Goal: Task Accomplishment & Management: Manage account settings

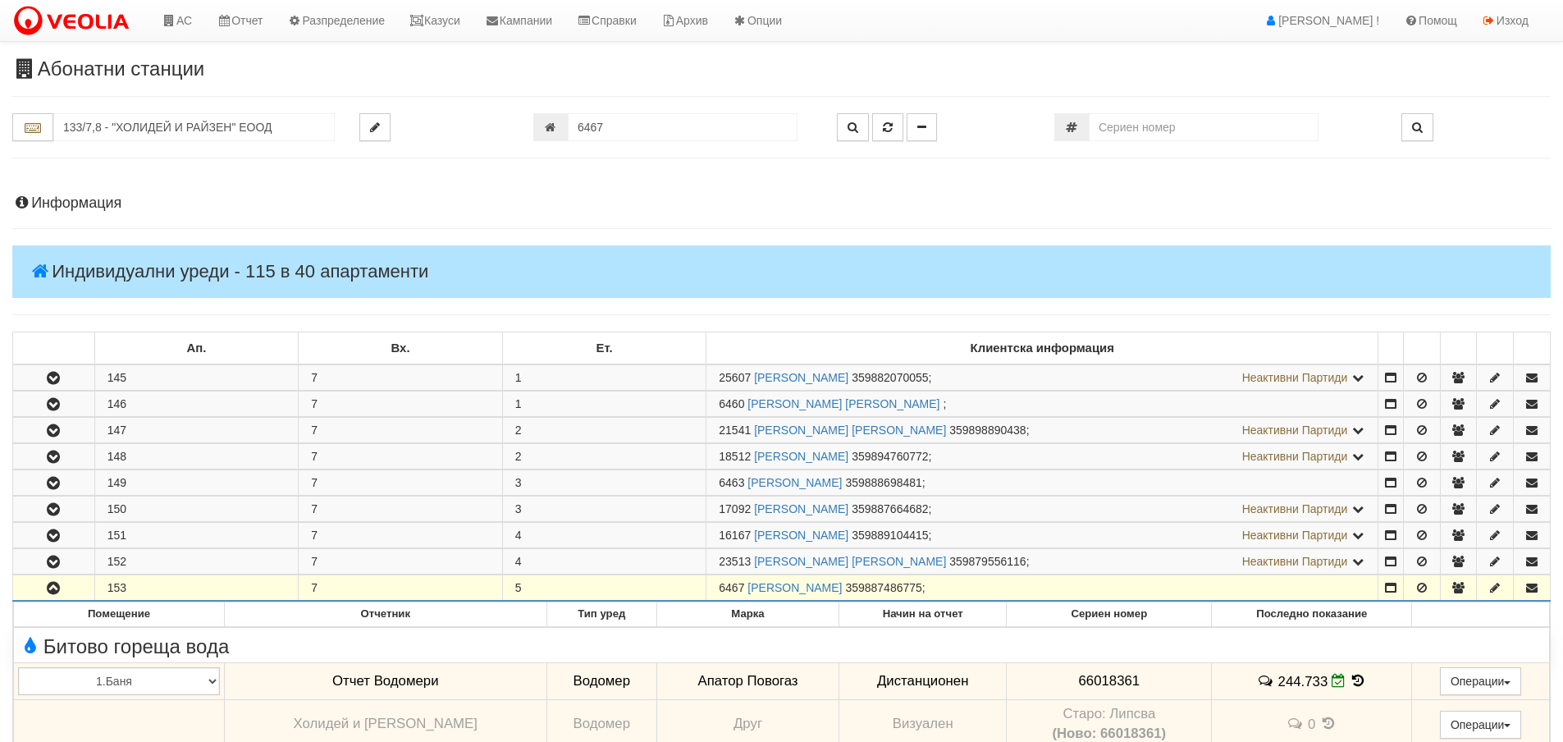
scroll to position [534, 0]
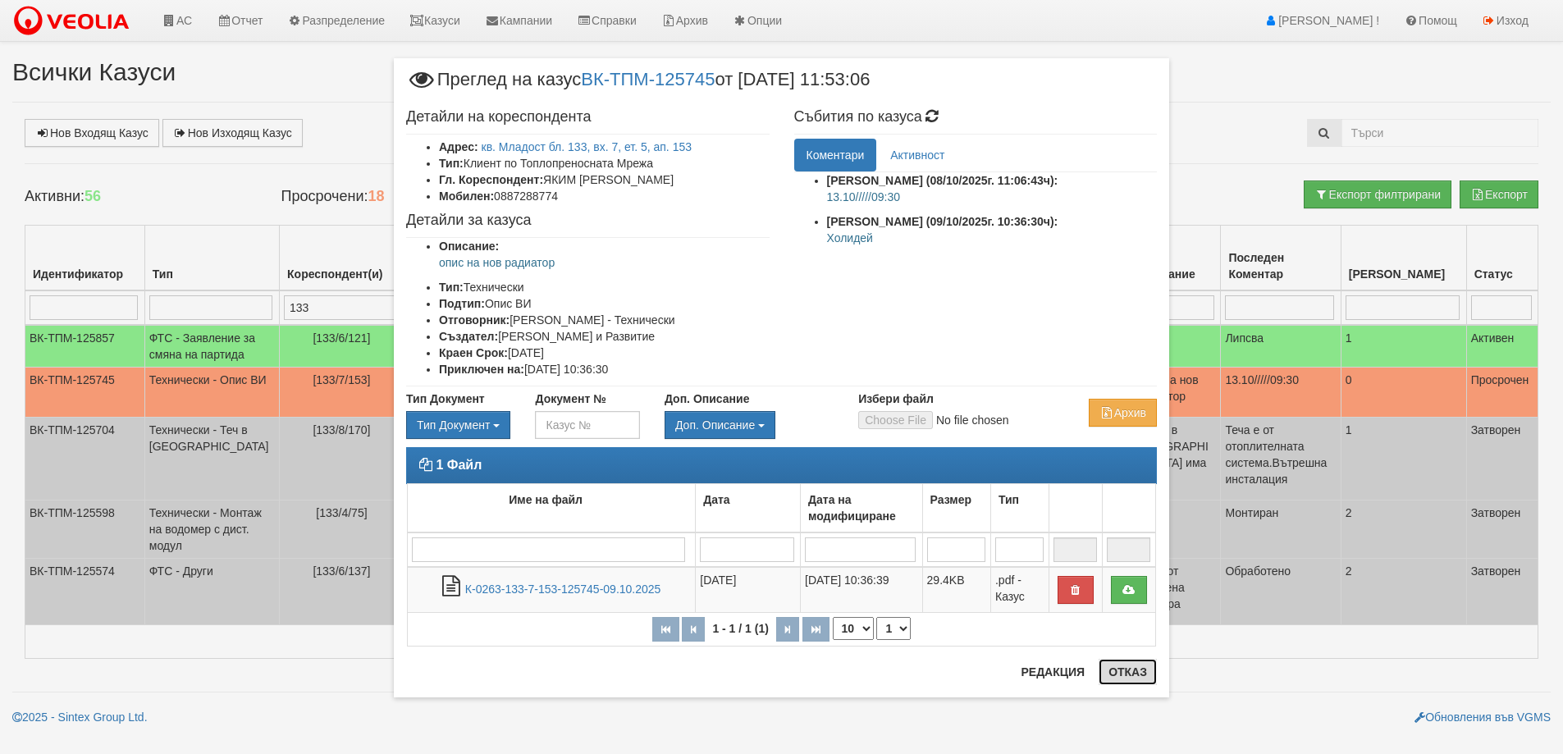
click at [1144, 669] on button "Отказ" at bounding box center [1127, 672] width 58 height 26
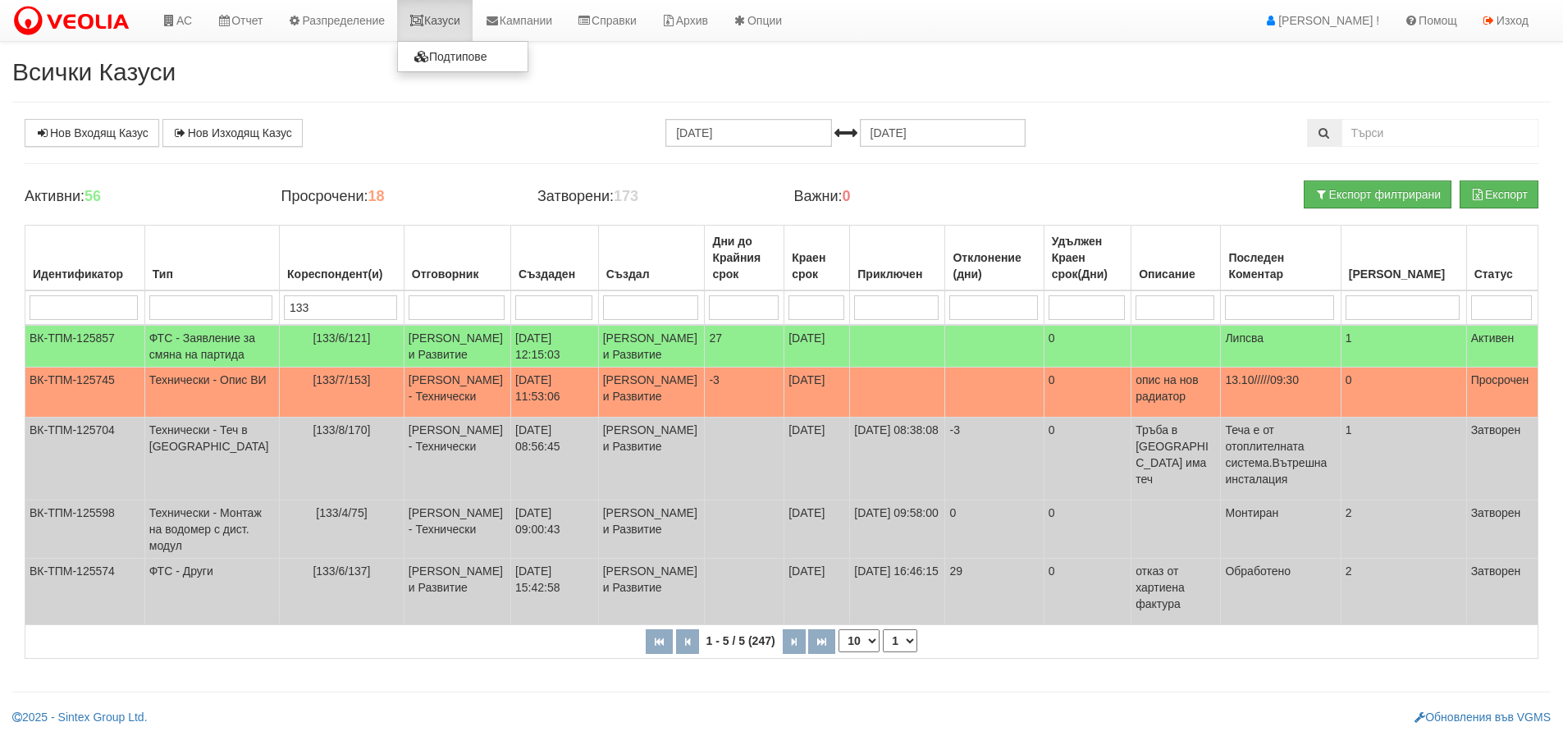
click at [451, 25] on link "Казуси" at bounding box center [434, 20] width 75 height 41
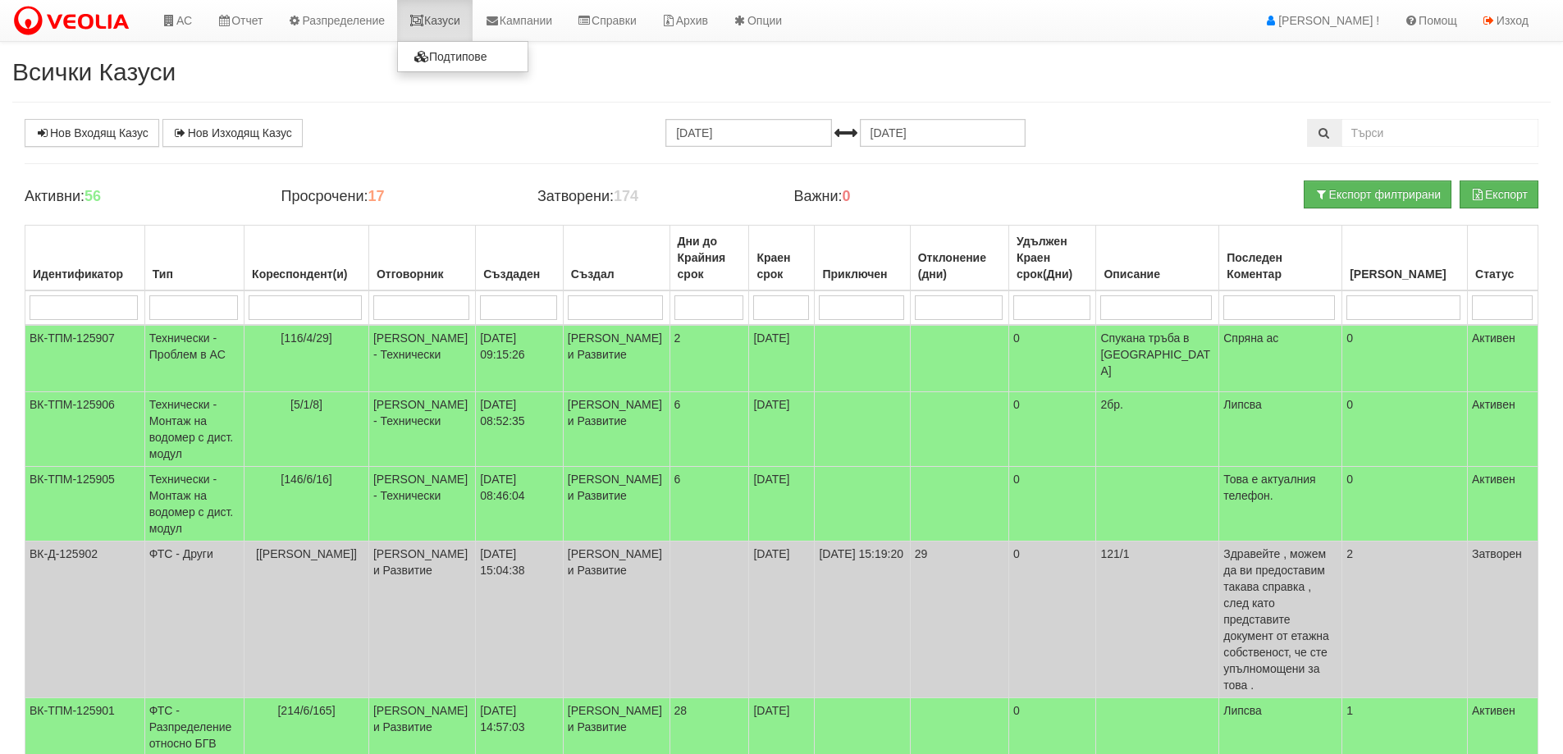
click at [451, 20] on link "Казуси" at bounding box center [434, 20] width 75 height 41
click at [441, 24] on link "Казуси" at bounding box center [434, 20] width 75 height 41
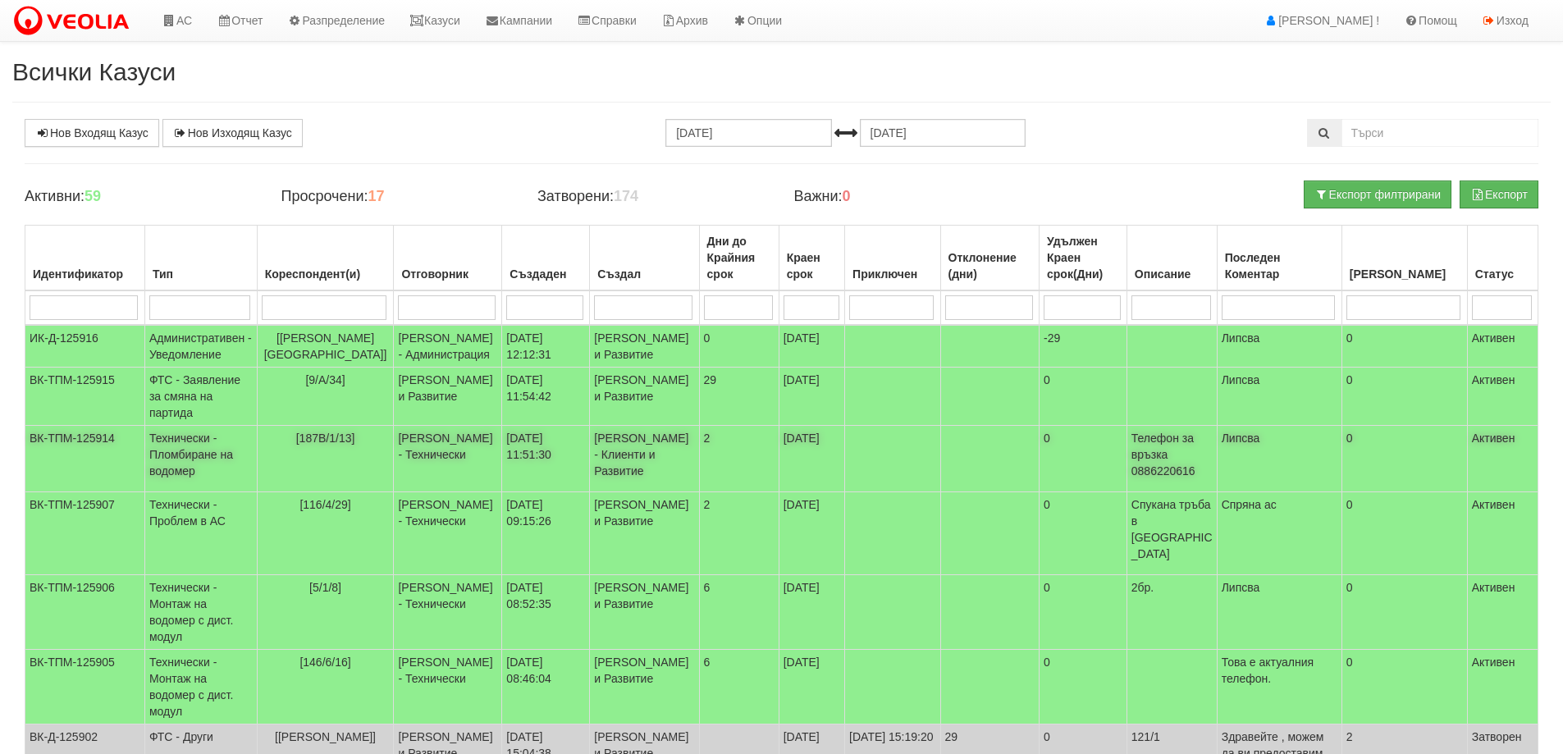
click at [184, 492] on td "Технически - Пломбиране на водомер" at bounding box center [200, 459] width 112 height 66
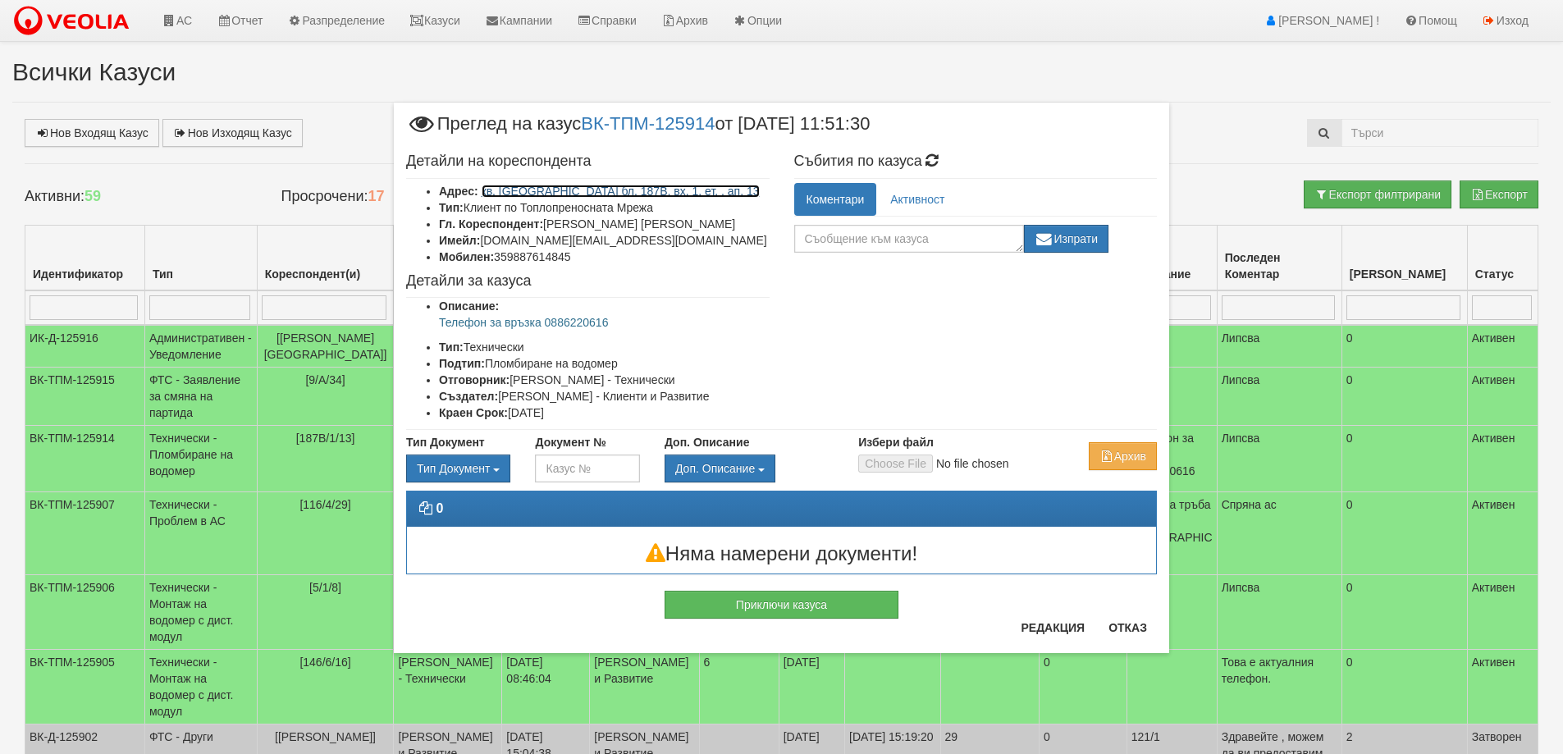
click at [612, 185] on link "кв. Трошево бл. 187В, вх. 1, ет. , ап. 13" at bounding box center [621, 191] width 278 height 13
click at [1136, 628] on button "Отказ" at bounding box center [1127, 627] width 58 height 26
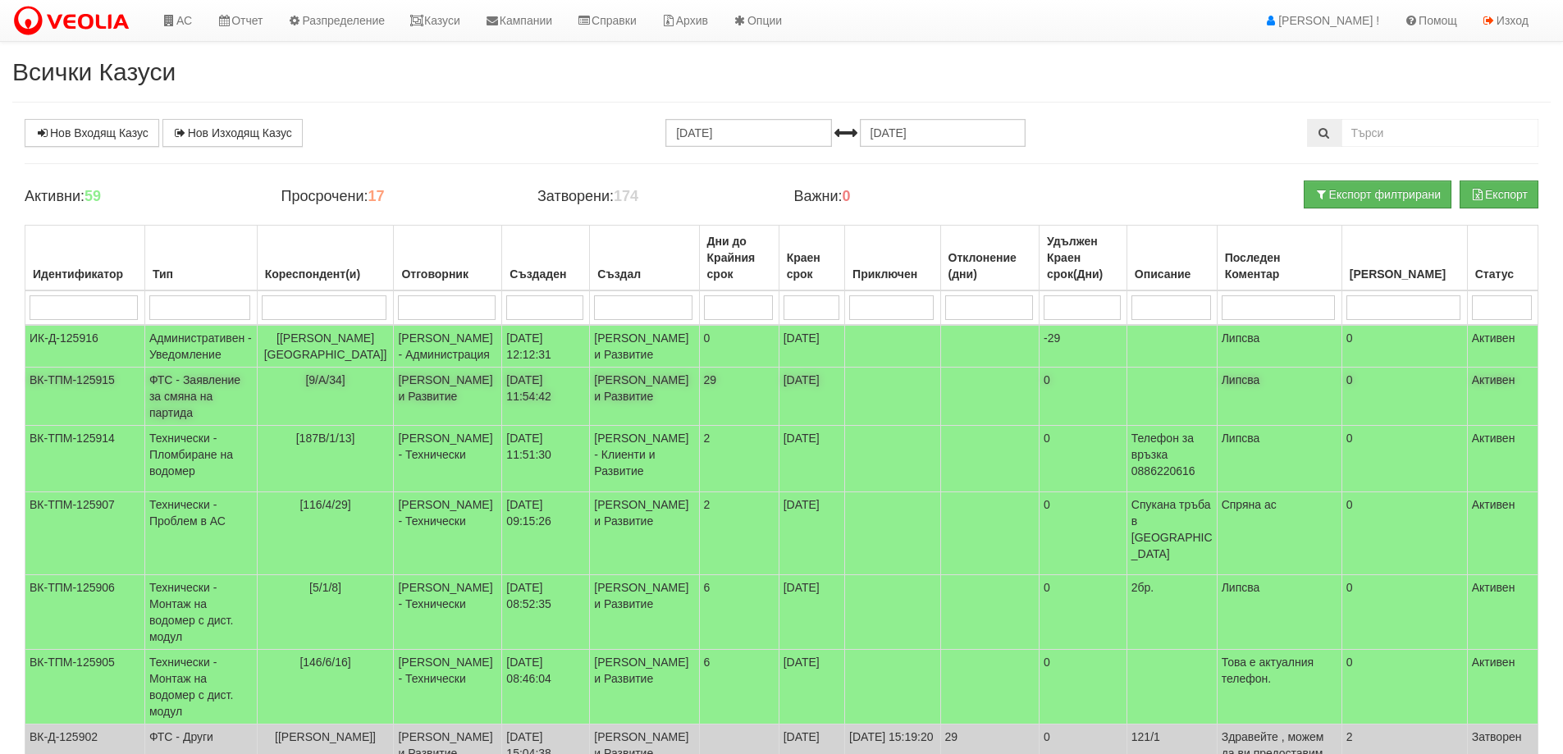
click at [193, 426] on td "ФТС - Заявление за смяна на партида" at bounding box center [200, 397] width 112 height 58
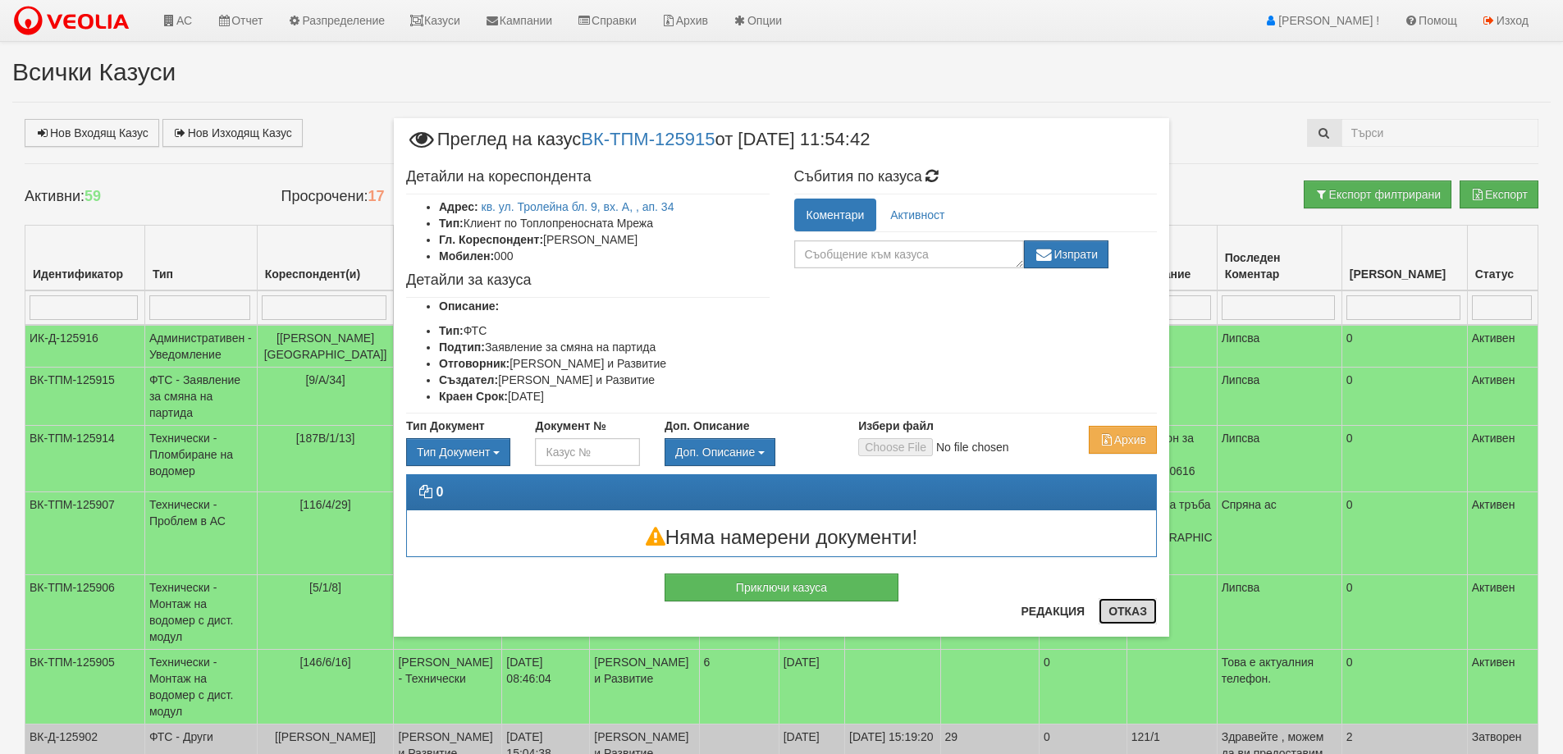
click at [1135, 610] on button "Отказ" at bounding box center [1127, 611] width 58 height 26
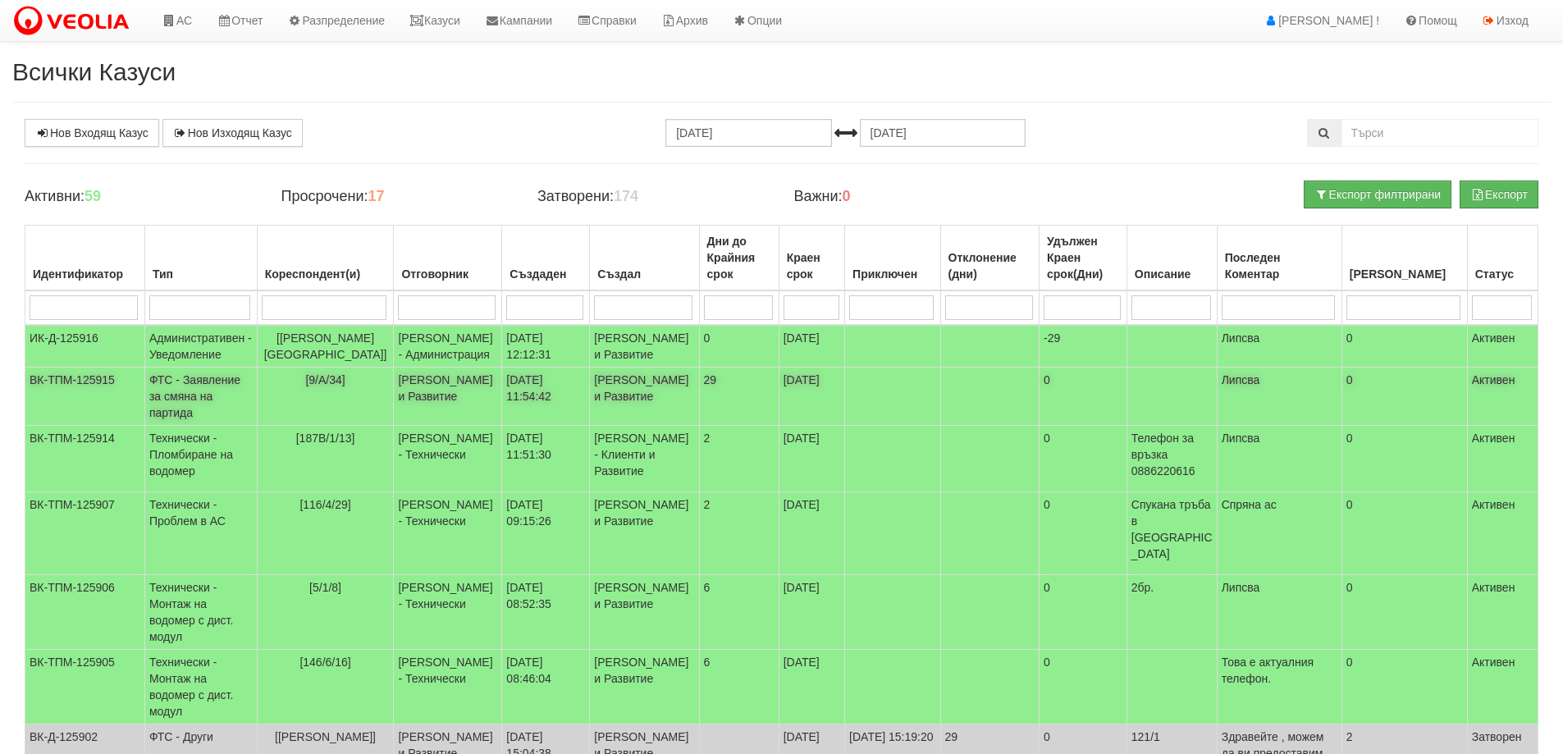
click at [173, 426] on td "ФТС - Заявление за смяна на партида" at bounding box center [200, 397] width 112 height 58
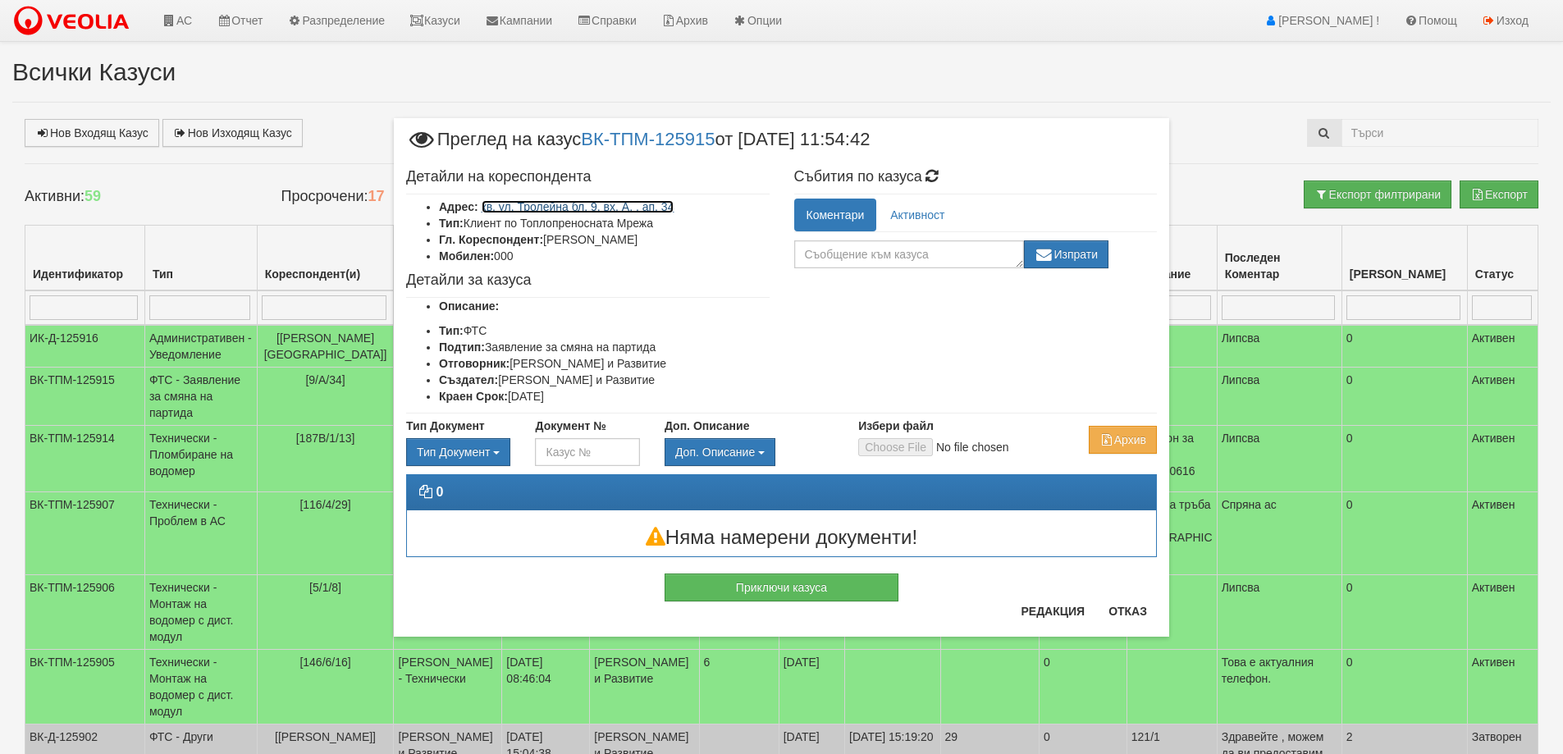
click at [581, 207] on link "кв. ул. Тролейна бл. 9, вх. А, , ап. 34" at bounding box center [578, 206] width 193 height 13
click at [1131, 614] on button "Отказ" at bounding box center [1127, 611] width 58 height 26
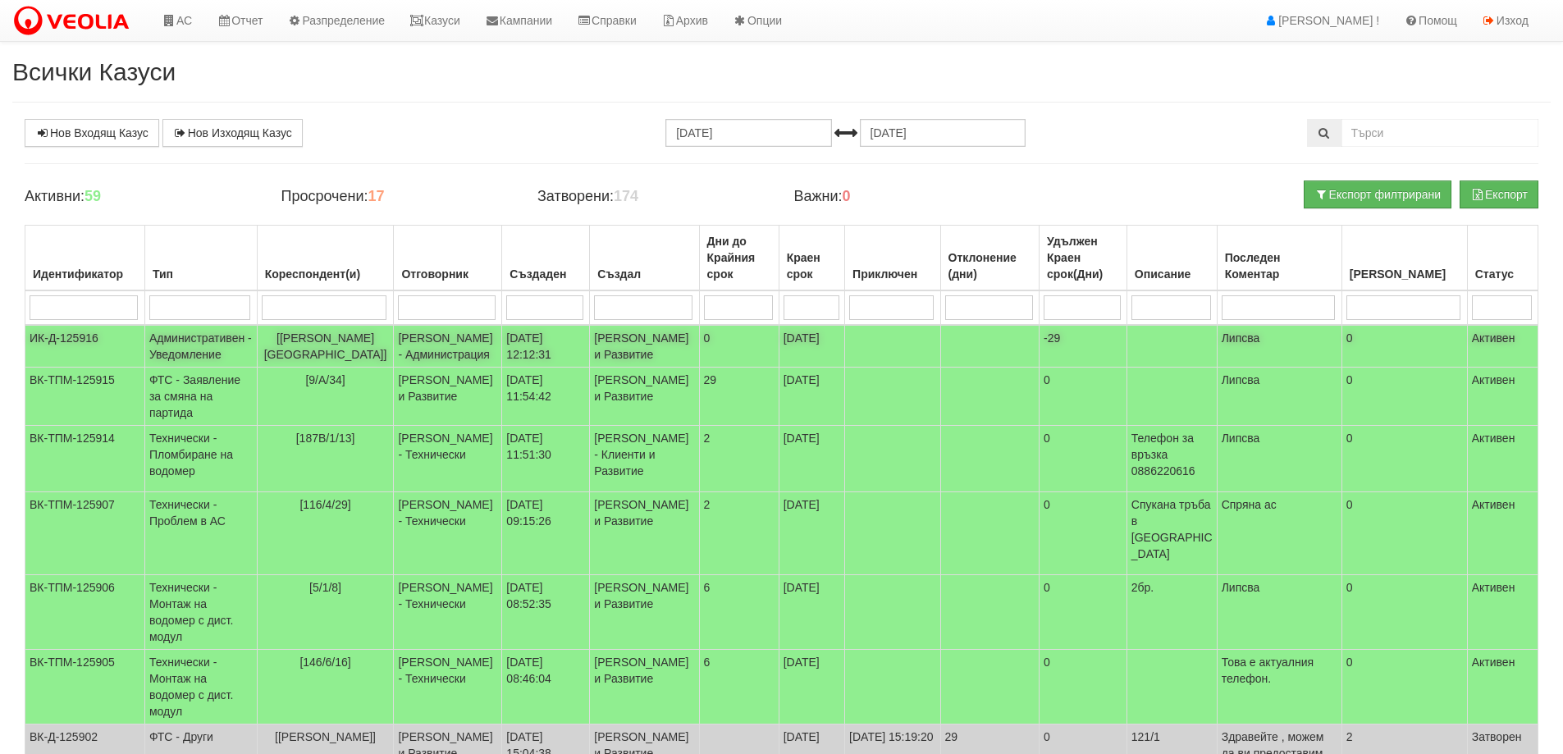
click at [231, 338] on td "Административен - Уведомление" at bounding box center [200, 346] width 112 height 43
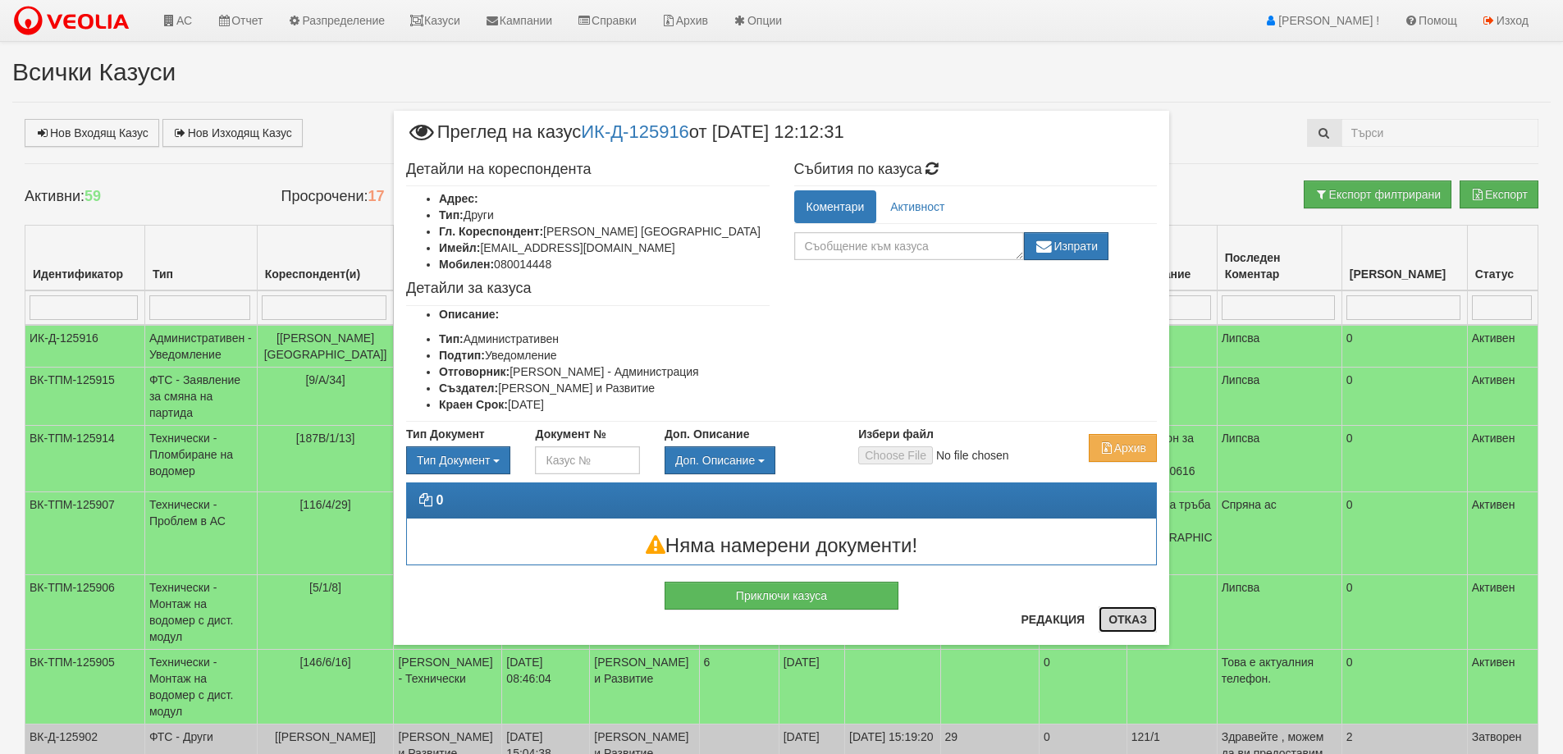
click at [1129, 615] on button "Отказ" at bounding box center [1127, 619] width 58 height 26
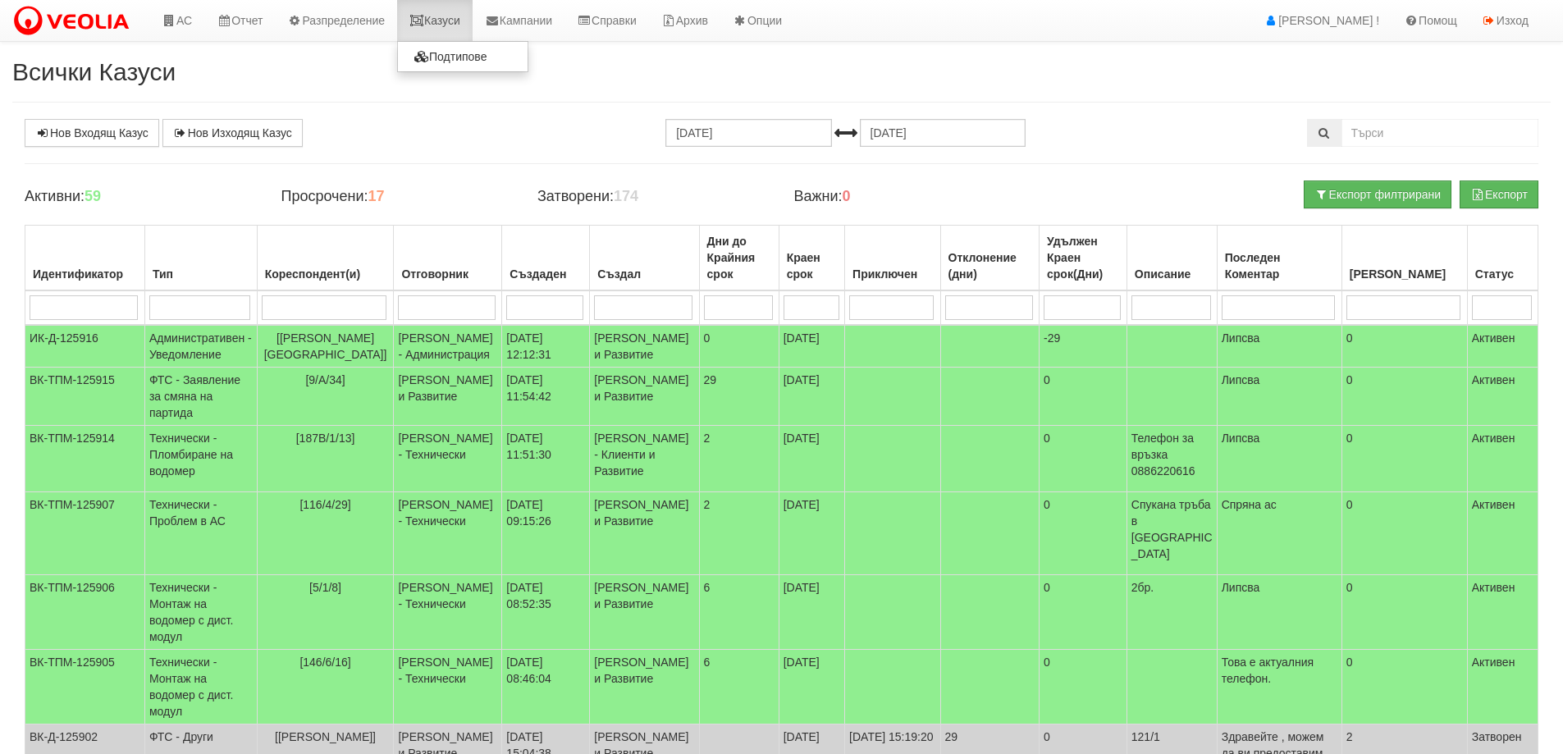
click at [448, 22] on link "Казуси" at bounding box center [434, 20] width 75 height 41
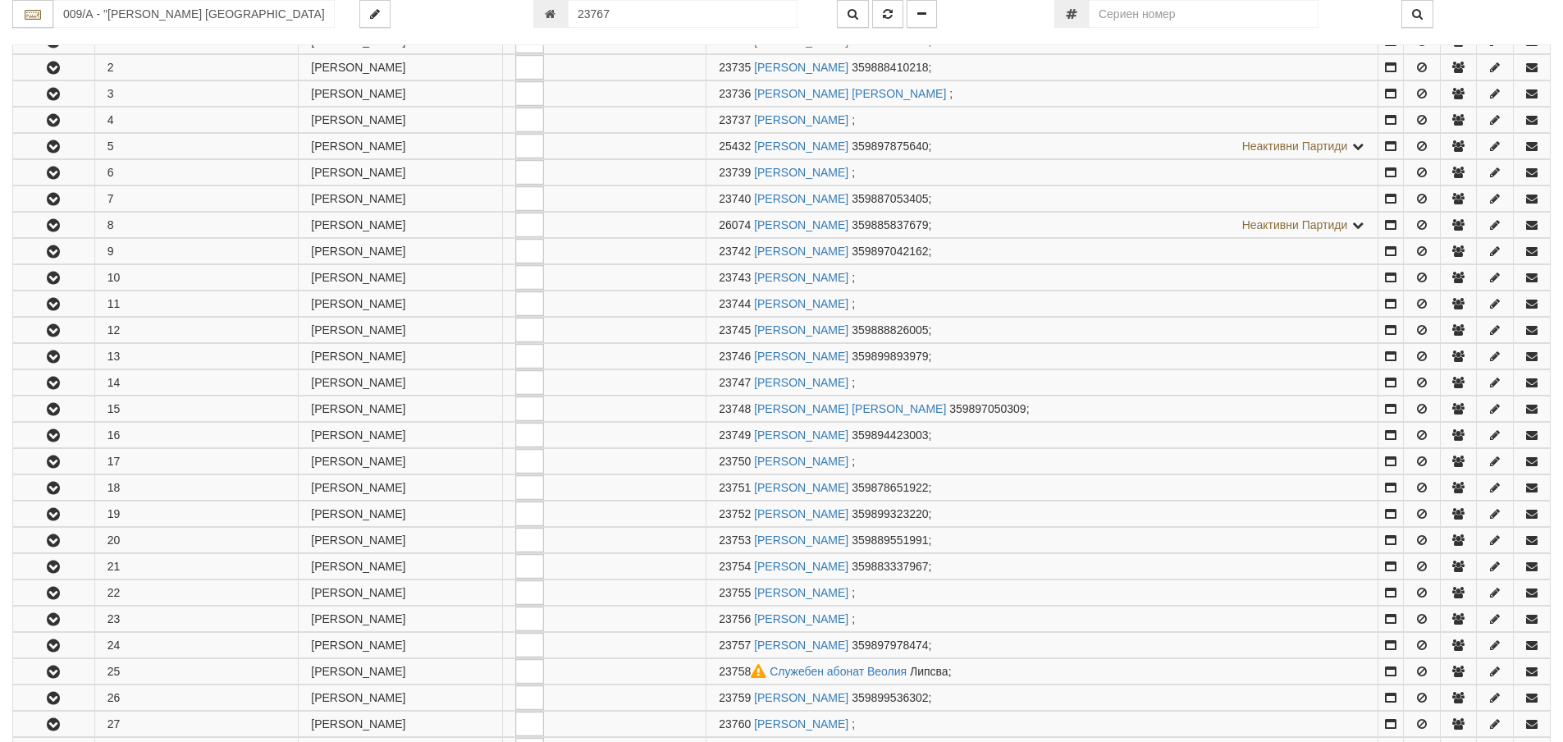
scroll to position [1099, 0]
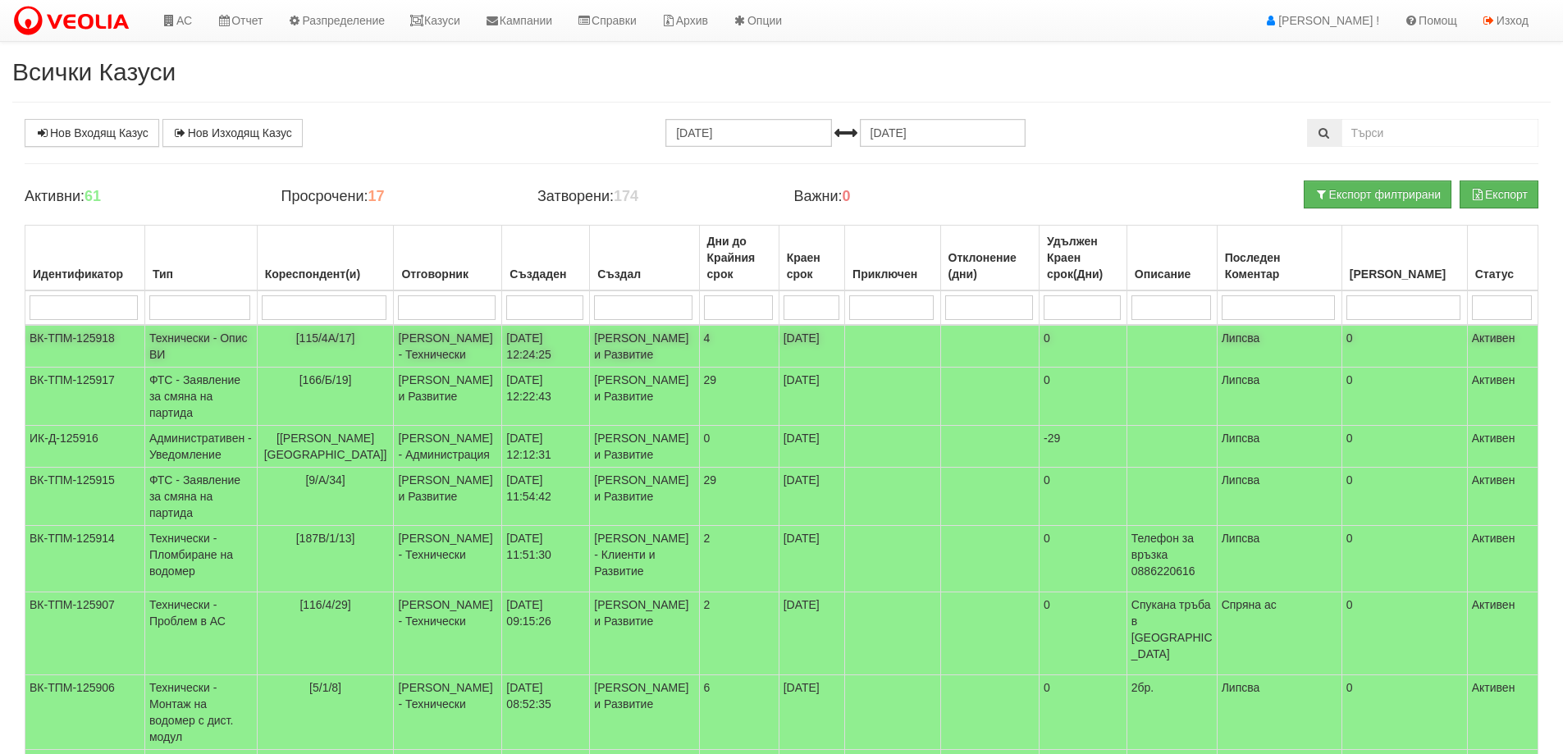
click at [190, 340] on td "Технически - Опис ВИ" at bounding box center [200, 346] width 112 height 43
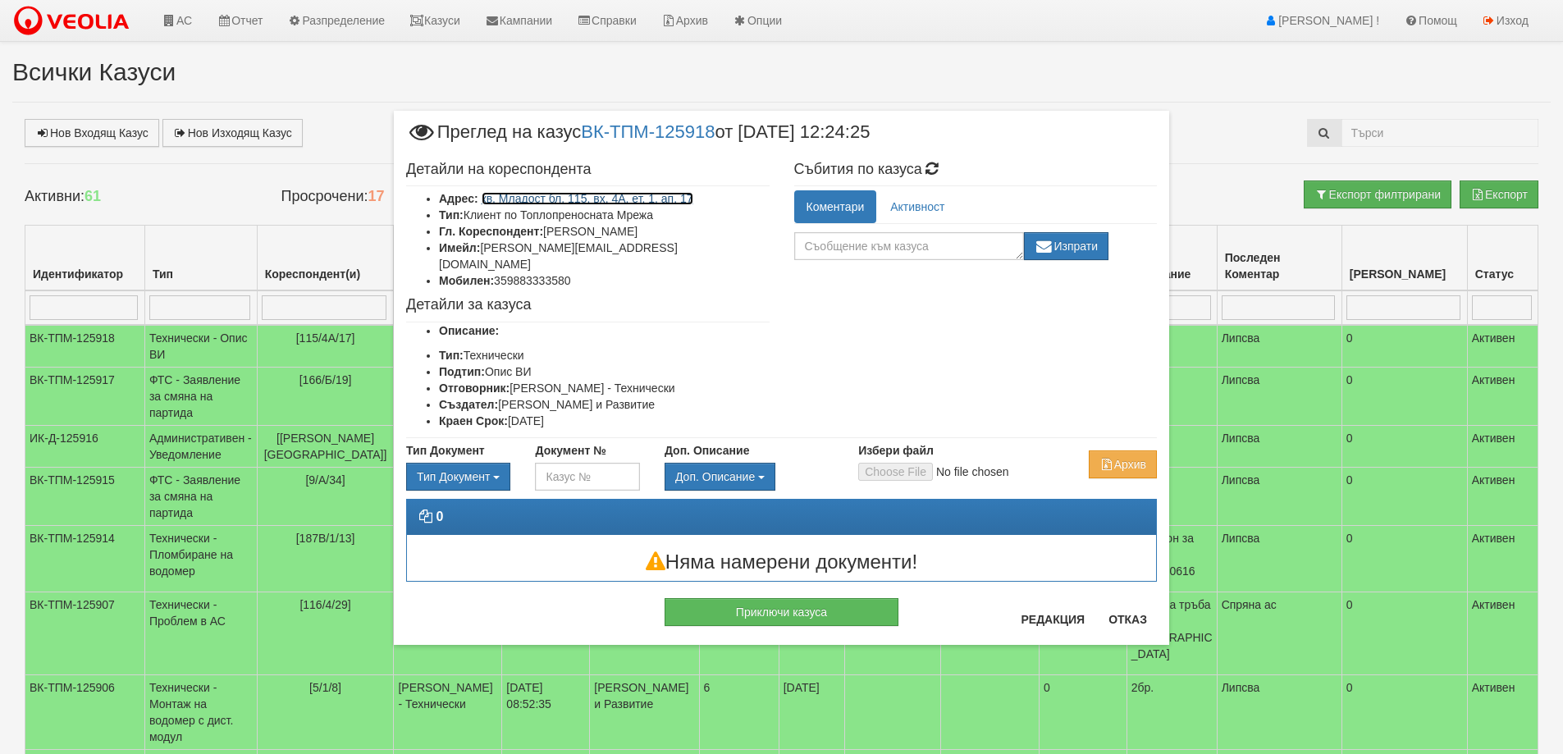
click at [642, 200] on link "кв. Младост бл. 115, вх. 4А, ет. 1, ап. 17" at bounding box center [588, 198] width 212 height 13
click at [1129, 626] on button "Отказ" at bounding box center [1127, 619] width 58 height 26
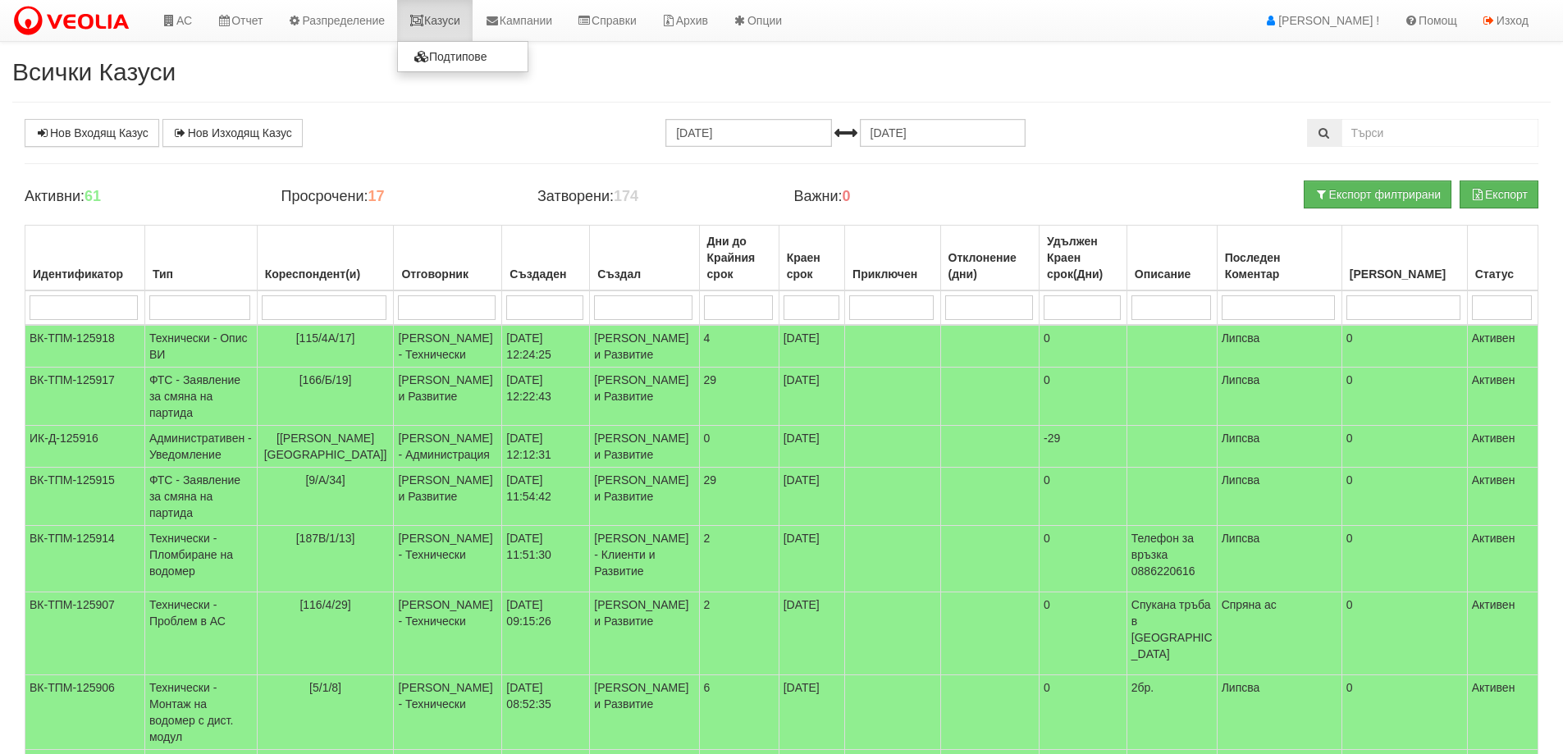
click at [454, 24] on link "Казуси" at bounding box center [434, 20] width 75 height 41
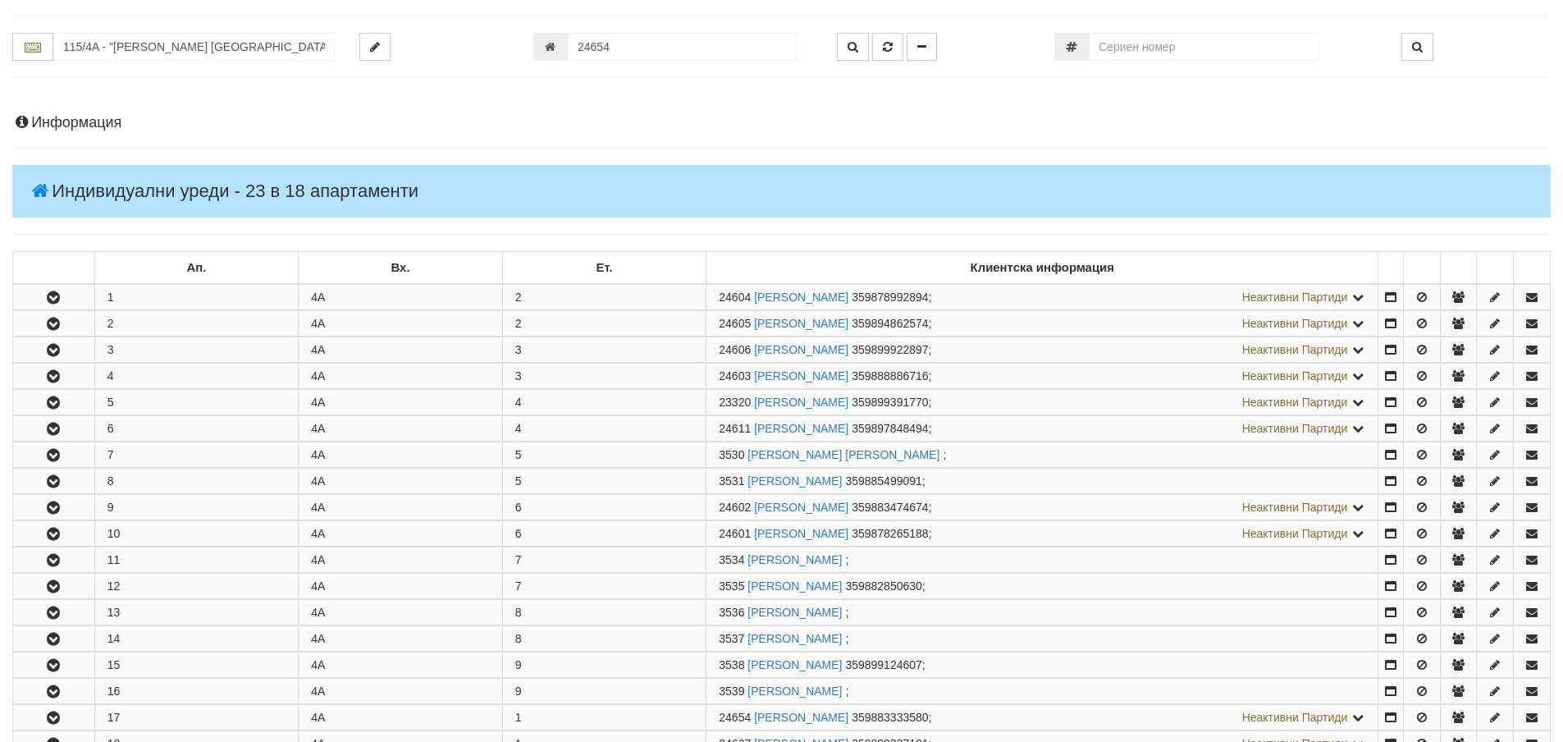
scroll to position [496, 0]
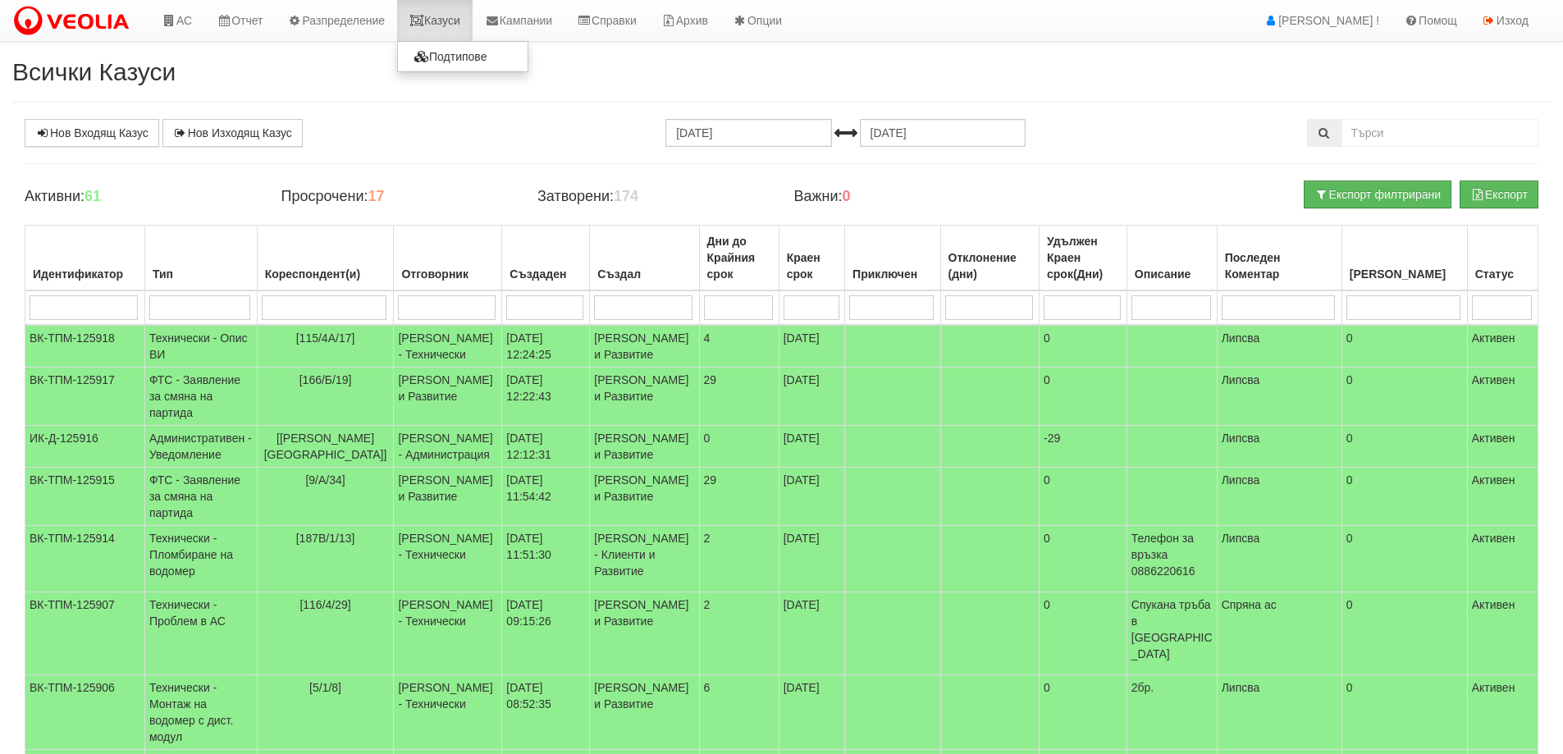
click at [459, 23] on link "Казуси" at bounding box center [434, 20] width 75 height 41
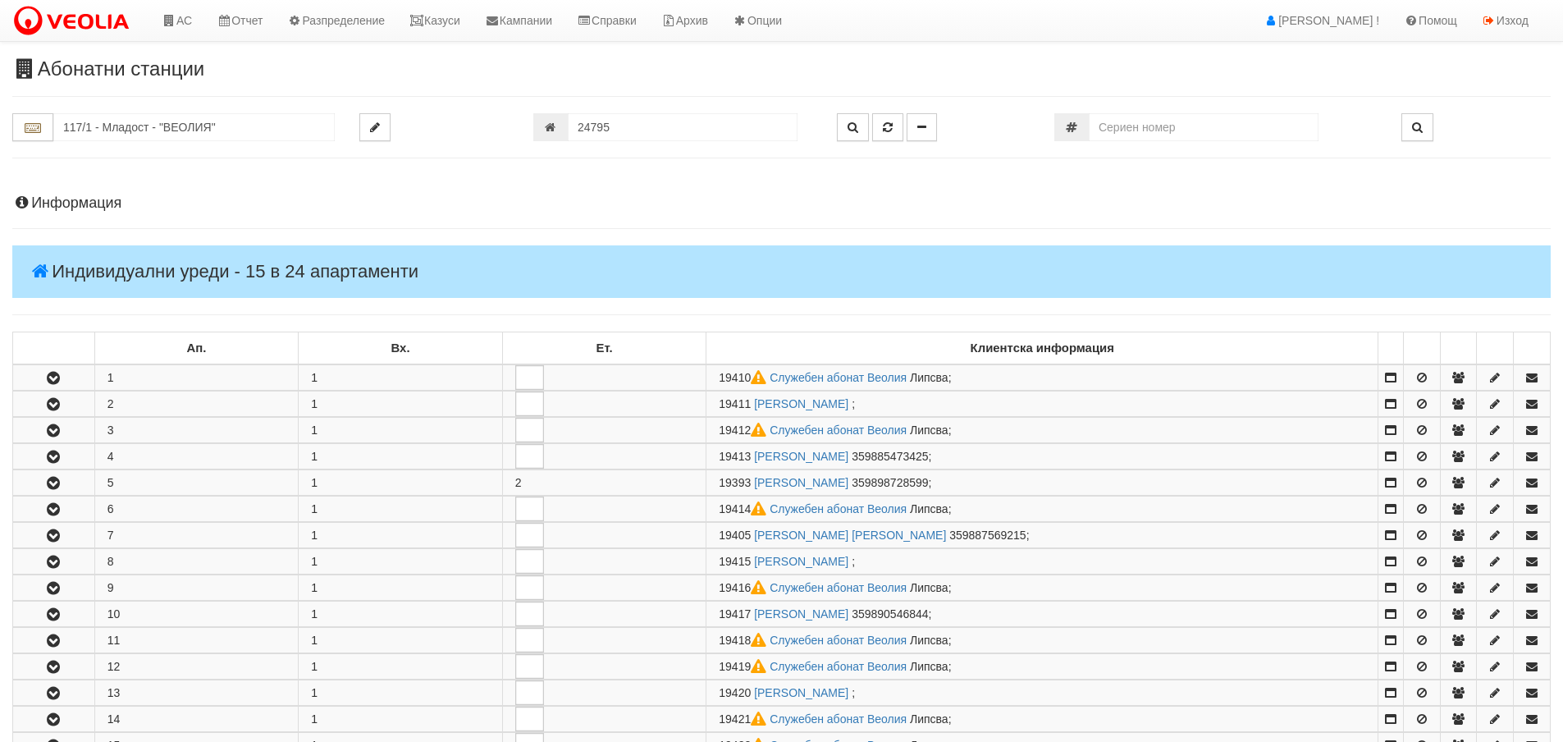
scroll to position [82, 0]
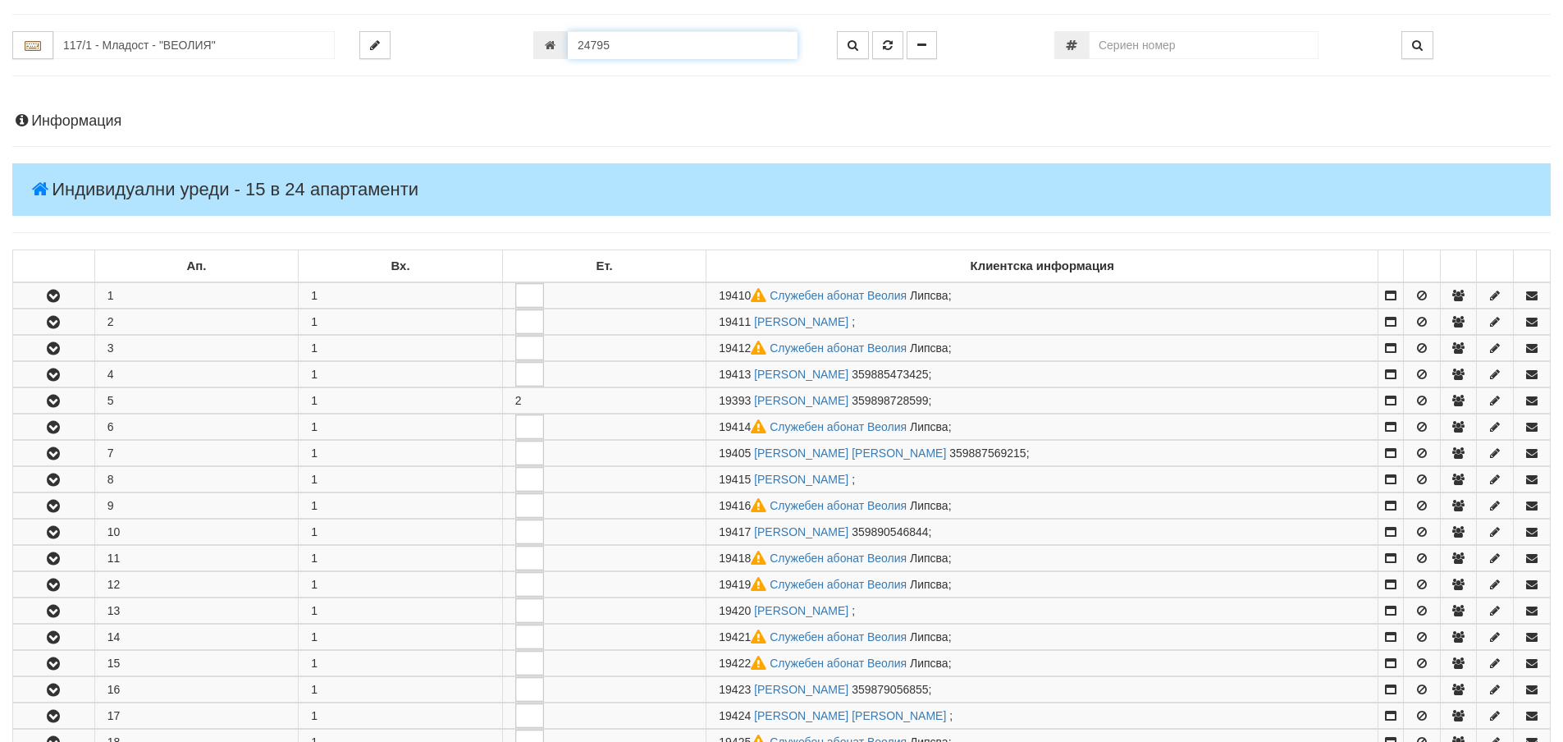
click at [637, 43] on input "24795" at bounding box center [683, 45] width 230 height 28
type input "24654"
type input "115/4A - "ВЕОЛИЯ ЕНЕРДЖИ ВАРНА " ЕАД"
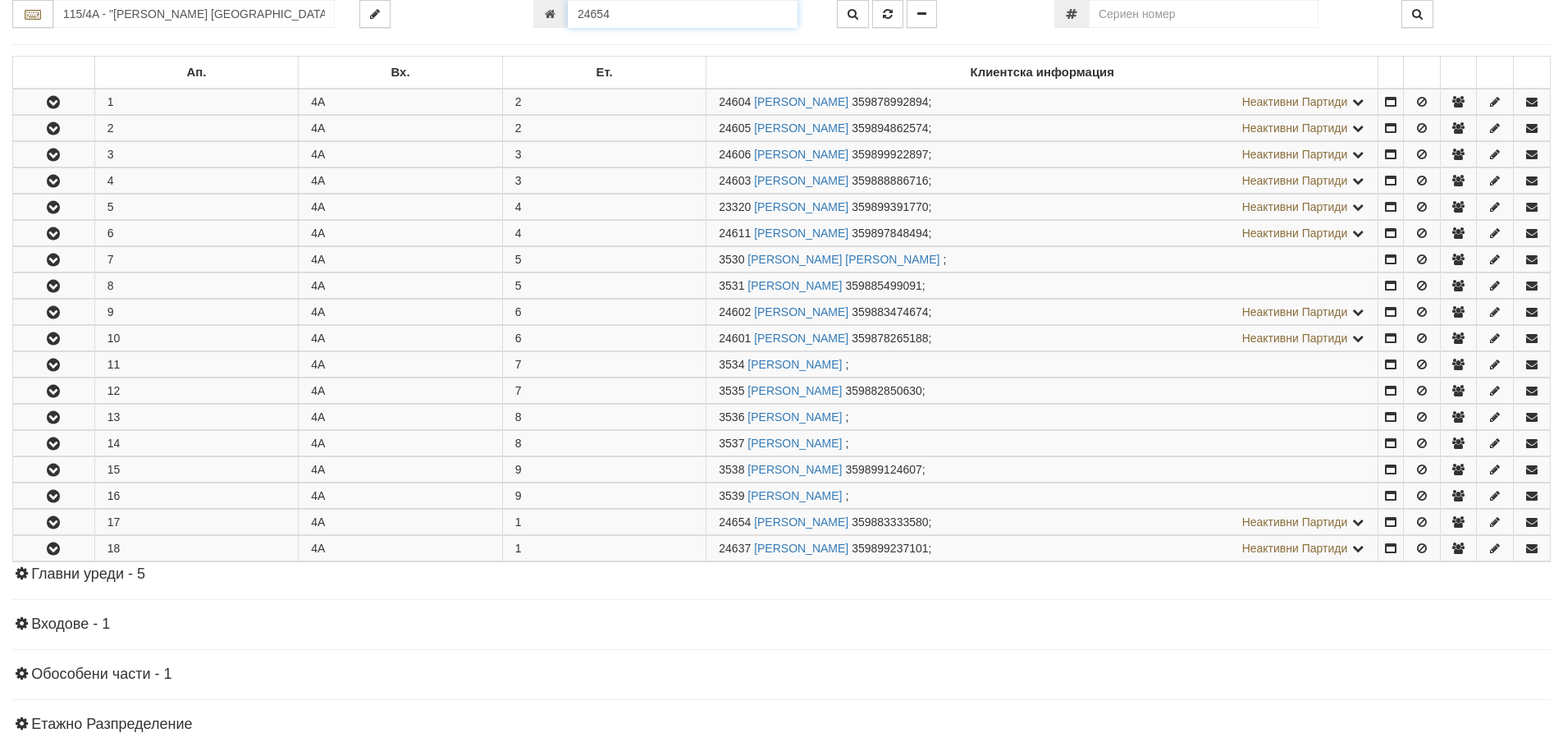
scroll to position [496, 0]
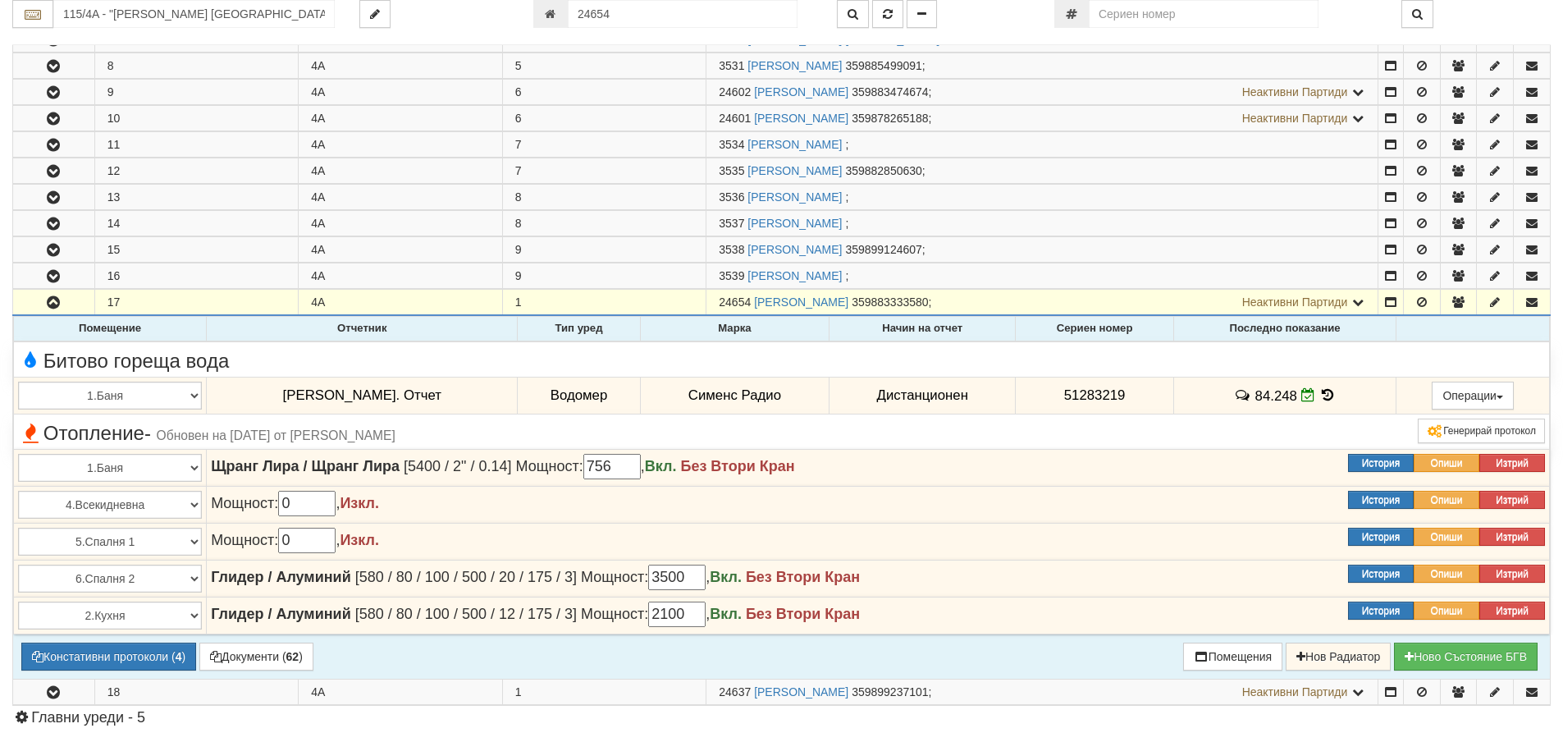
click at [1318, 395] on icon at bounding box center [1327, 395] width 18 height 14
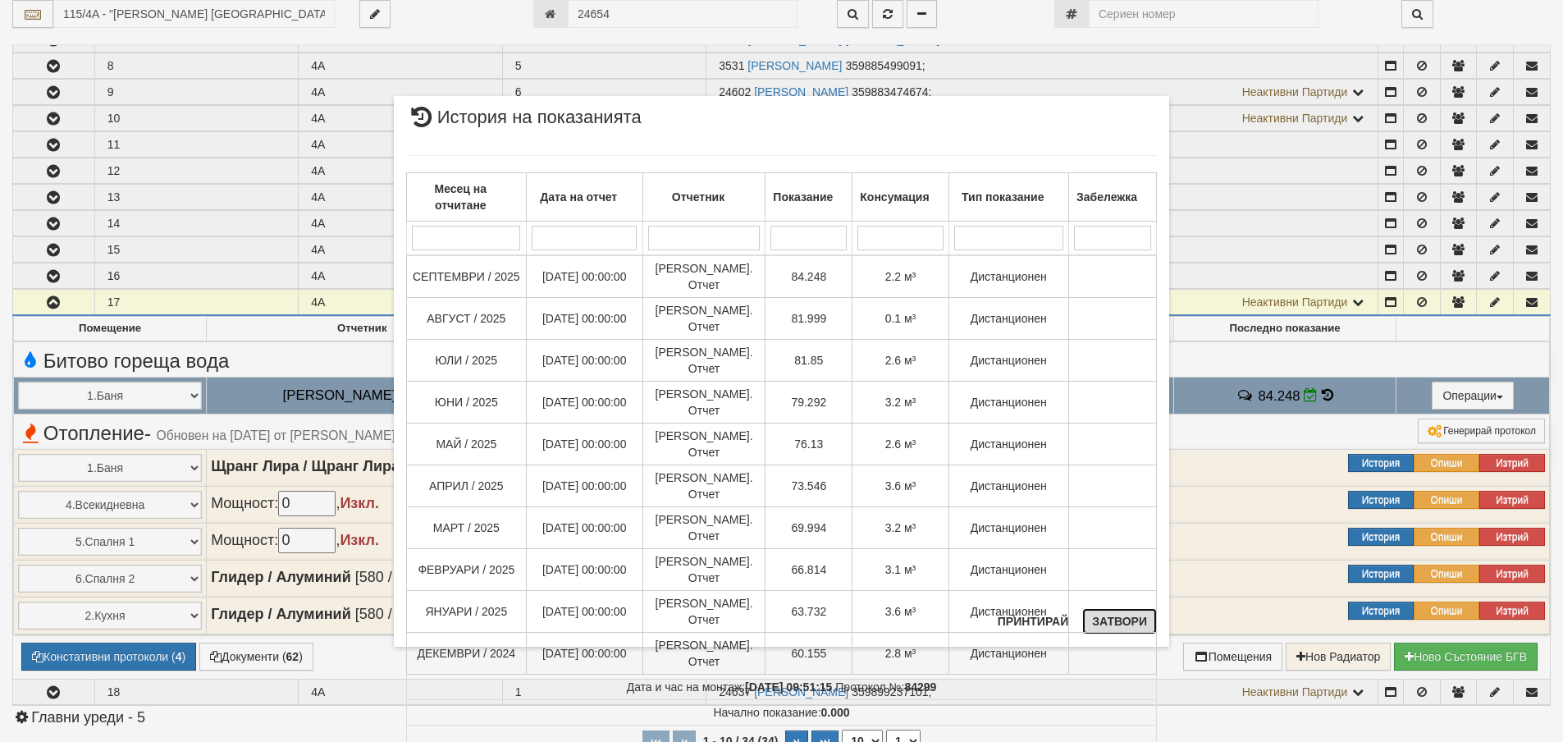
click at [1120, 619] on button "Затвори" at bounding box center [1119, 621] width 75 height 26
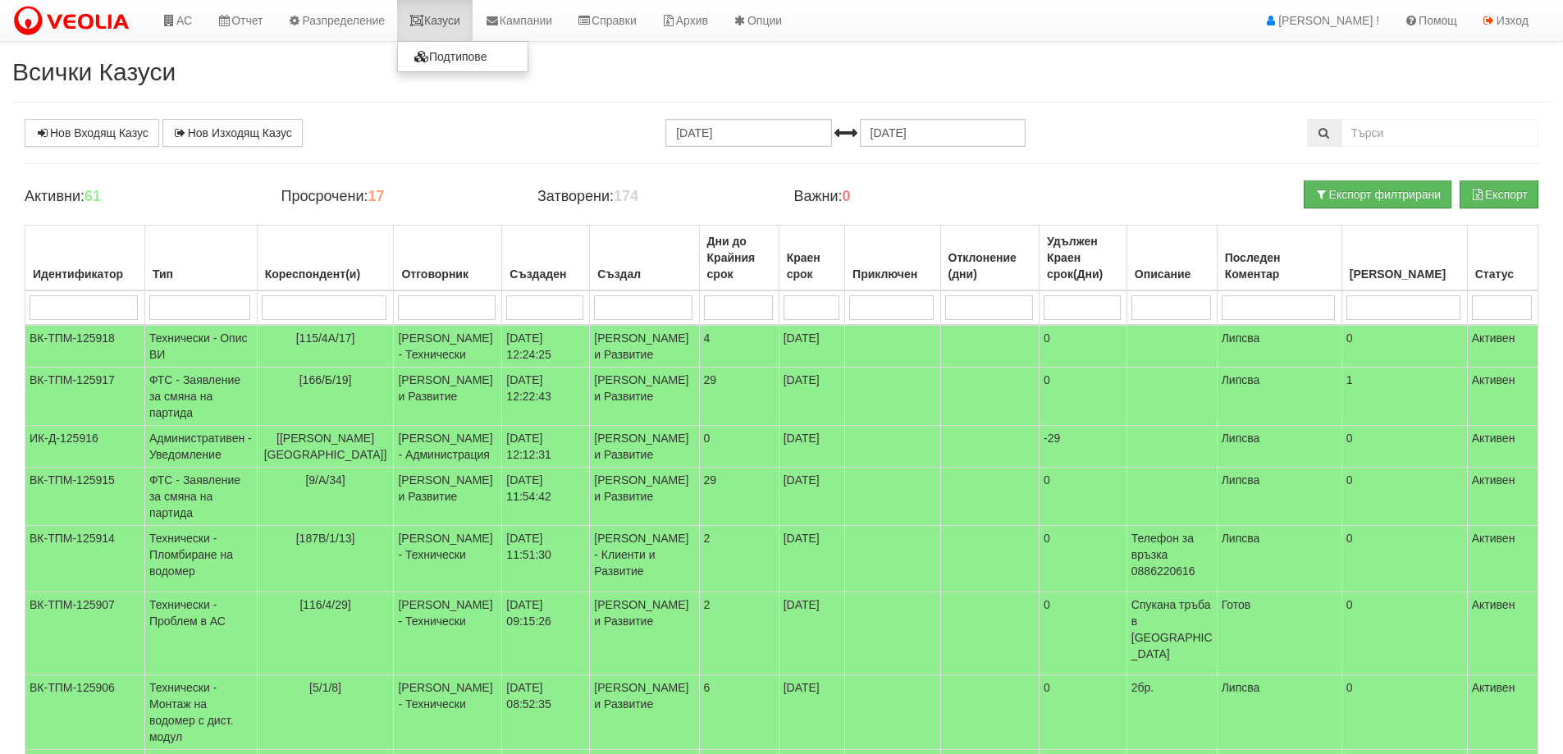
click at [455, 21] on link "Казуси" at bounding box center [434, 20] width 75 height 41
click at [454, 16] on link "Казуси" at bounding box center [434, 20] width 75 height 41
click at [184, 426] on td "ФТС - Заявление за смяна на партида" at bounding box center [200, 397] width 112 height 58
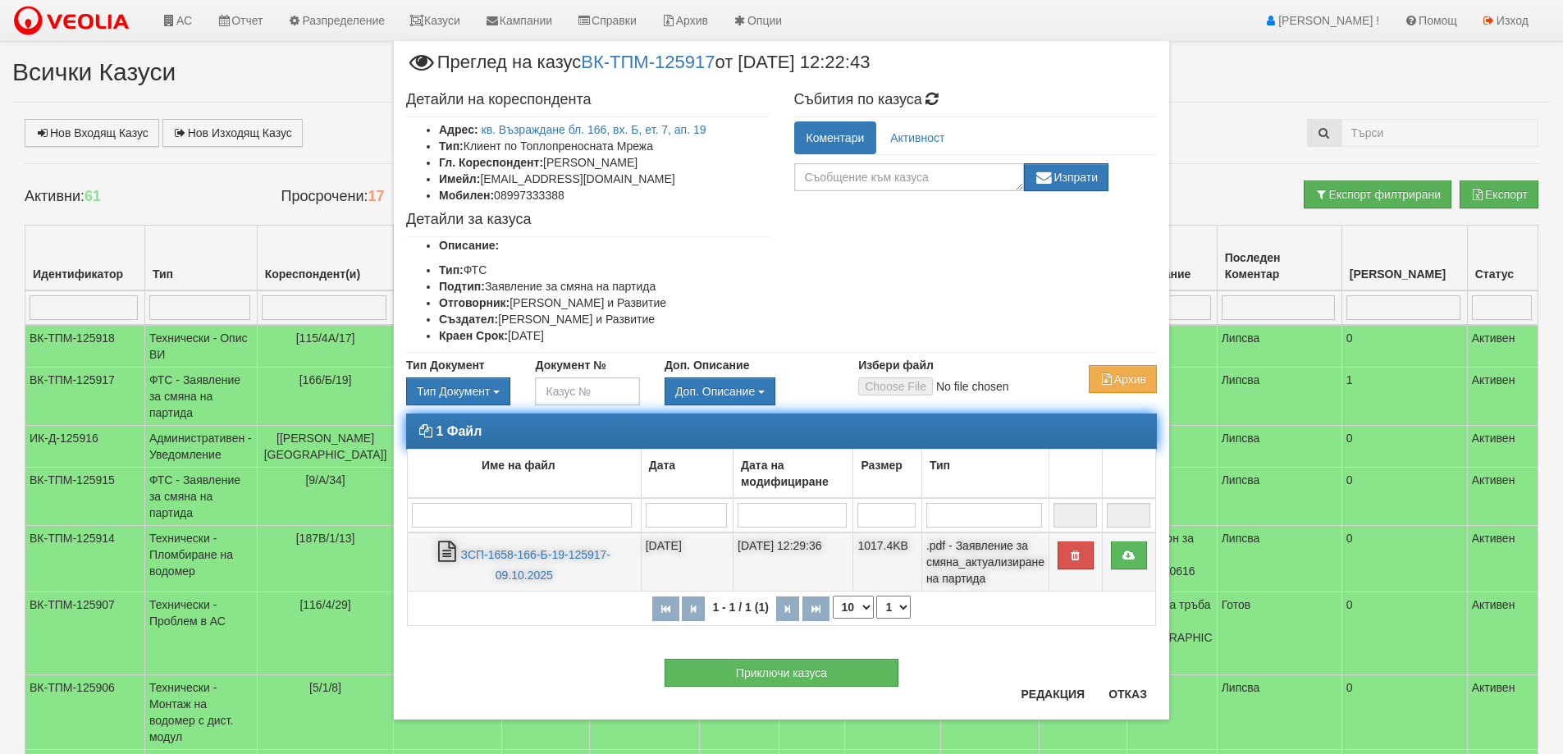
click at [547, 566] on td "ЗСП-1658-166-Б-19-125917-09.10.2025" at bounding box center [525, 561] width 234 height 59
click at [548, 554] on link "ЗСП-1658-166-Б-19-125917-09.10.2025" at bounding box center [535, 565] width 149 height 34
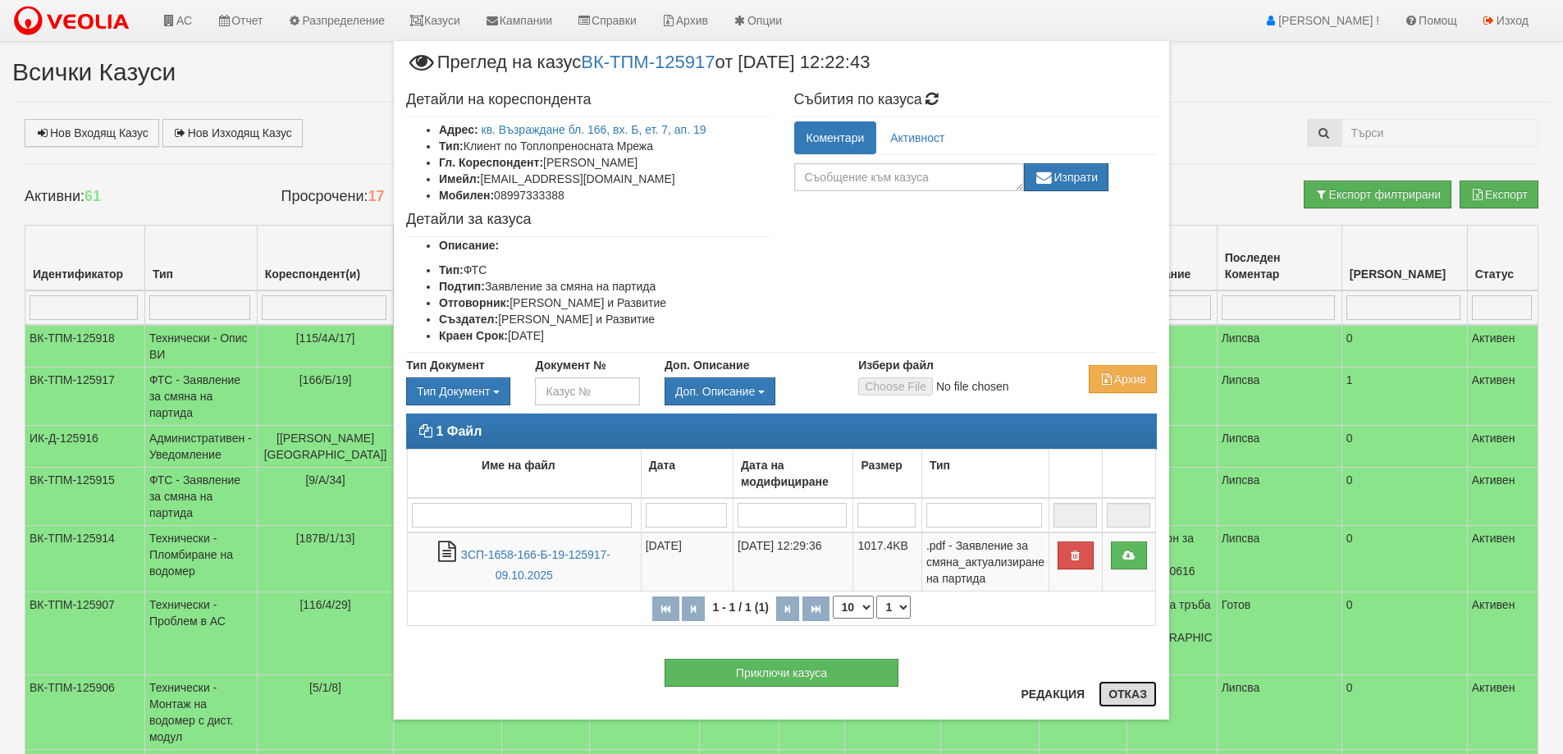
click at [1118, 696] on button "Отказ" at bounding box center [1127, 694] width 58 height 26
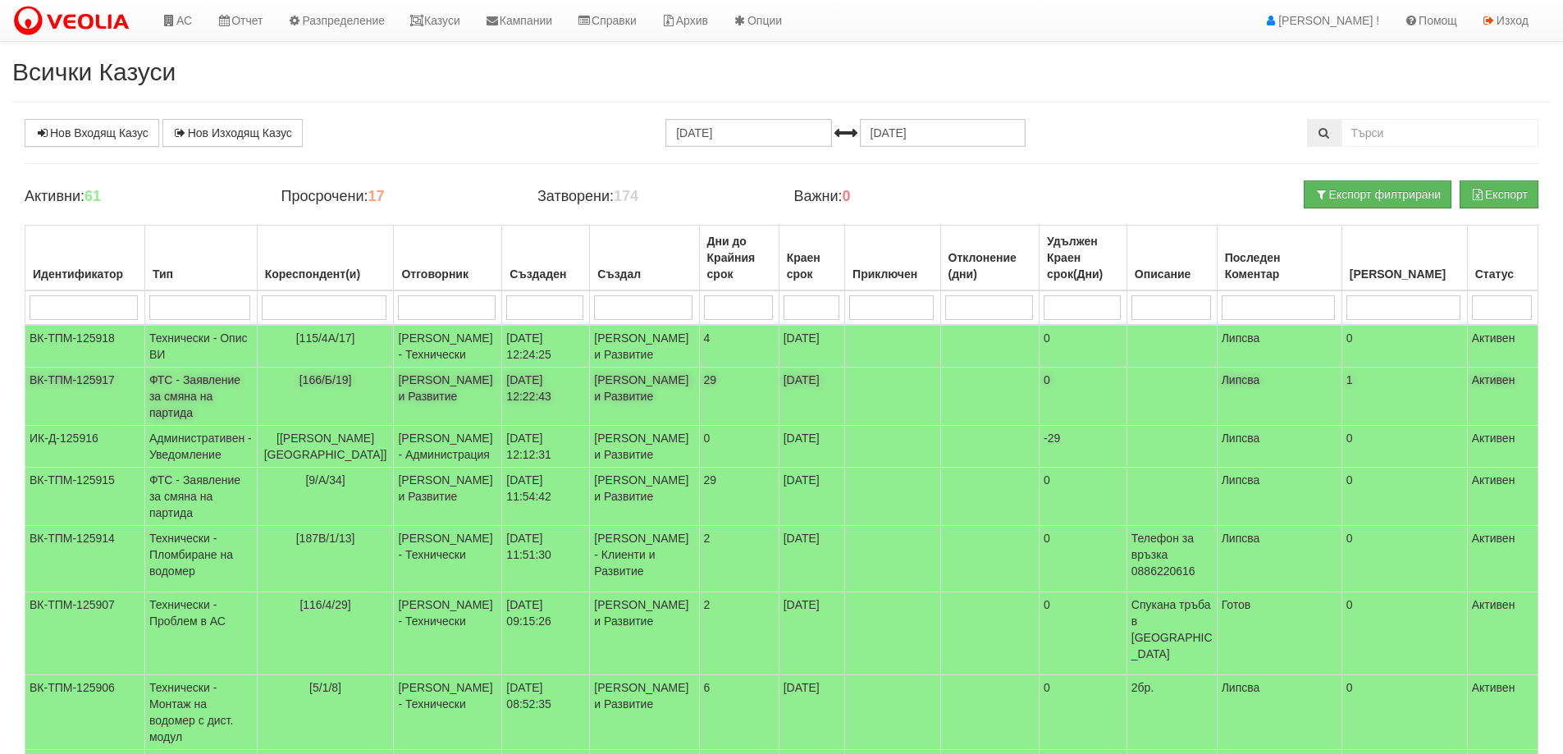
click at [203, 424] on td "ФТС - Заявление за смяна на партида" at bounding box center [200, 397] width 112 height 58
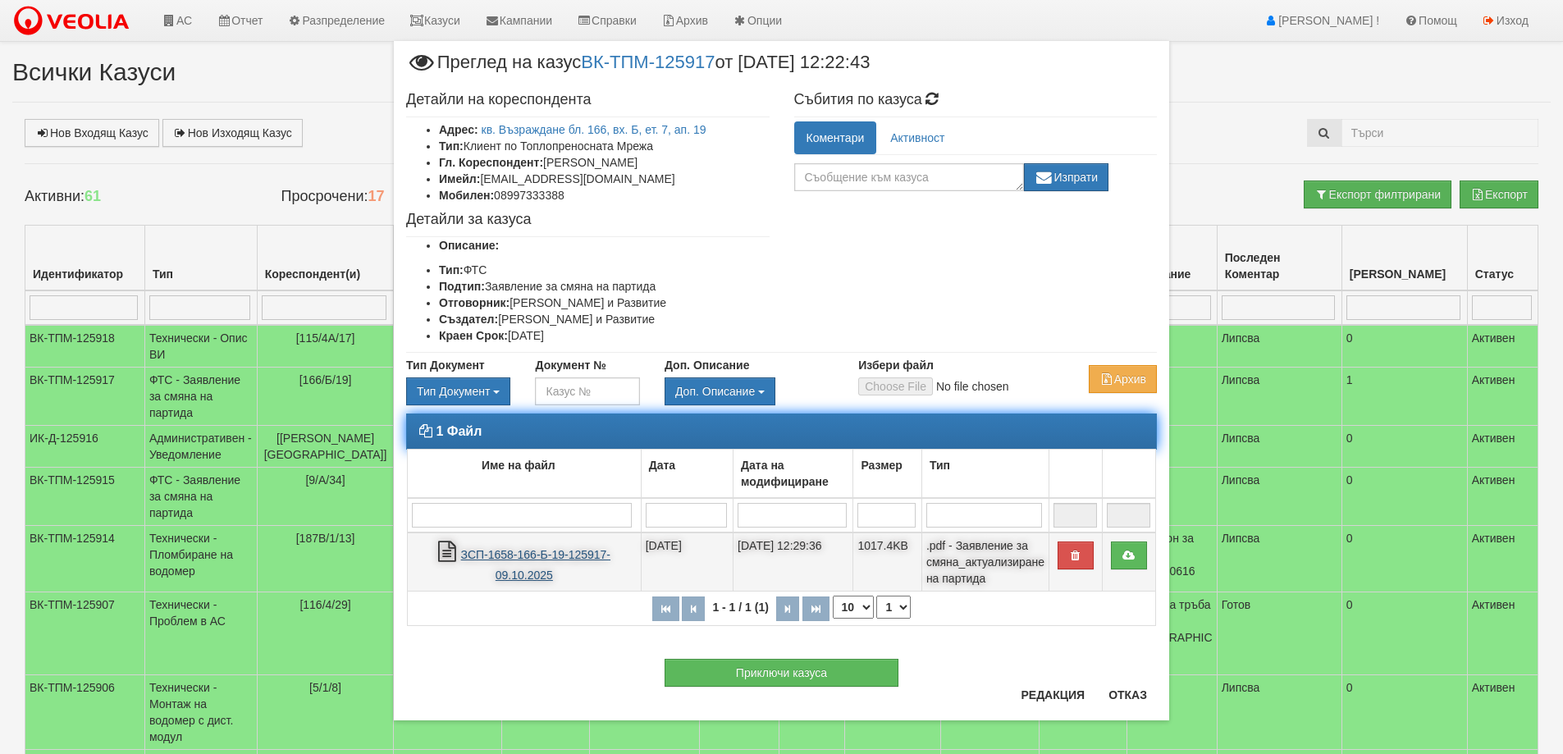
click at [512, 557] on link "ЗСП-1658-166-Б-19-125917-09.10.2025" at bounding box center [535, 565] width 149 height 34
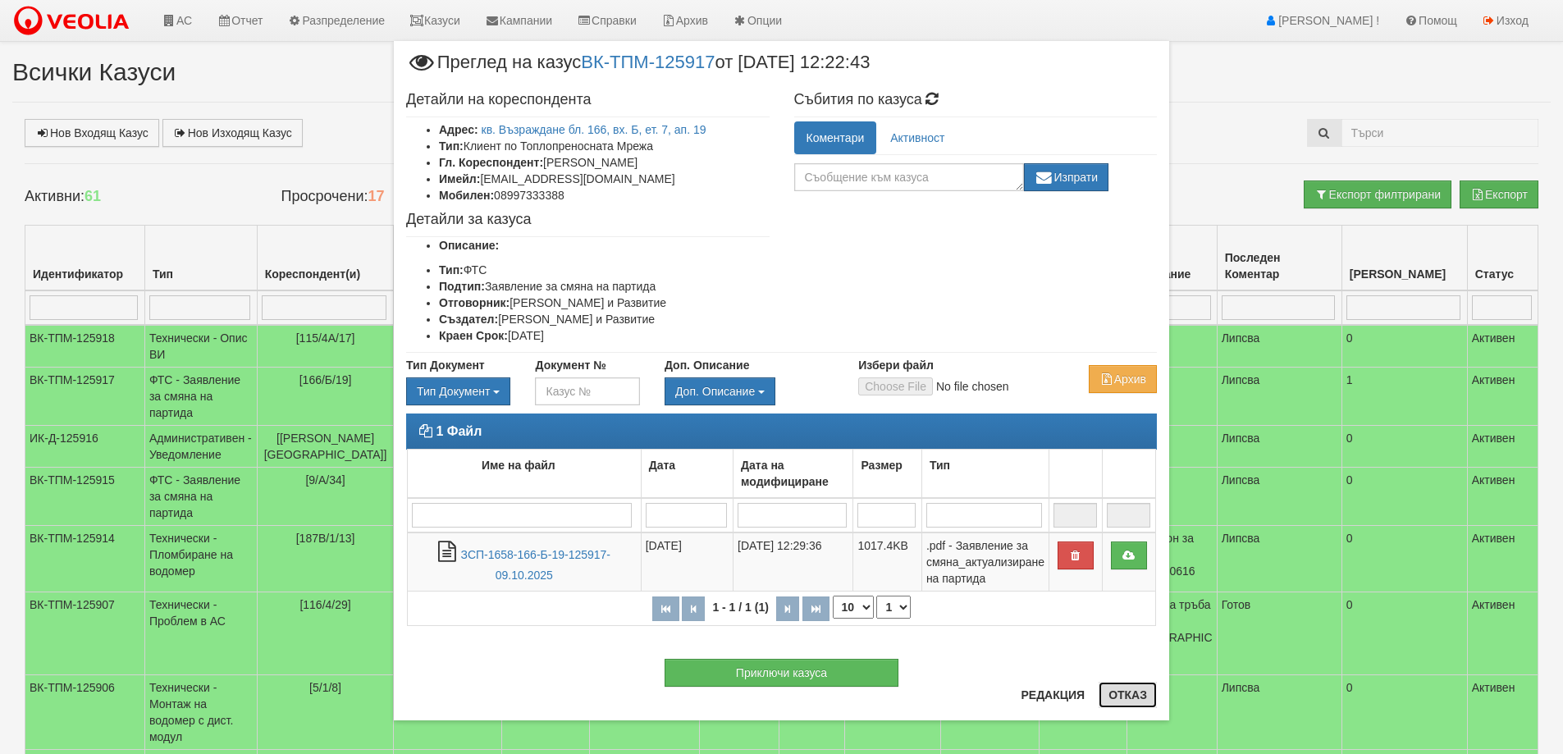
click at [1134, 690] on button "Отказ" at bounding box center [1127, 695] width 58 height 26
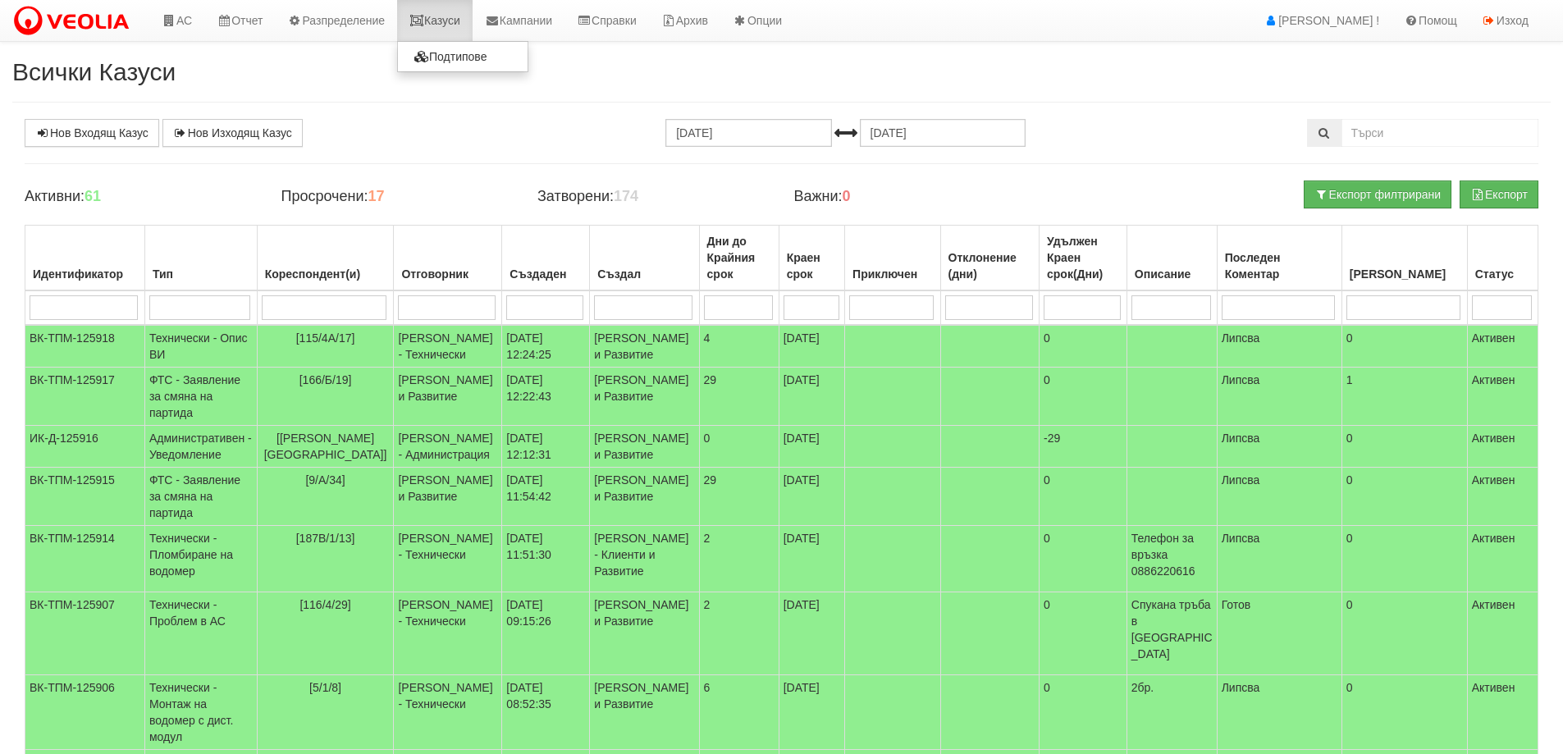
click at [462, 18] on link "Казуси" at bounding box center [434, 20] width 75 height 41
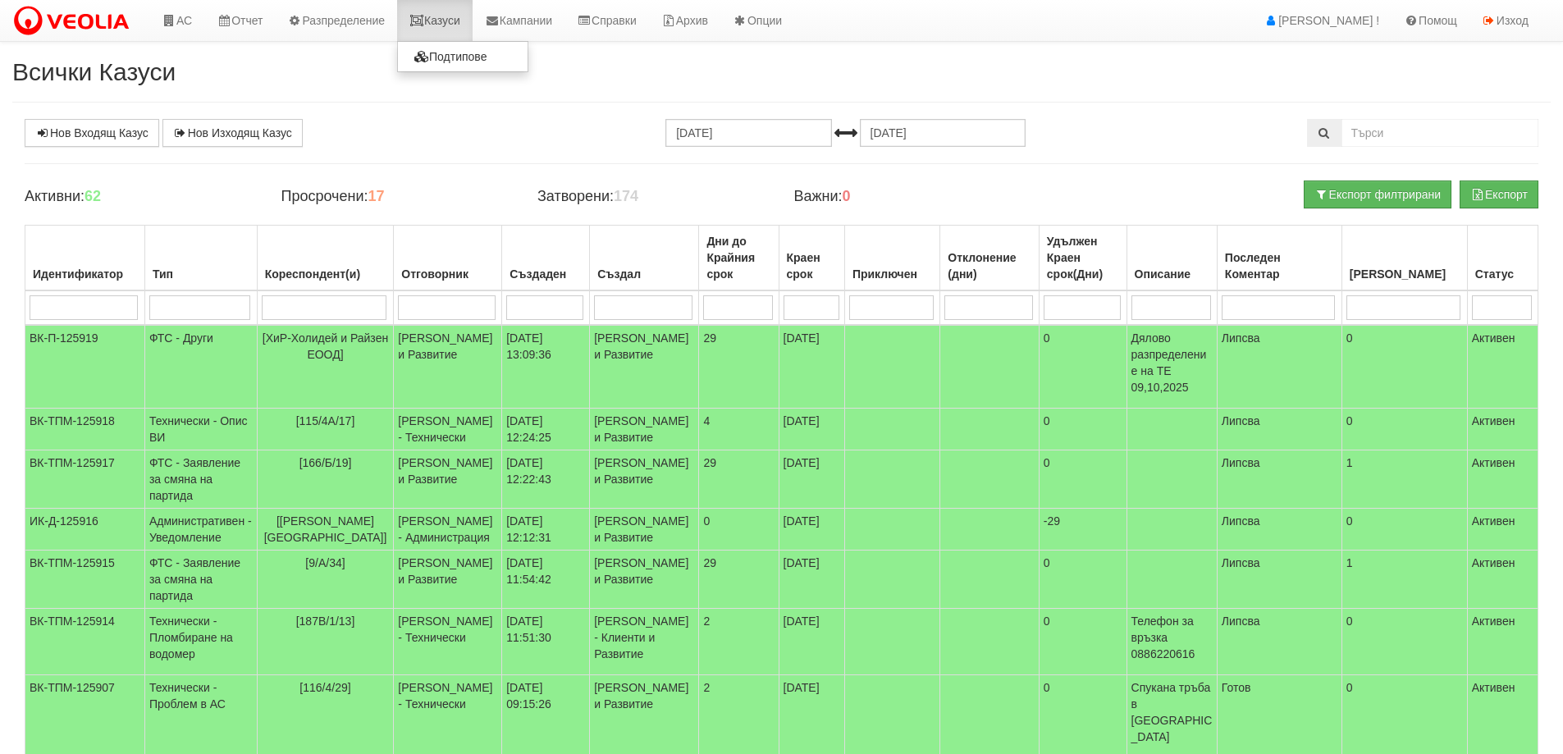
click at [462, 25] on link "Казуси" at bounding box center [434, 20] width 75 height 41
click at [257, 609] on td "ФТС - Заявление за смяна на партида" at bounding box center [200, 579] width 112 height 58
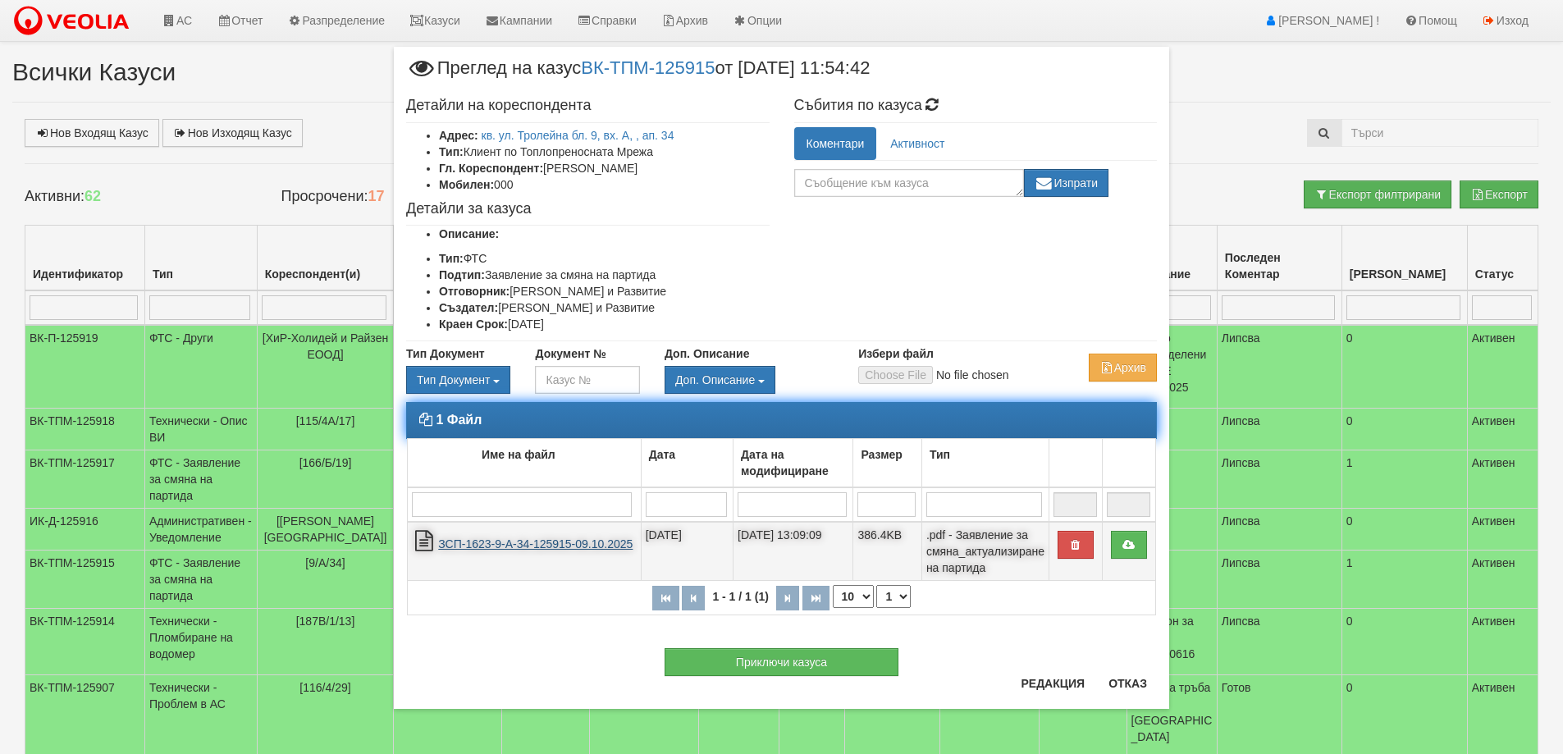
click at [476, 543] on link "ЗСП-1623-9-А-34-125915-09.10.2025" at bounding box center [535, 543] width 194 height 13
click at [559, 543] on link "ЗСП-1623-9-А-34-125915-09.10.2025" at bounding box center [535, 543] width 194 height 13
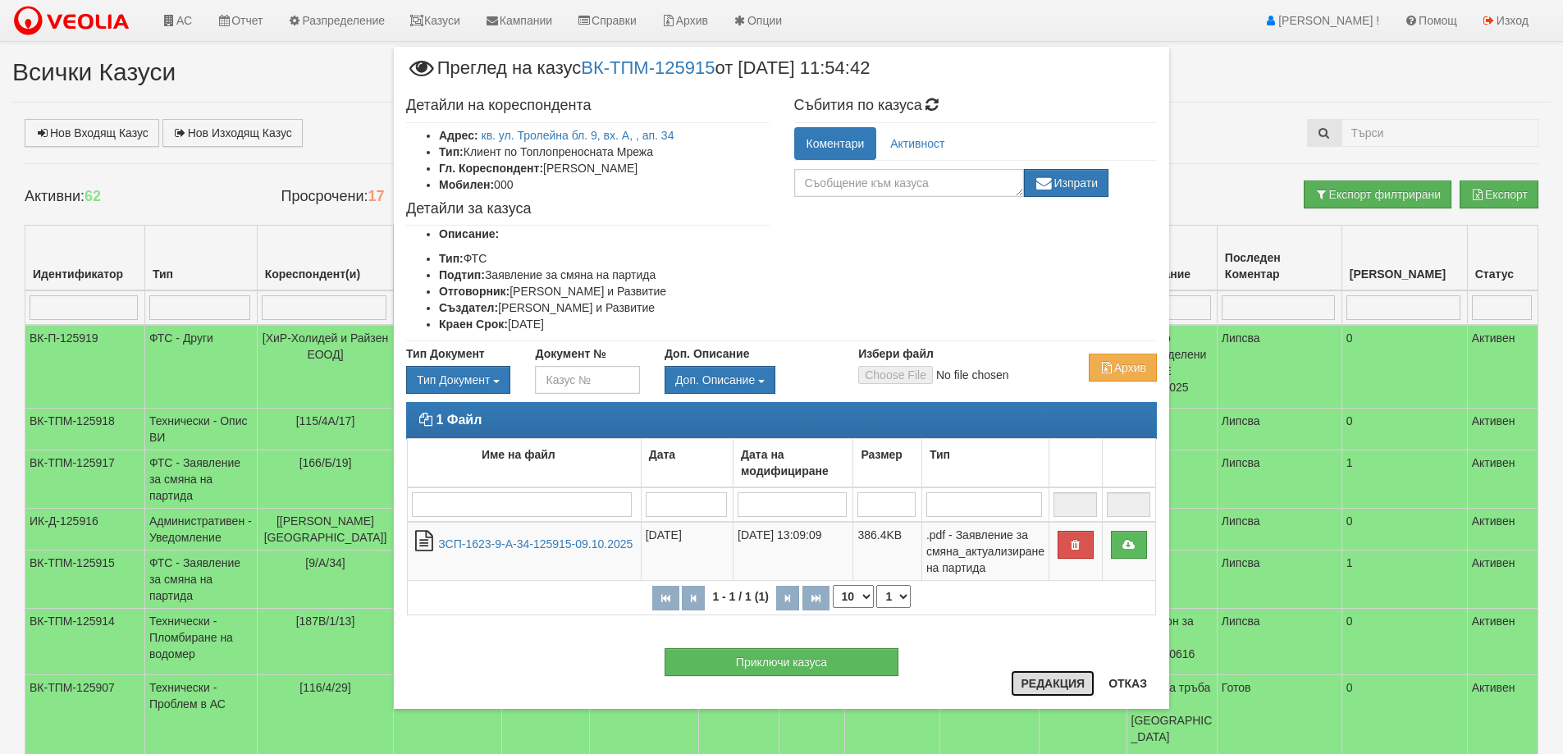
click at [1044, 681] on button "Редакция" at bounding box center [1053, 683] width 84 height 26
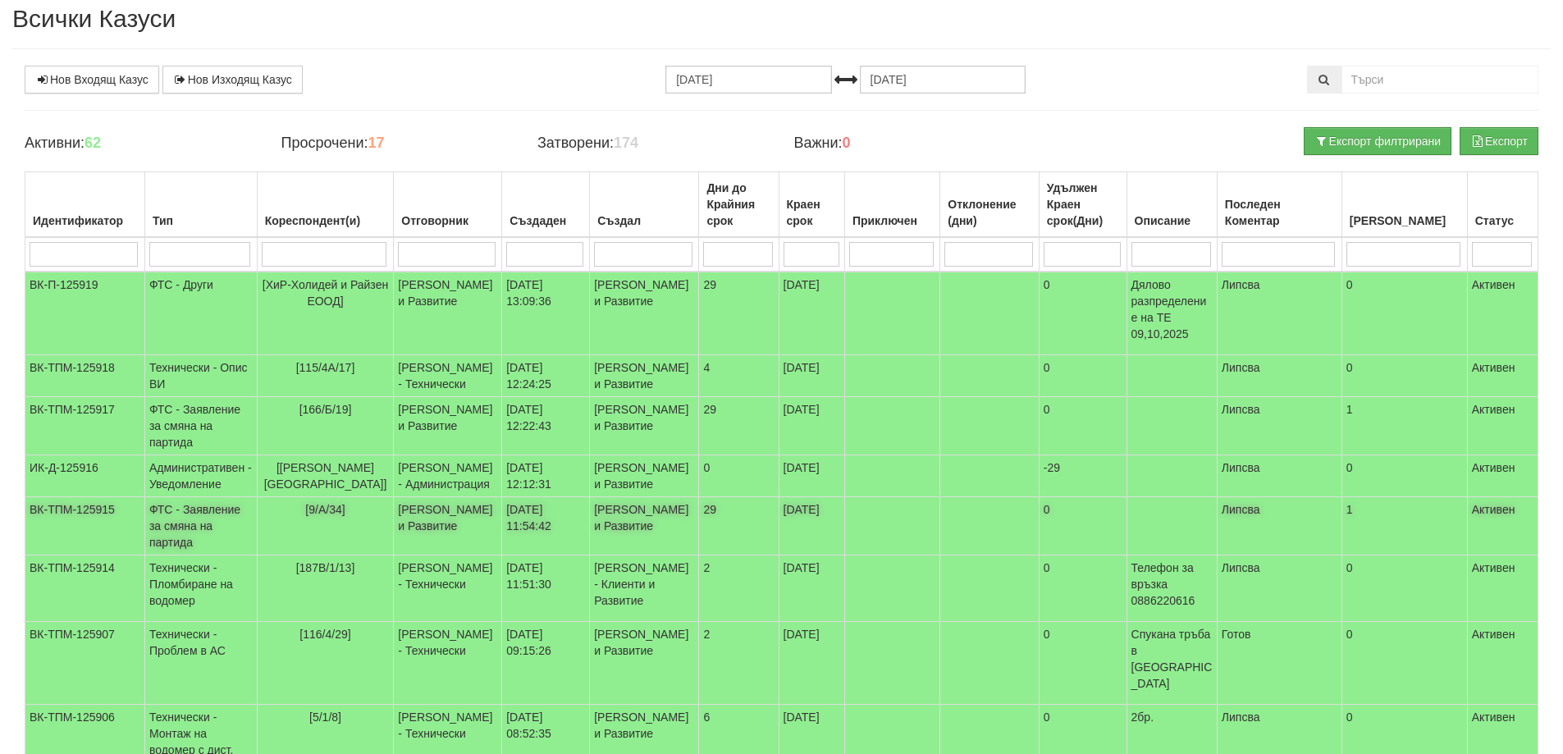
scroll to position [82, 0]
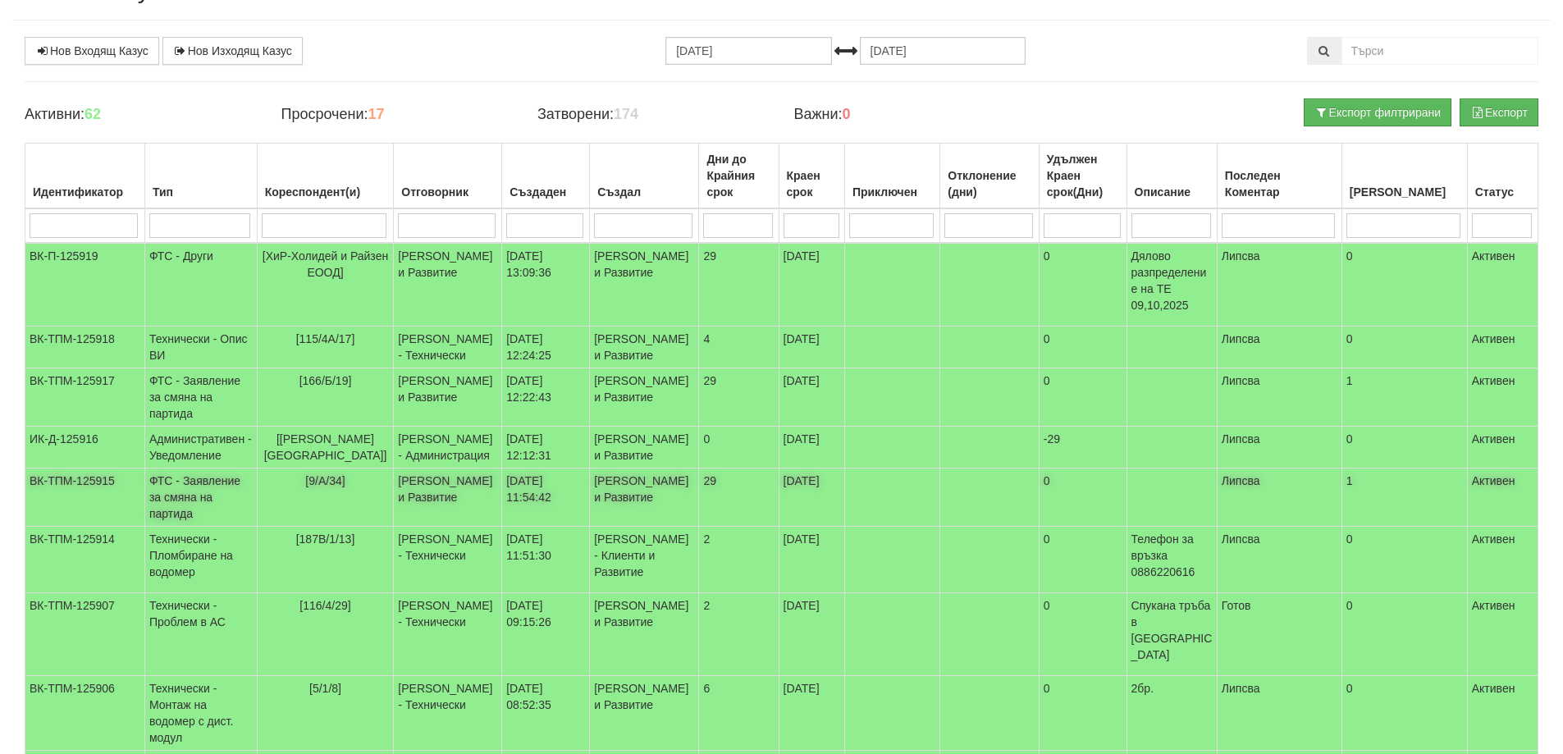
click at [197, 527] on td "ФТС - Заявление за смяна на партида" at bounding box center [200, 497] width 112 height 58
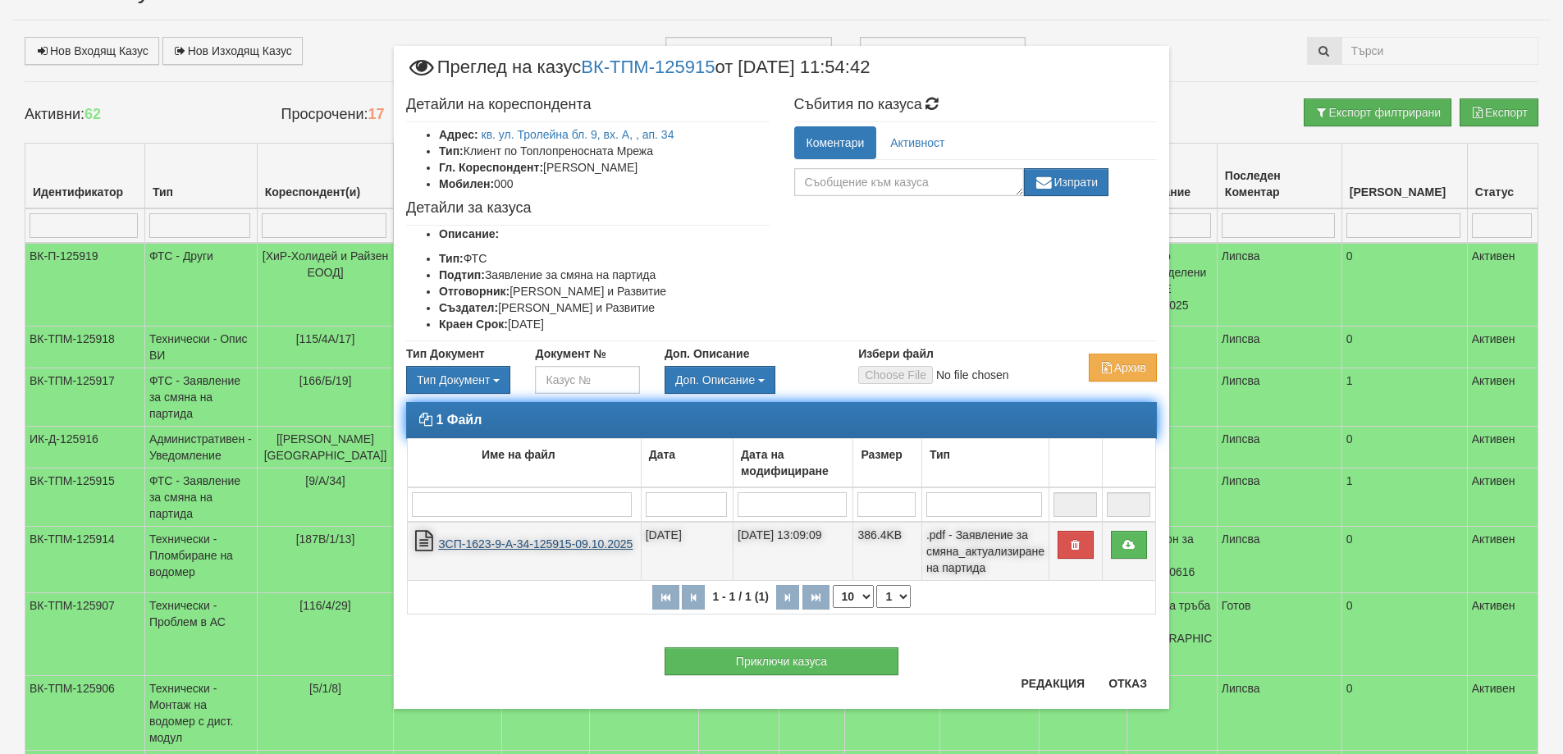
click at [558, 545] on link "ЗСП-1623-9-А-34-125915-09.10.2025" at bounding box center [535, 543] width 194 height 13
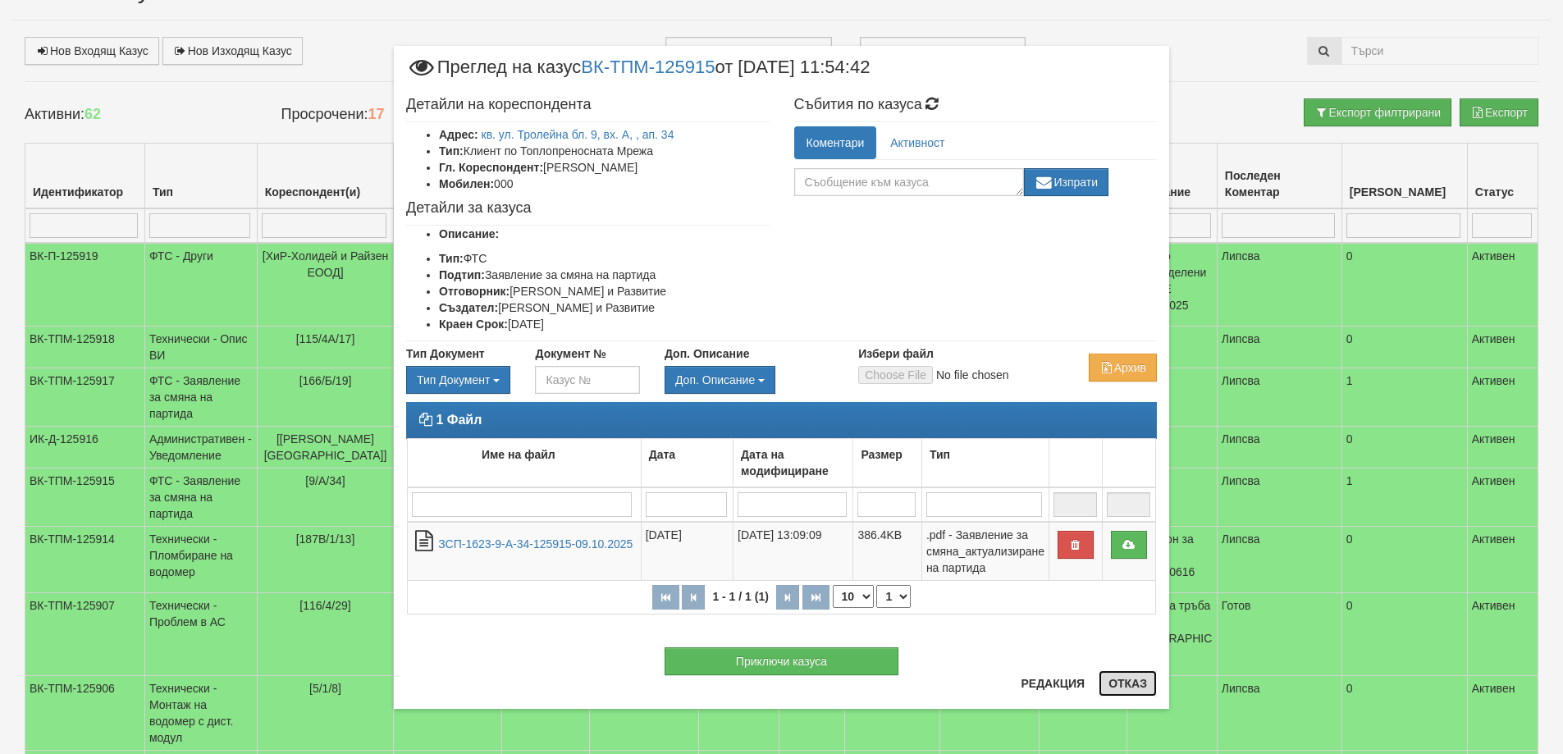
click at [1125, 683] on button "Отказ" at bounding box center [1127, 683] width 58 height 26
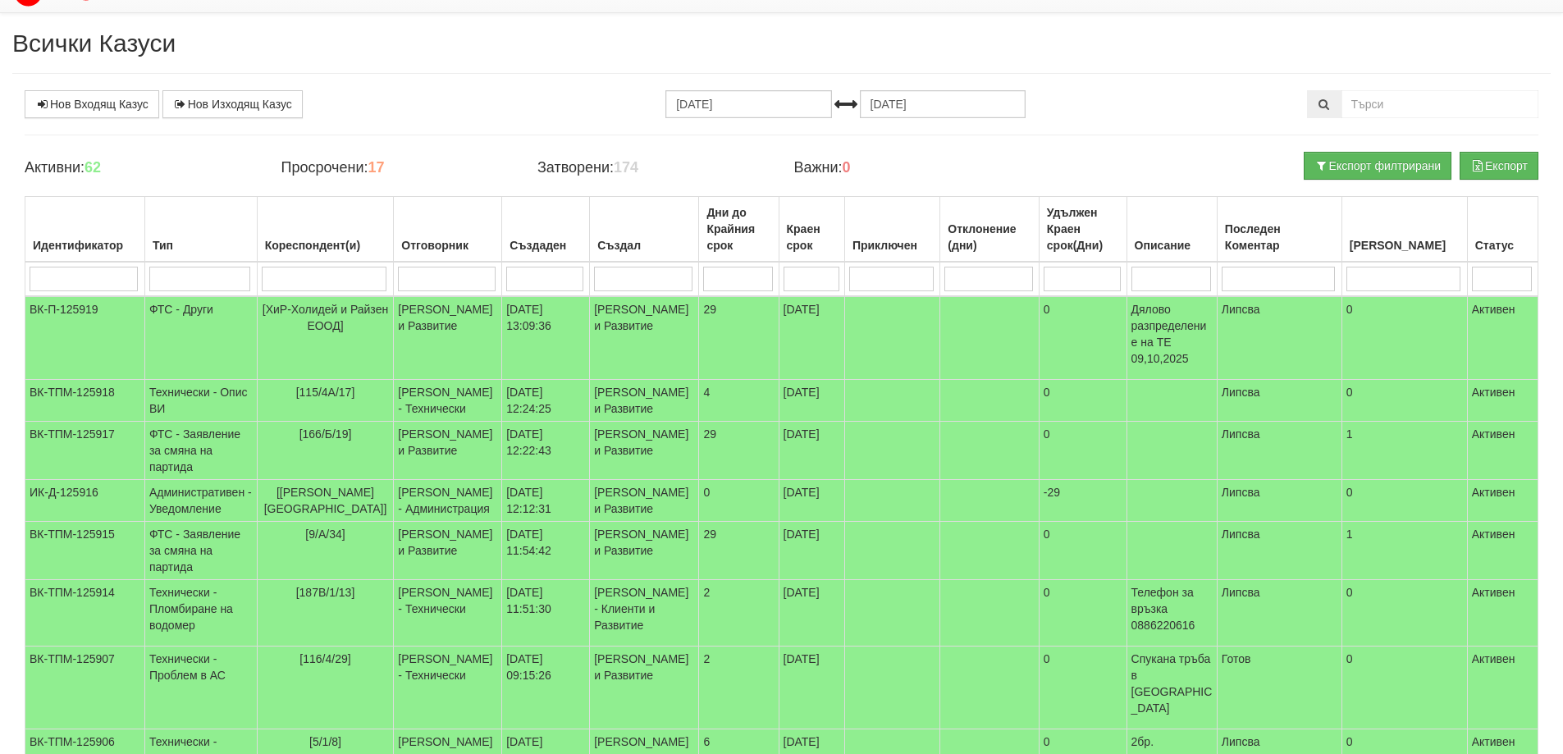
scroll to position [0, 0]
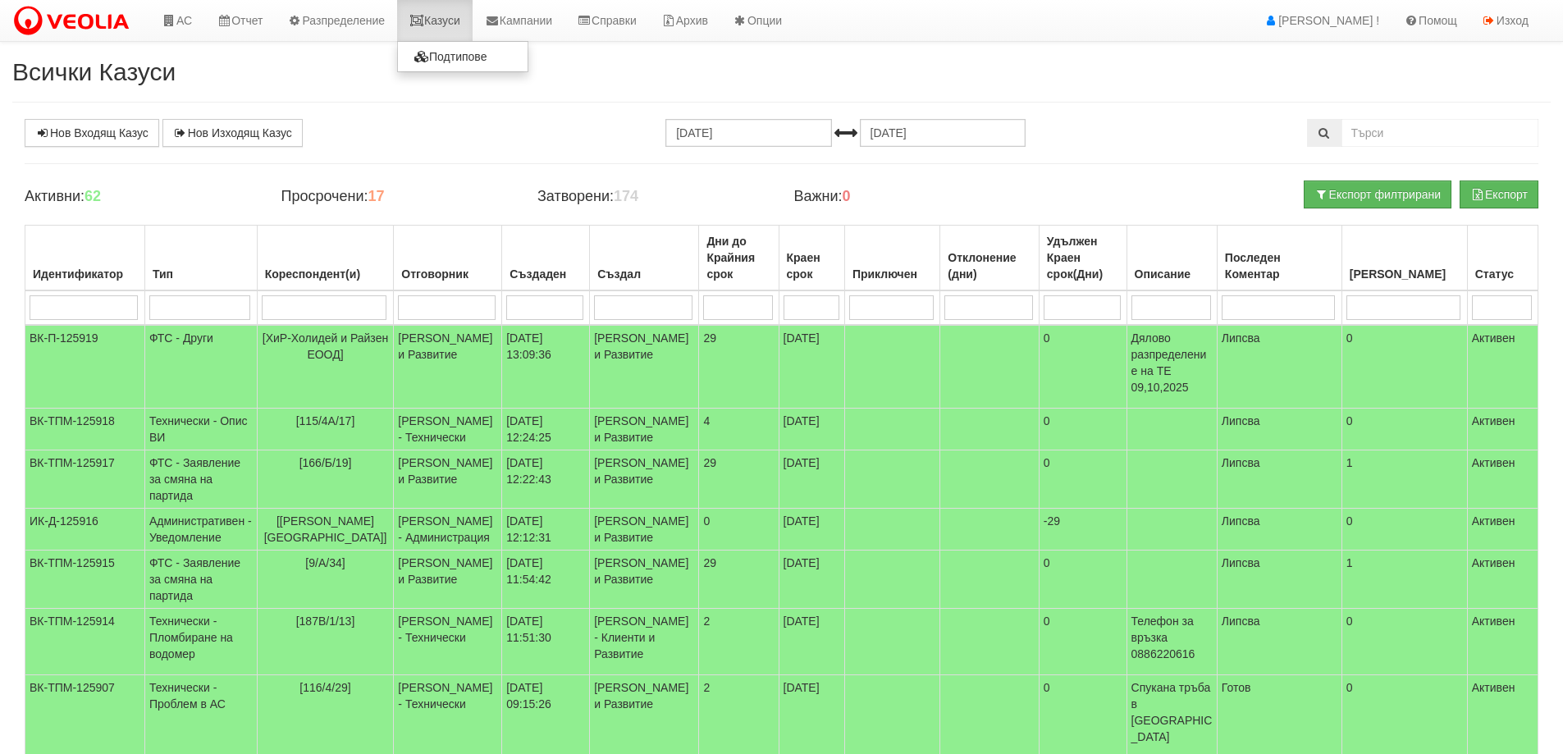
click at [444, 24] on link "Казуси" at bounding box center [434, 20] width 75 height 41
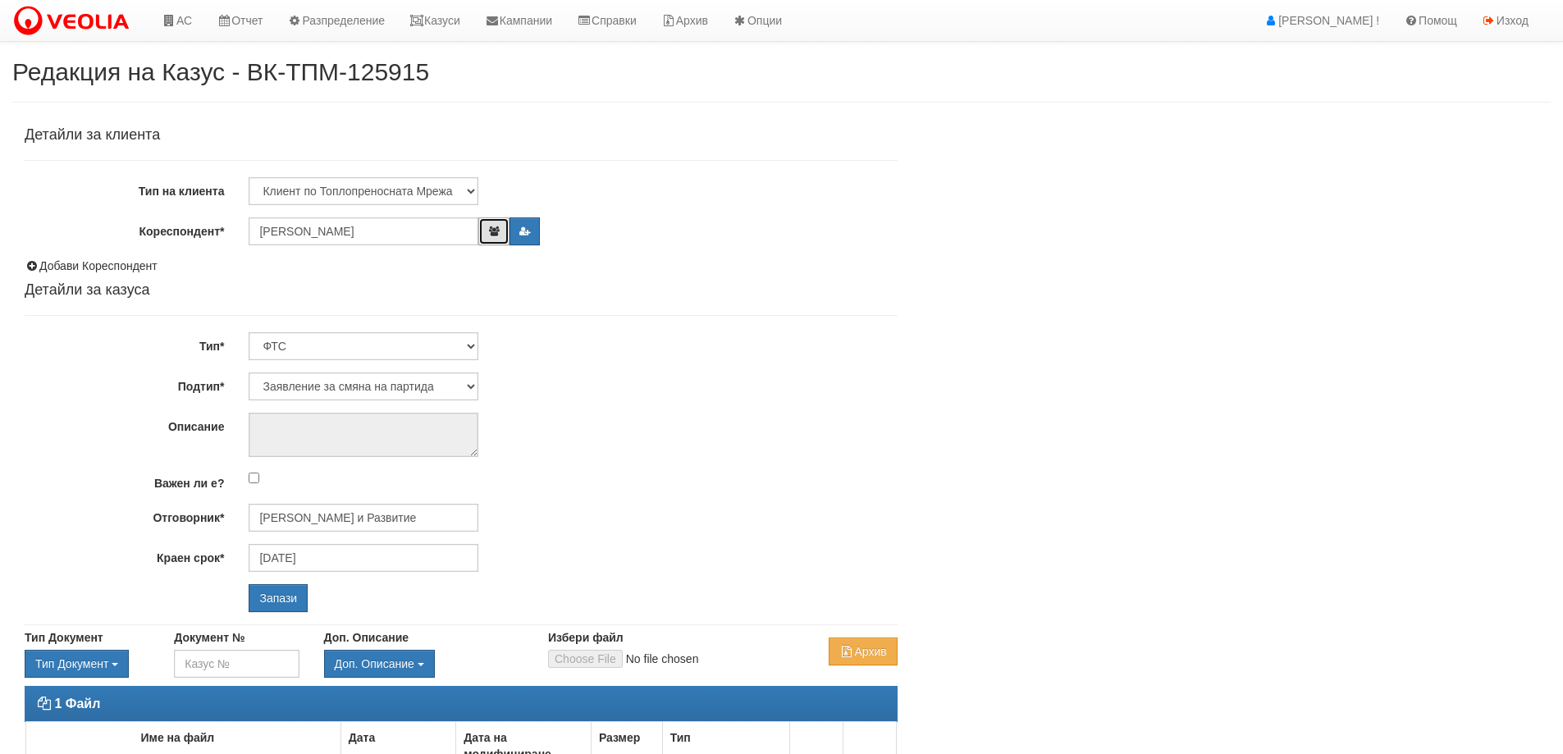
click at [494, 231] on icon "button" at bounding box center [493, 231] width 12 height 10
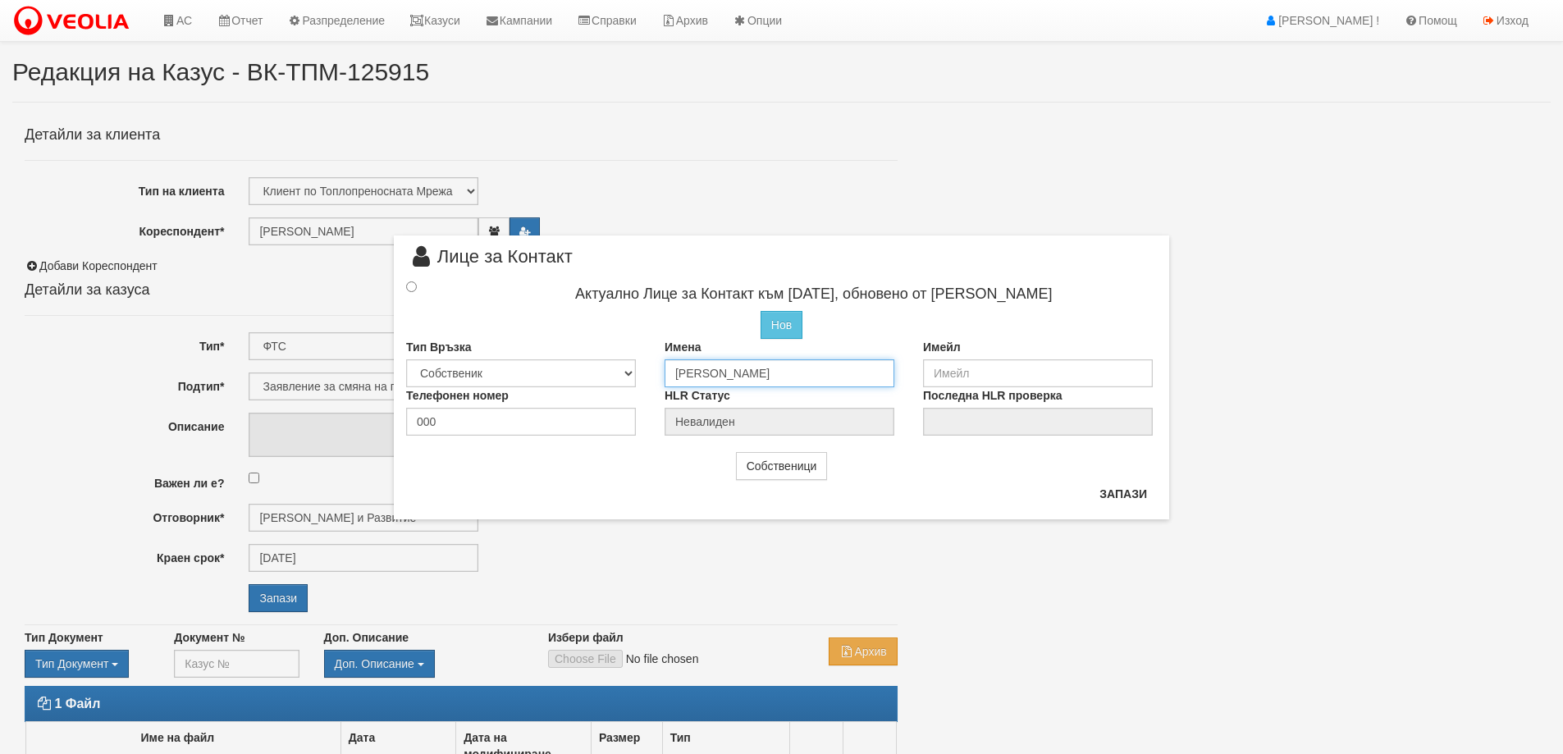
click at [689, 372] on input "[PERSON_NAME]" at bounding box center [779, 373] width 230 height 28
type input "[PERSON_NAME]"
click at [409, 290] on input "radio" at bounding box center [411, 285] width 11 height 11
radio input "true"
type input "[PERSON_NAME]"
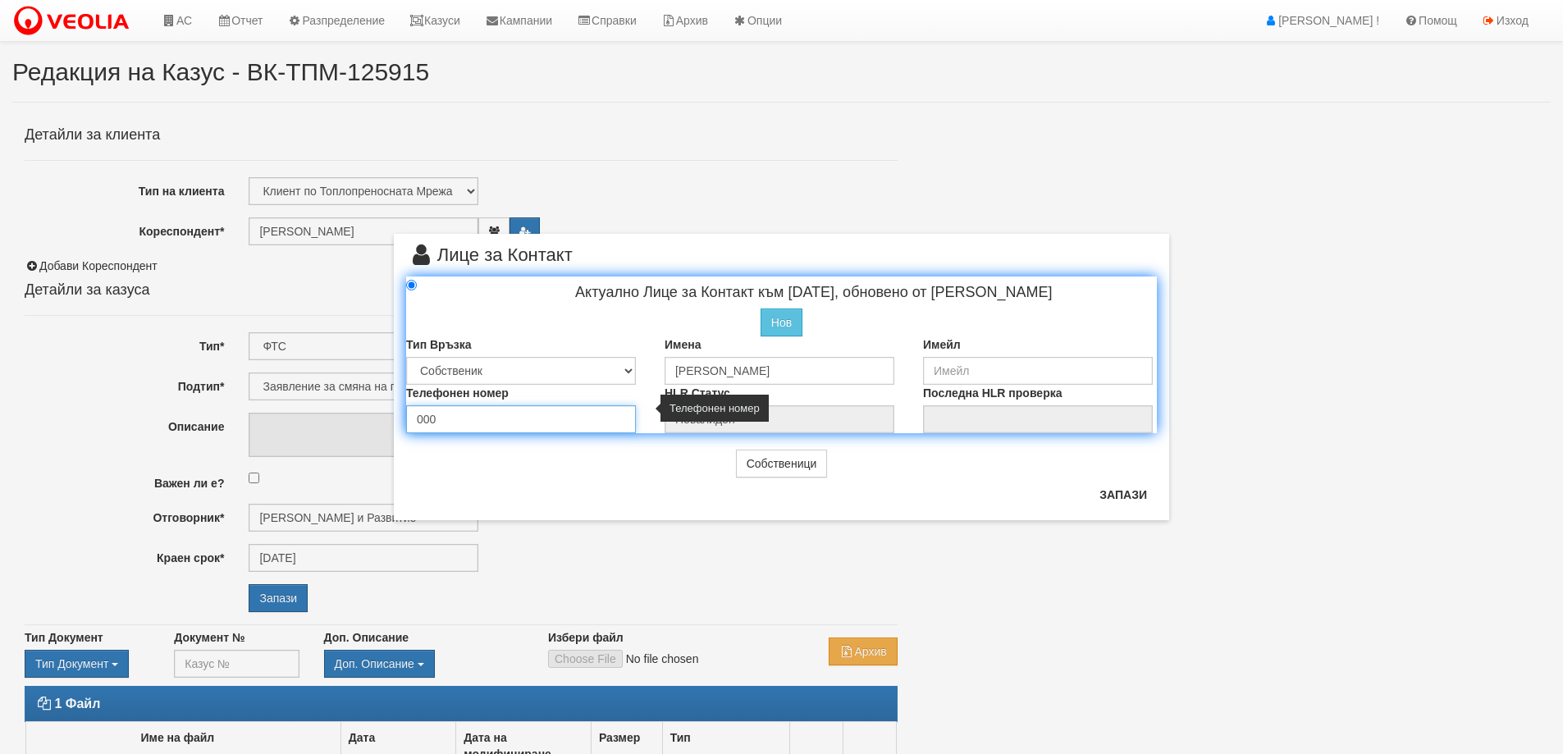
drag, startPoint x: 460, startPoint y: 420, endPoint x: 398, endPoint y: 425, distance: 62.5
click at [398, 425] on div "Телефонен номер 000" at bounding box center [523, 409] width 258 height 48
type input "0899536302"
click at [1126, 491] on button "Запази" at bounding box center [1122, 495] width 67 height 26
radio input "true"
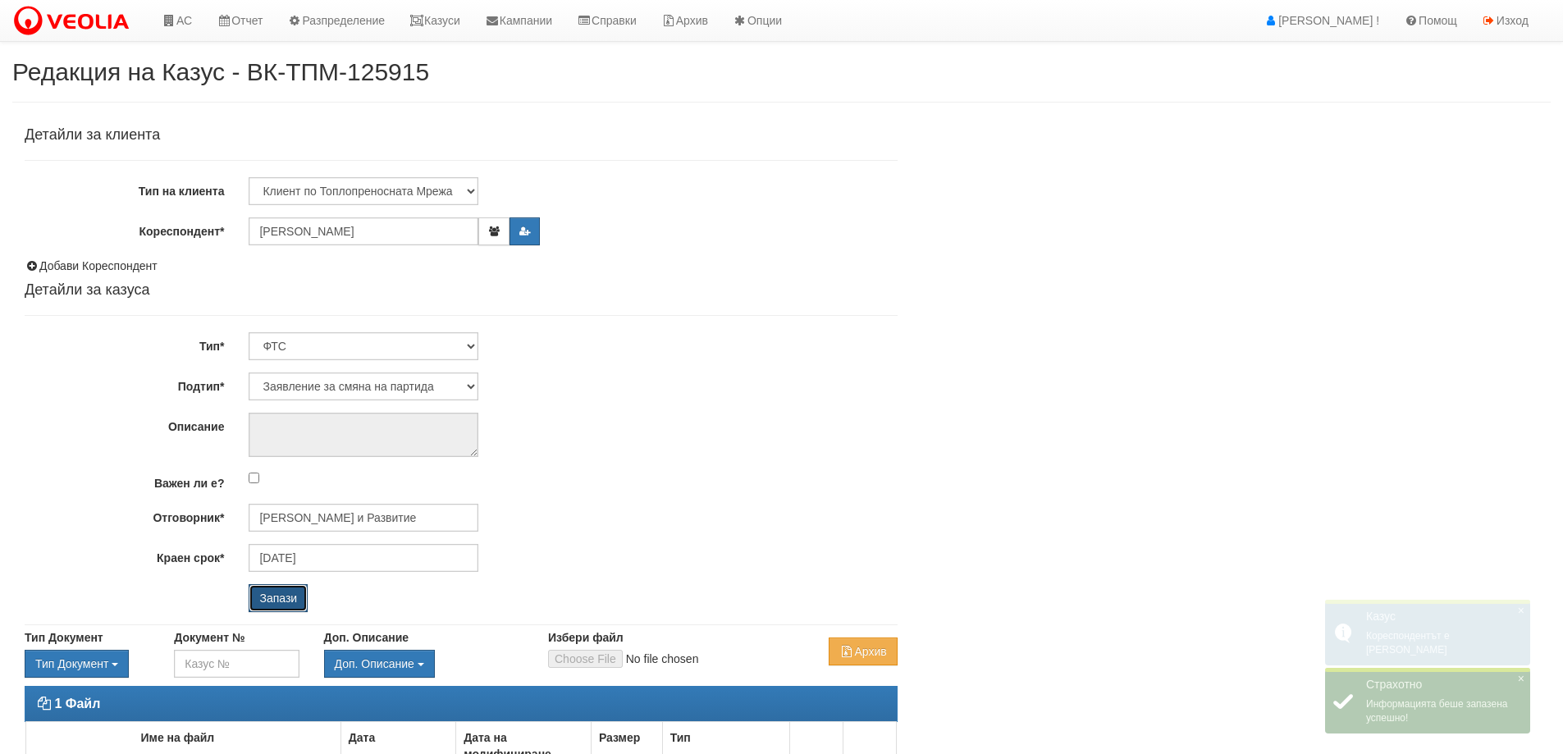
click at [277, 596] on input "Запази" at bounding box center [278, 598] width 59 height 28
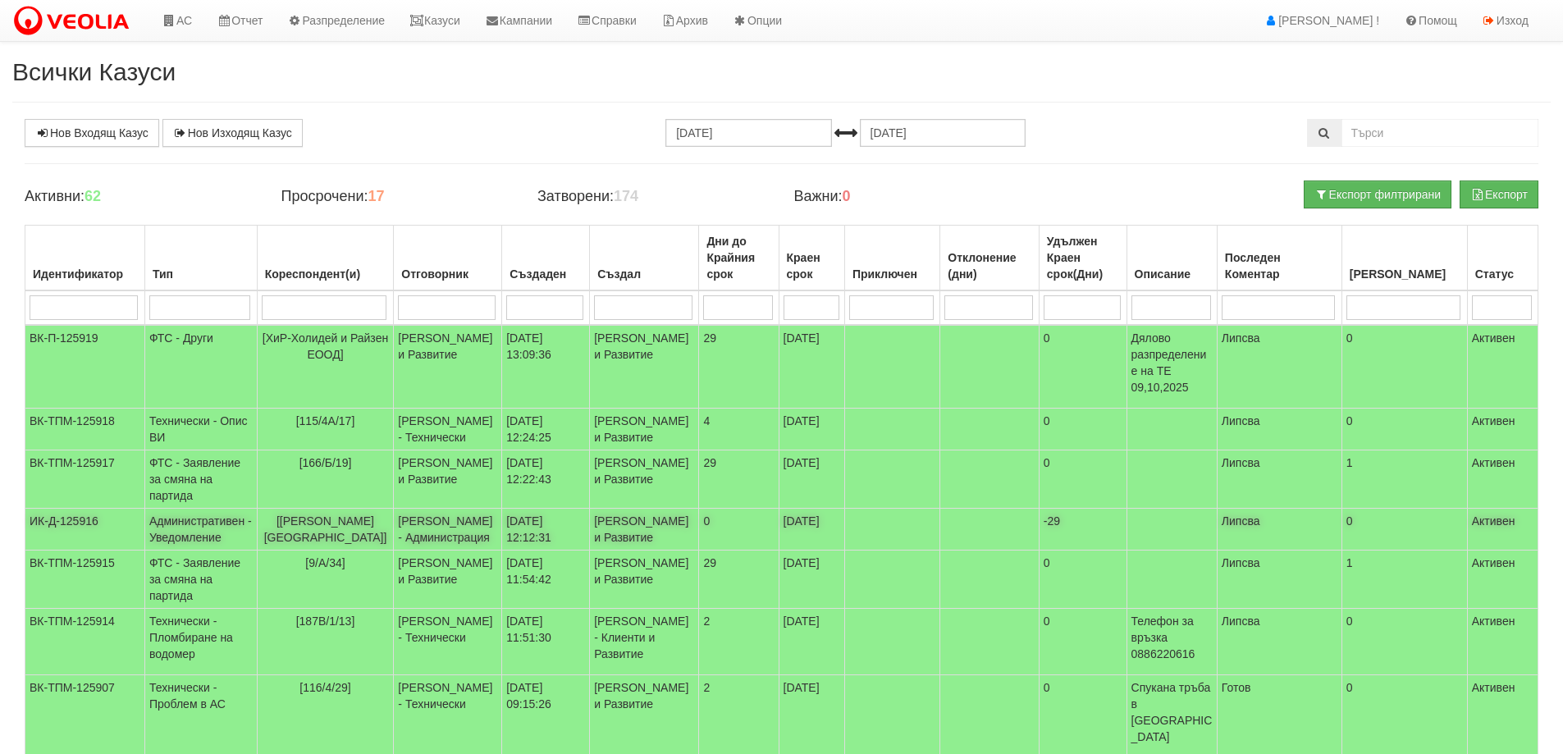
scroll to position [82, 0]
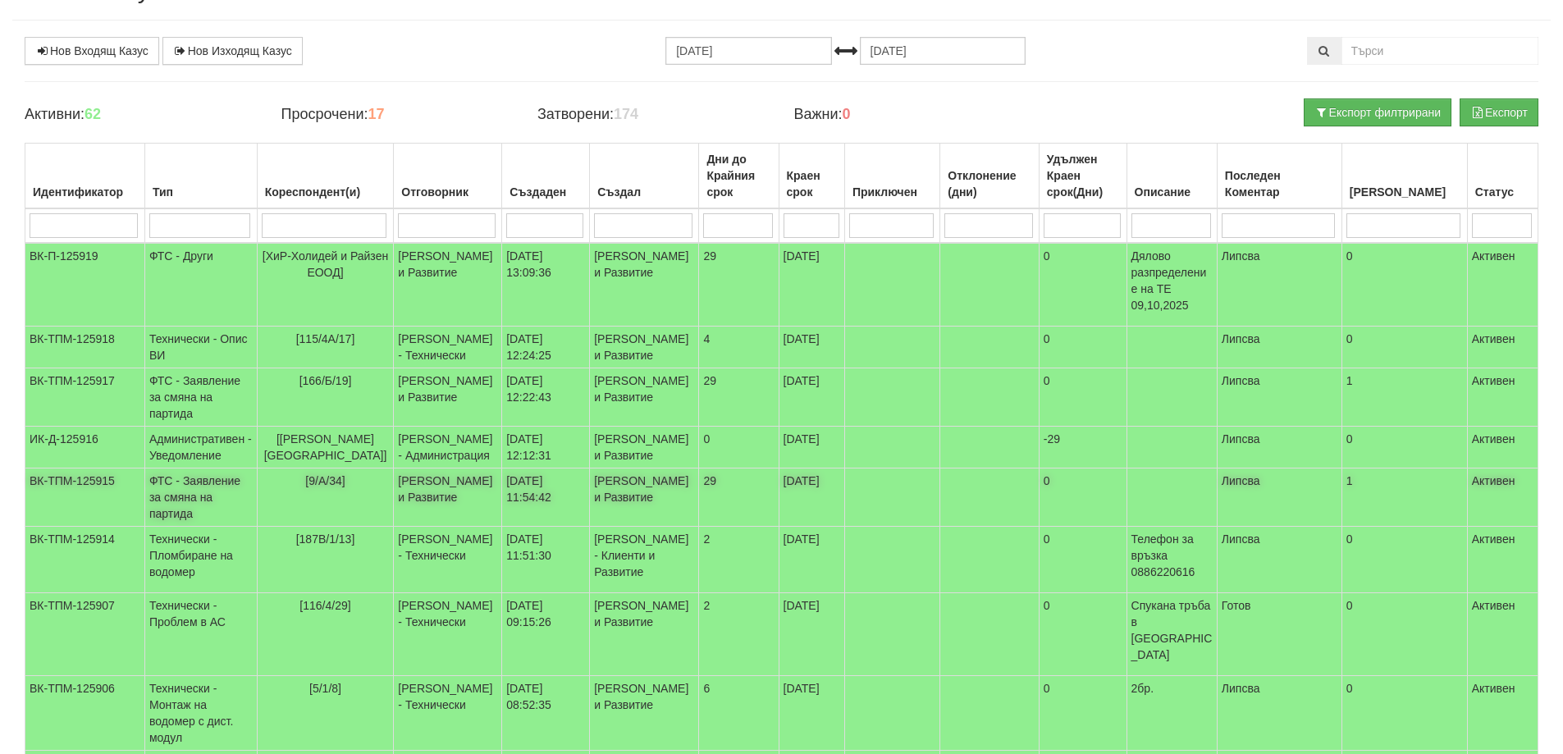
click at [199, 527] on td "ФТС - Заявление за смяна на партида" at bounding box center [200, 497] width 112 height 58
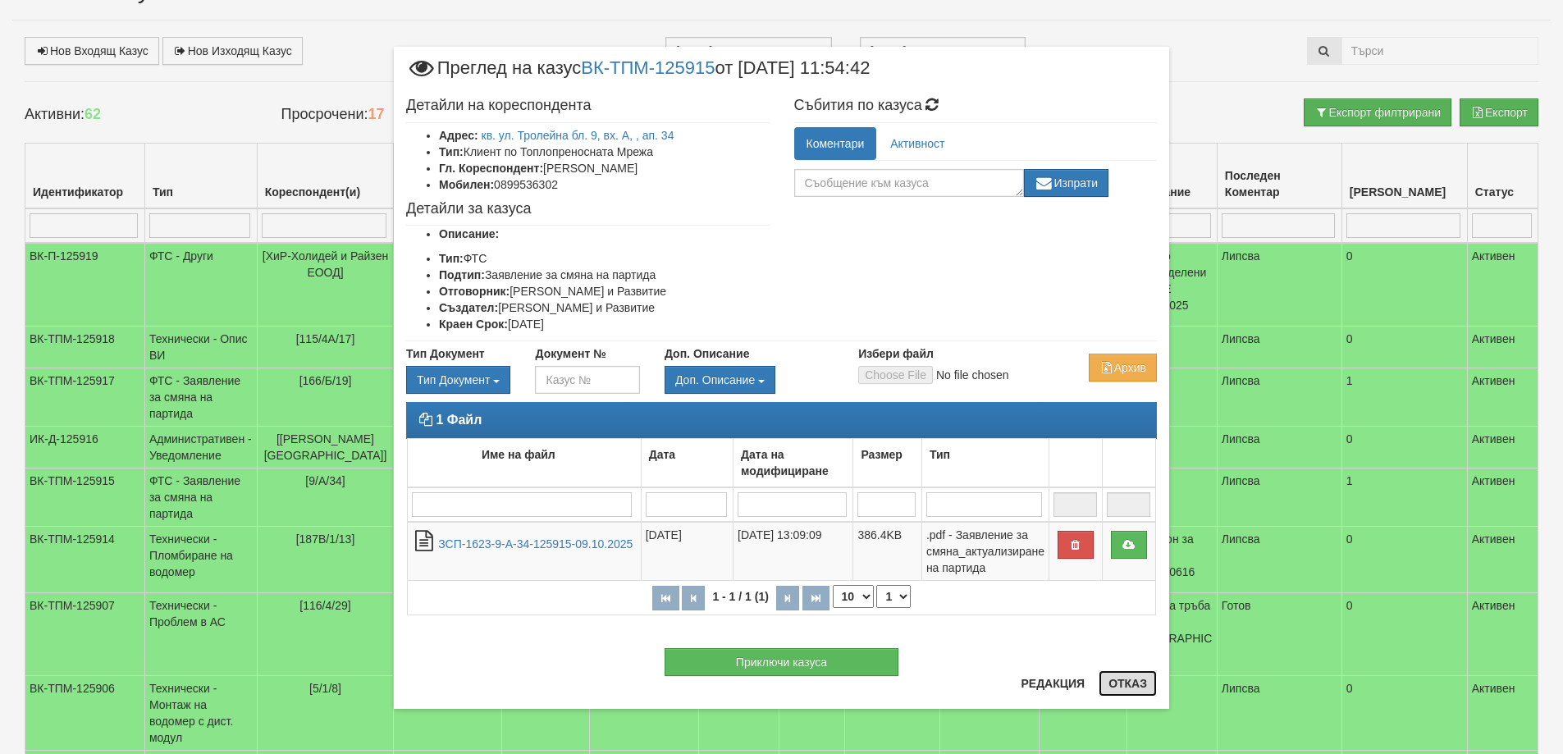
click at [1150, 688] on button "Отказ" at bounding box center [1127, 683] width 58 height 26
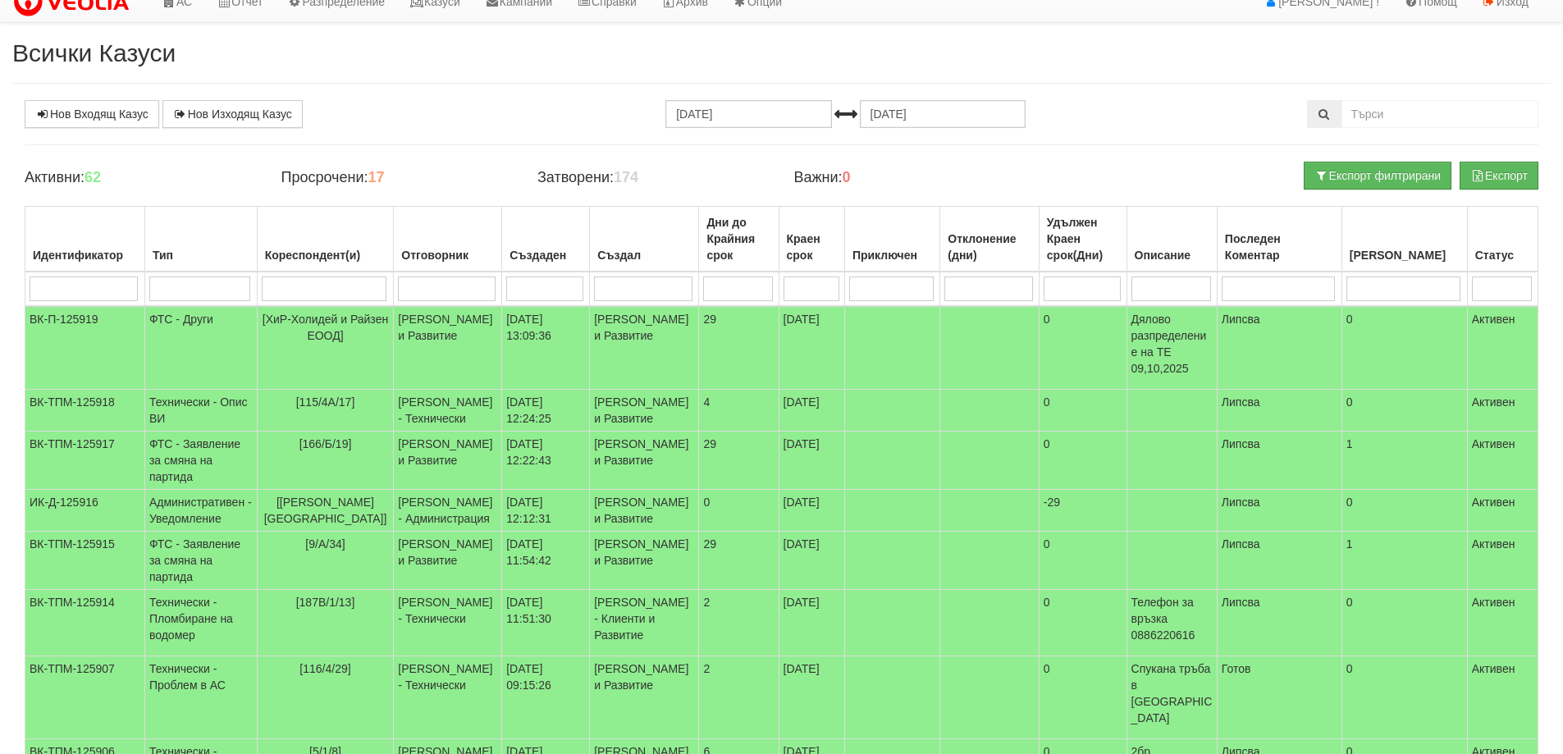
scroll to position [0, 0]
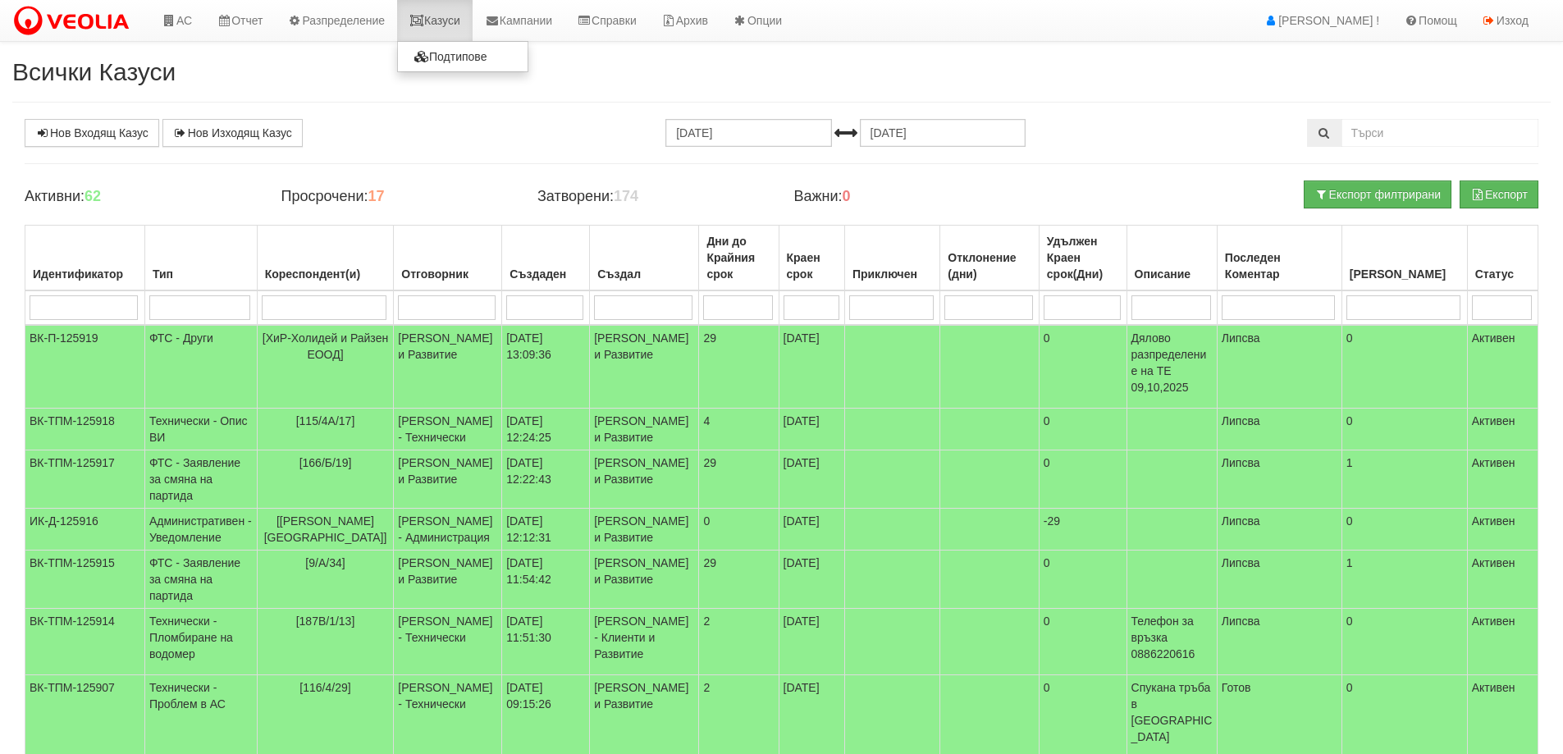
click at [449, 21] on link "Казуси" at bounding box center [434, 20] width 75 height 41
click at [445, 21] on link "Казуси" at bounding box center [434, 20] width 75 height 41
click at [179, 609] on td "ФТС - Заявление за смяна на партида" at bounding box center [200, 579] width 112 height 58
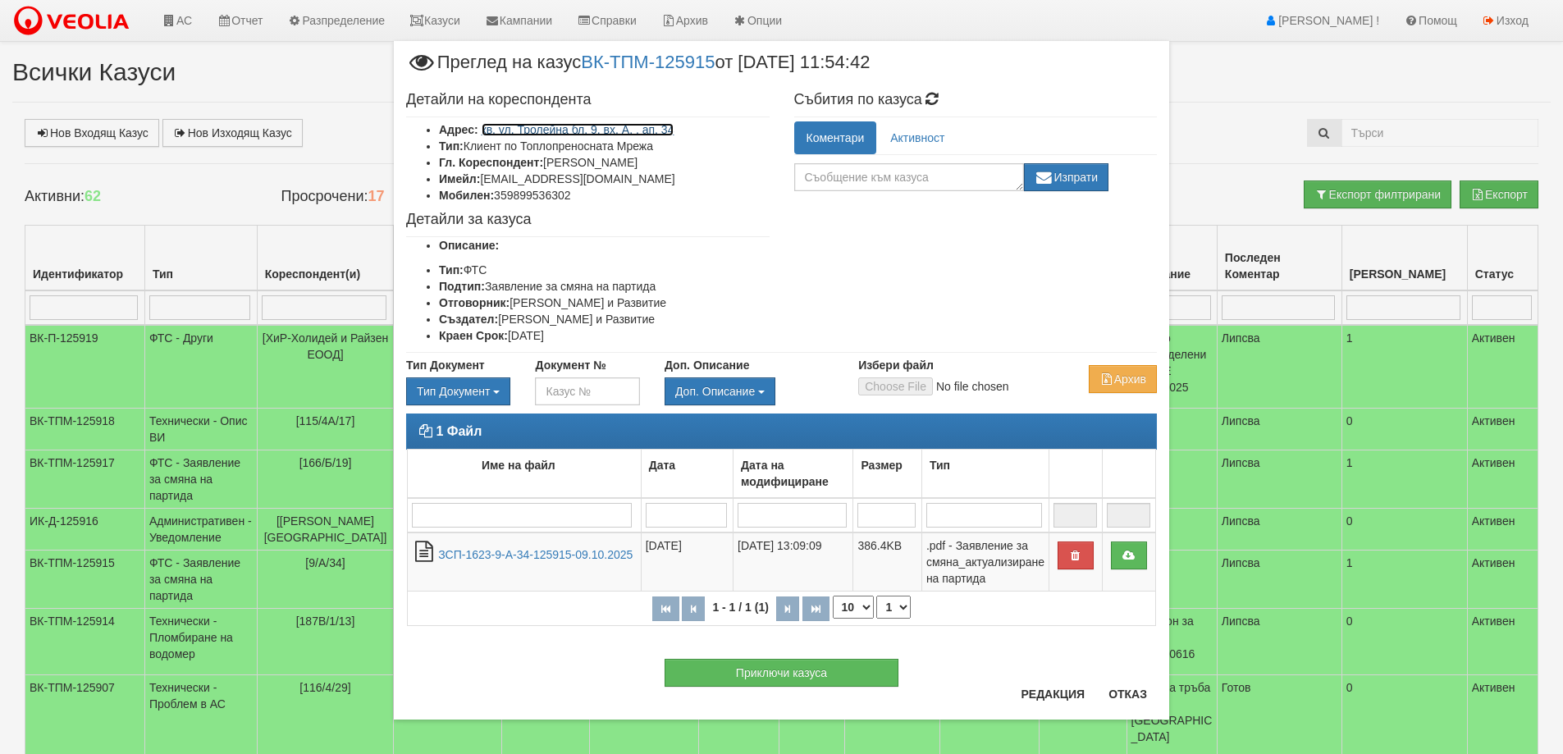
click at [606, 126] on link "кв. ул. Тролейна бл. 9, вх. А, , ап. 34" at bounding box center [578, 129] width 193 height 13
click at [1126, 692] on button "Отказ" at bounding box center [1127, 694] width 58 height 26
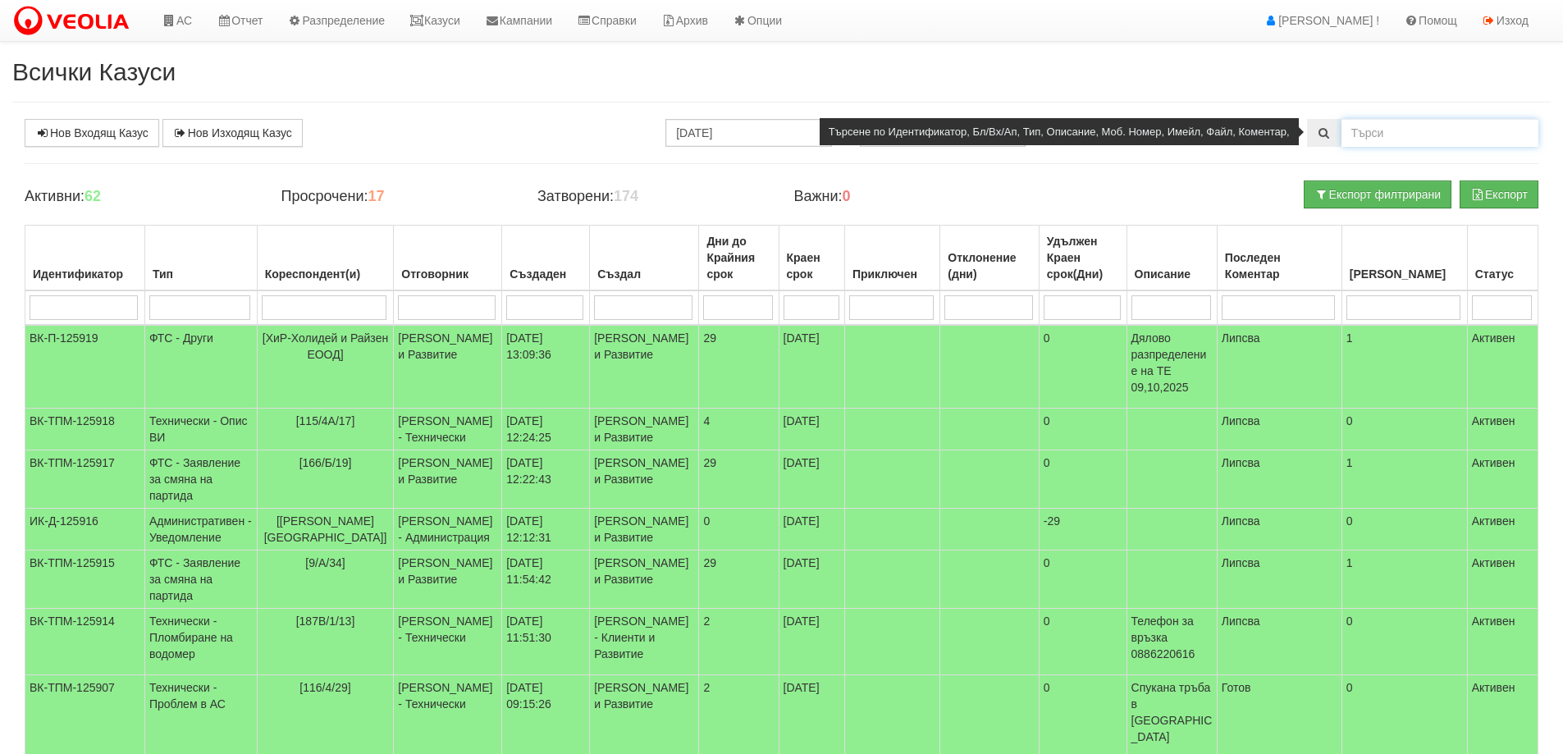
click at [1410, 130] on input "text" at bounding box center [1439, 133] width 197 height 28
type input "16/16/12"
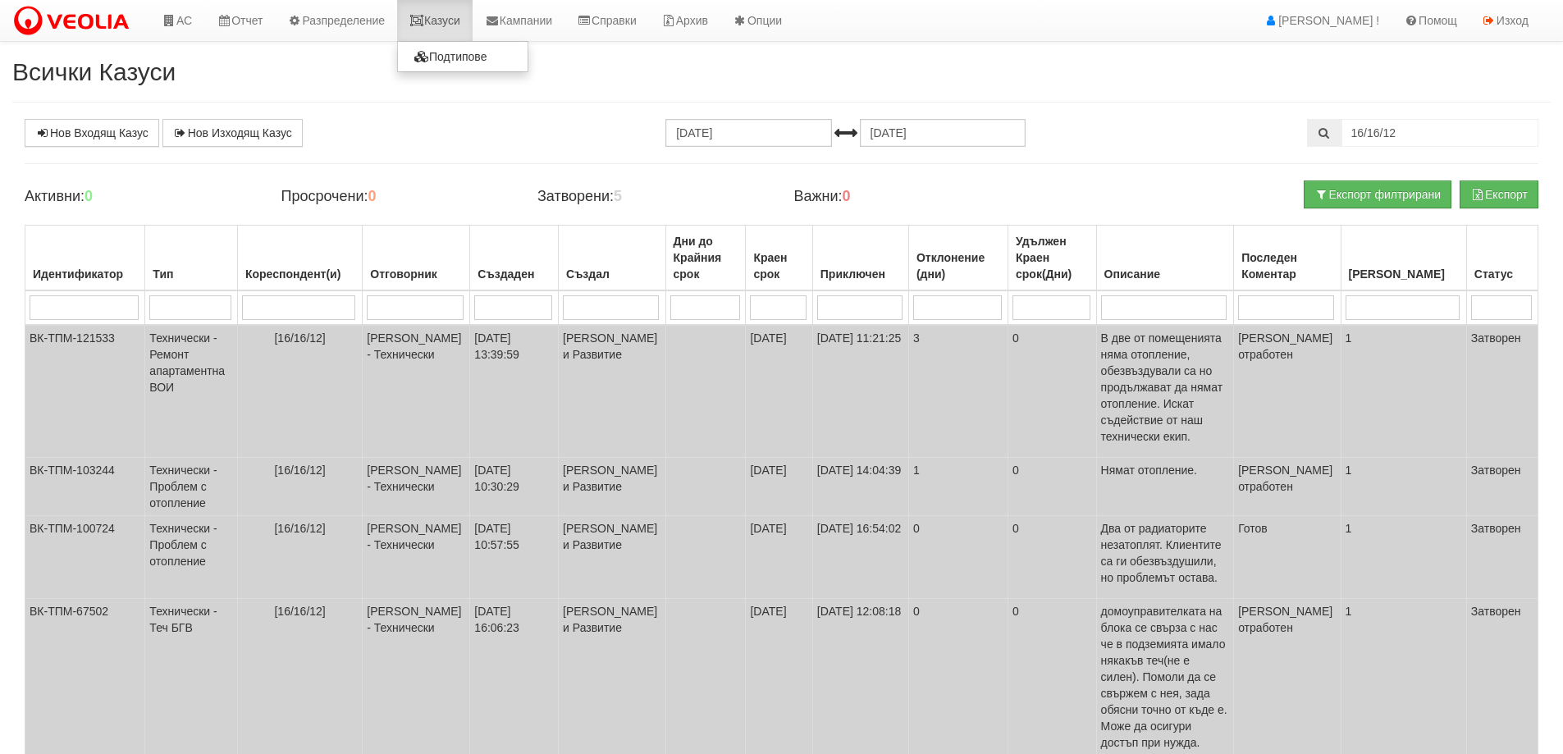
click at [451, 28] on link "Казуси" at bounding box center [434, 20] width 75 height 41
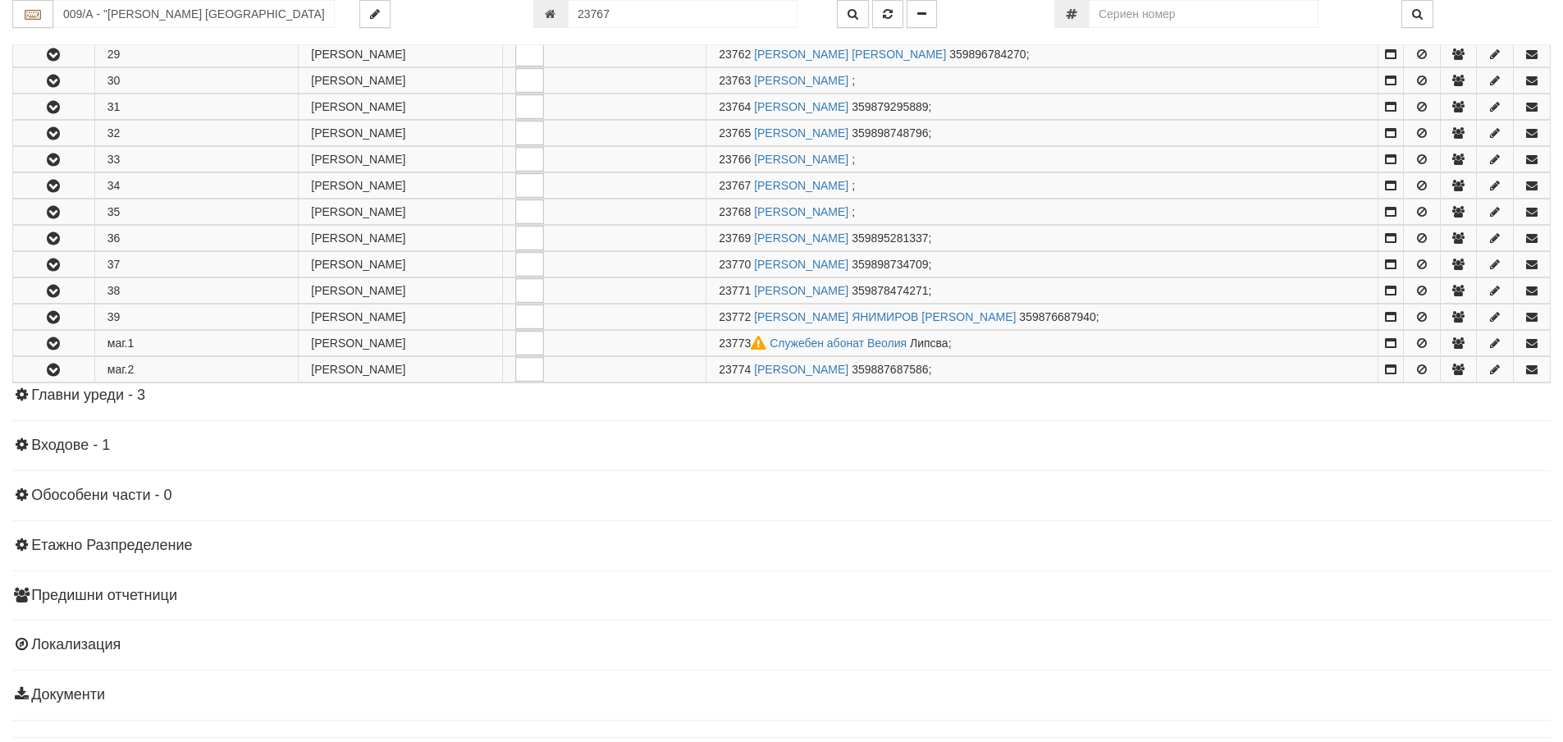
scroll to position [1099, 0]
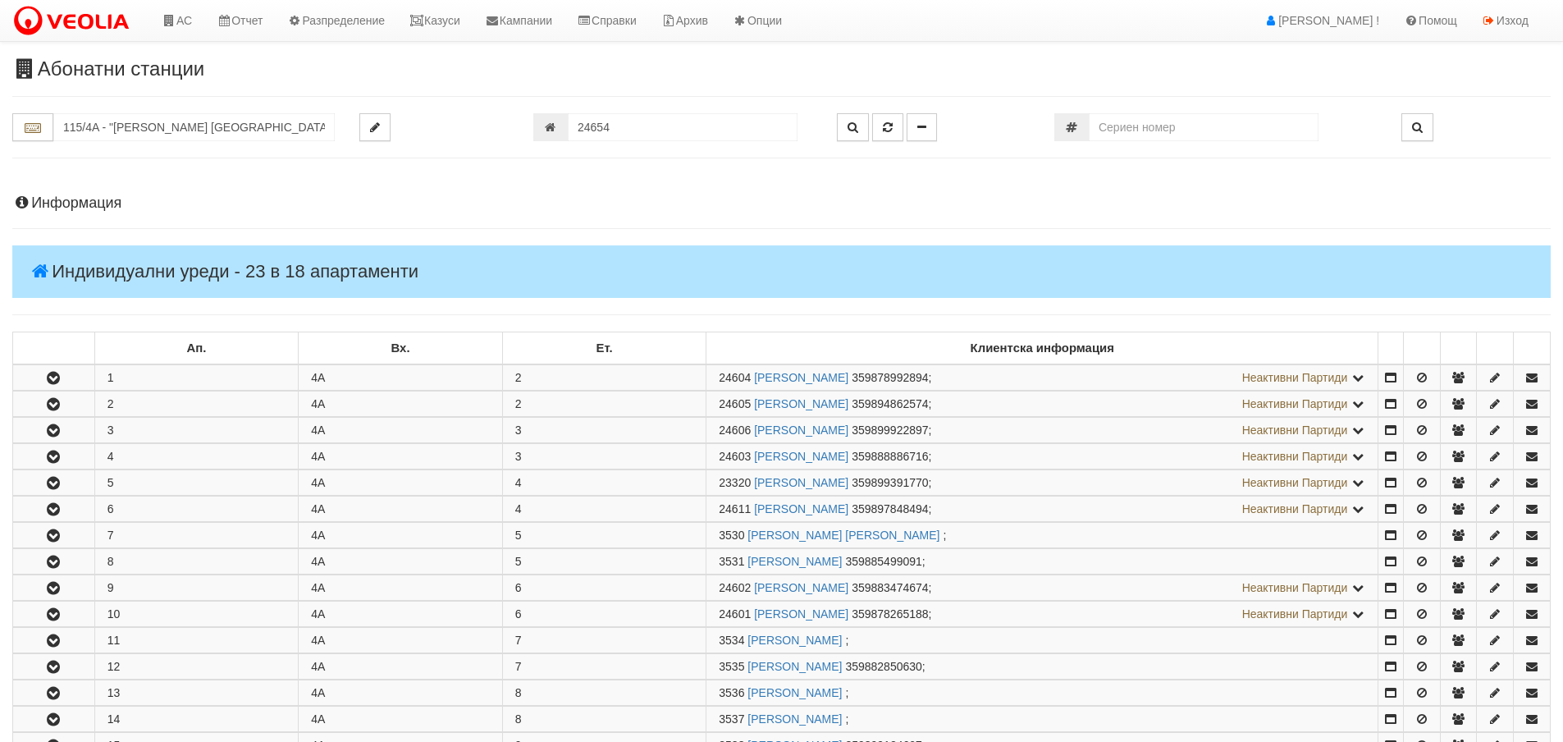
scroll to position [496, 0]
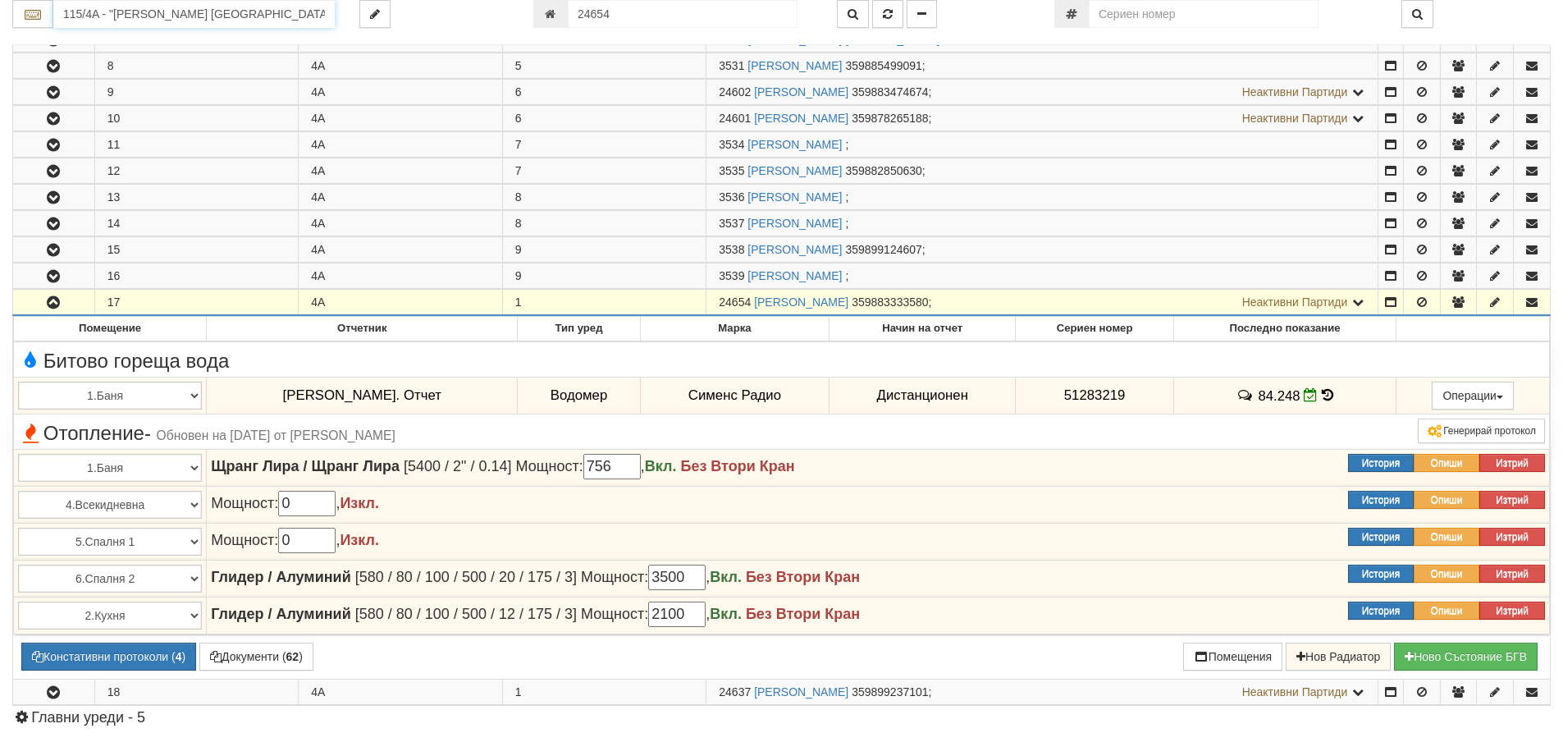
click at [82, 20] on input "115/4A - "ВЕОЛИЯ ЕНЕРДЖИ ВАРНА " ЕАД" at bounding box center [193, 14] width 281 height 28
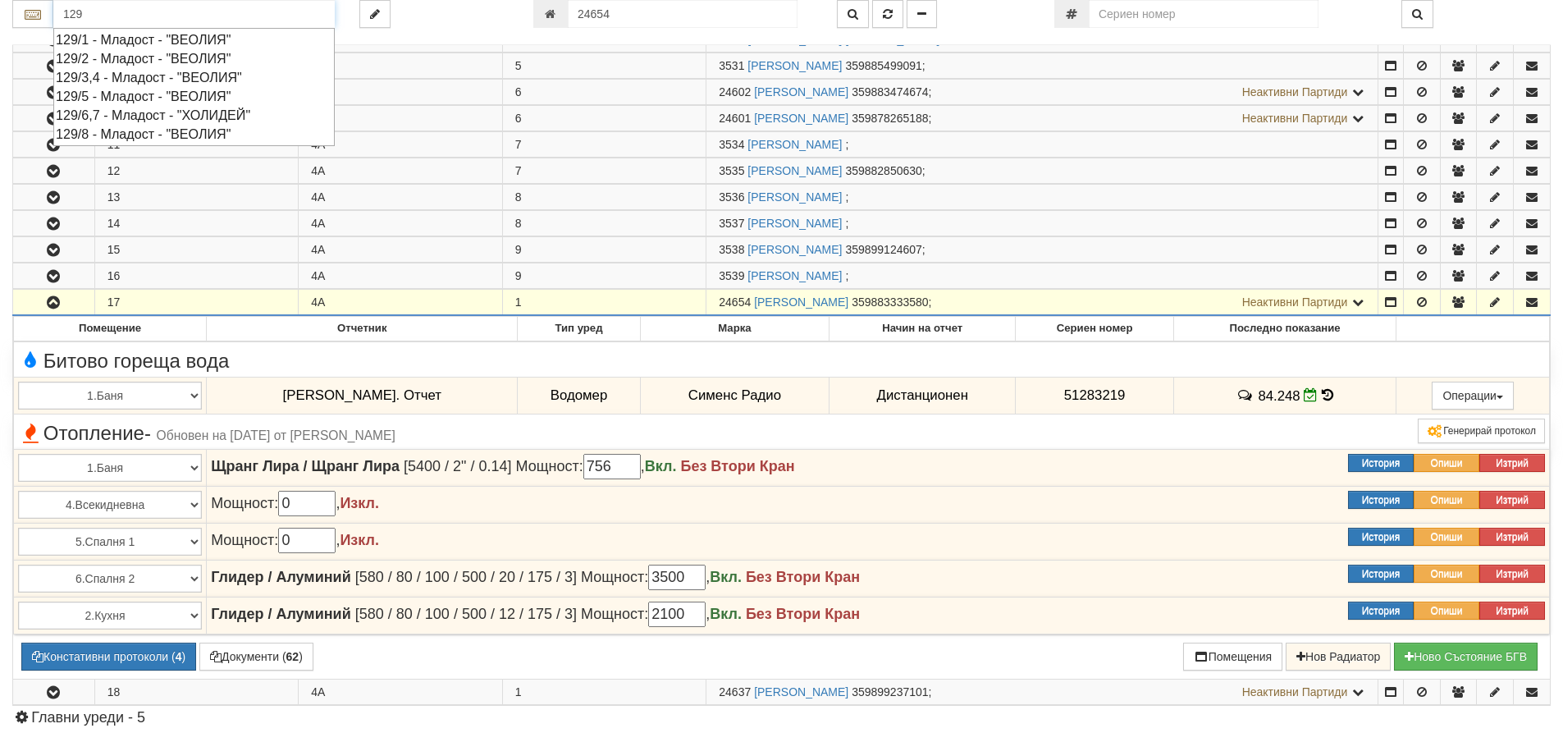
click at [130, 91] on div "129/5 - Младост - "ВЕОЛИЯ"" at bounding box center [194, 96] width 276 height 19
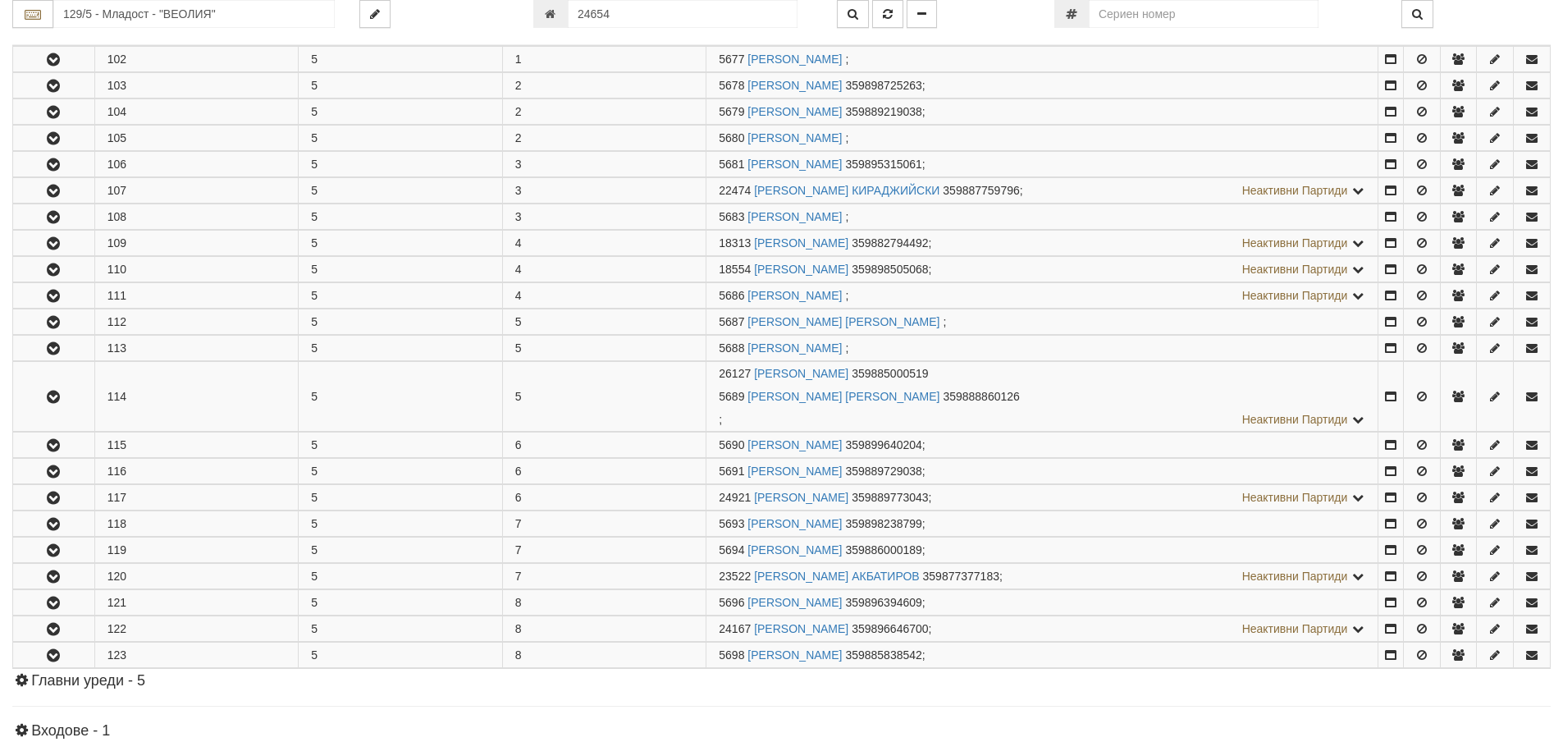
scroll to position [492, 0]
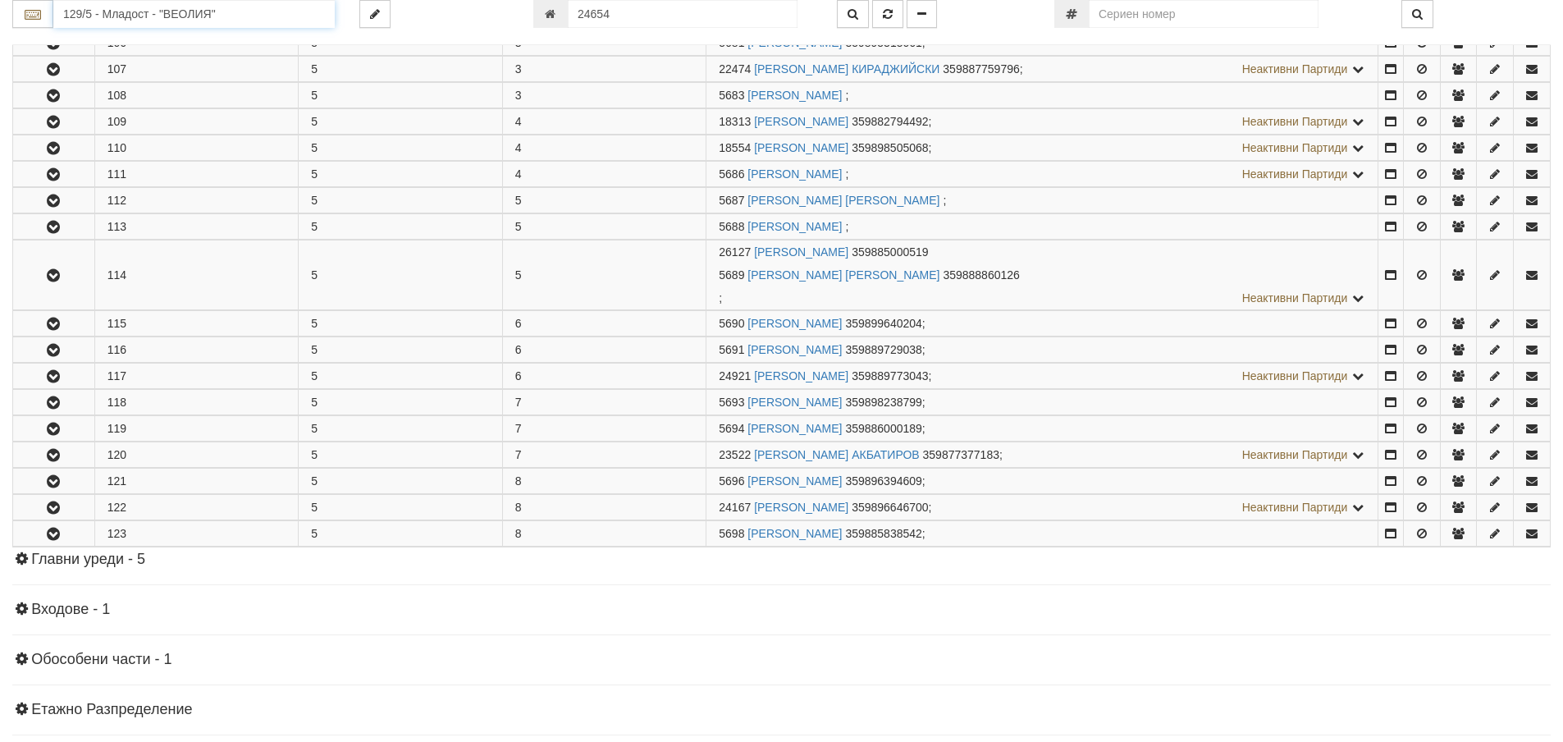
click at [176, 15] on input "129/5 - Младост - "ВЕОЛИЯ"" at bounding box center [193, 14] width 281 height 28
click at [176, 37] on div "121/1 - Младост - "ВЕОЛИЯ"" at bounding box center [194, 39] width 276 height 19
type input "121/1 - Младост - "ВЕОЛИЯ""
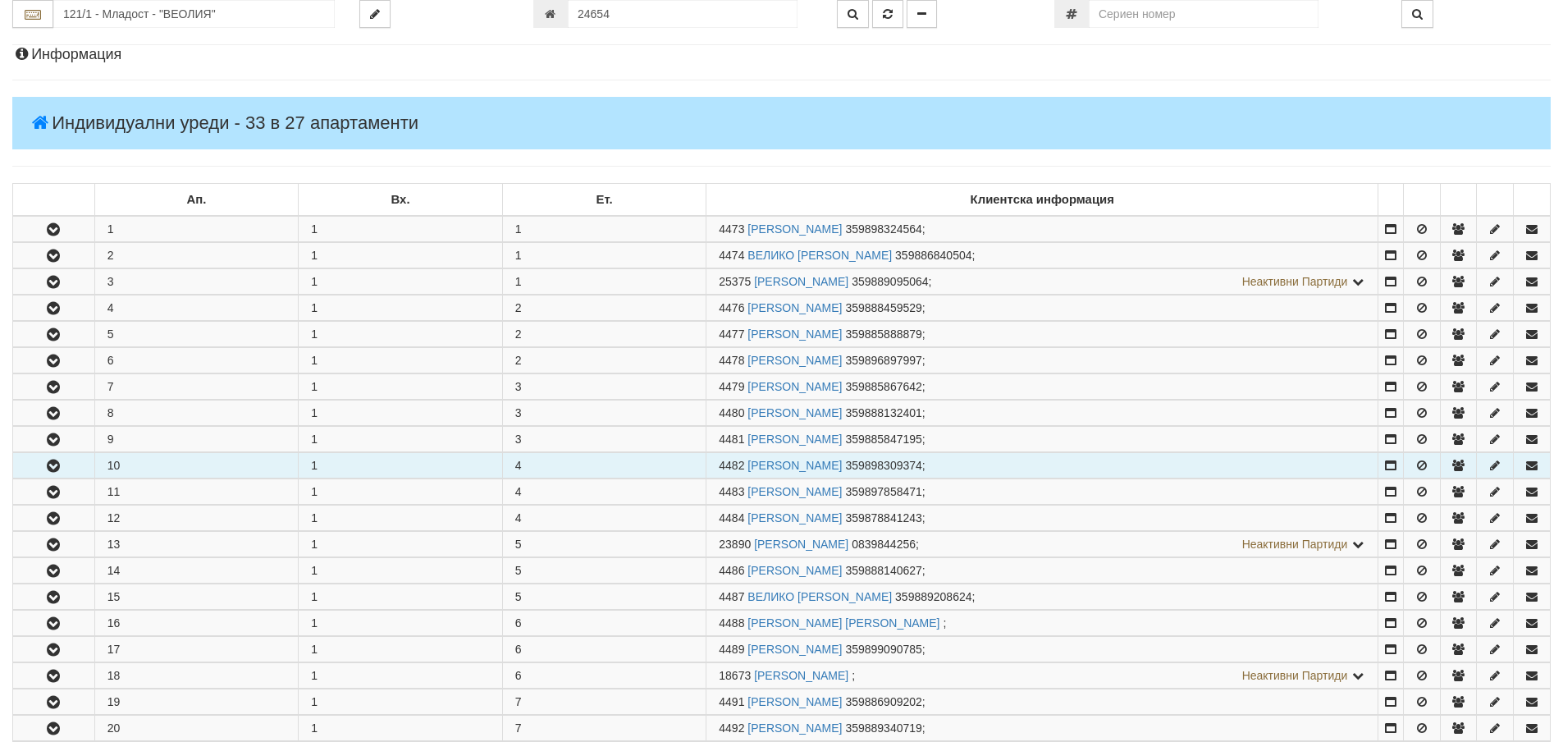
scroll to position [164, 0]
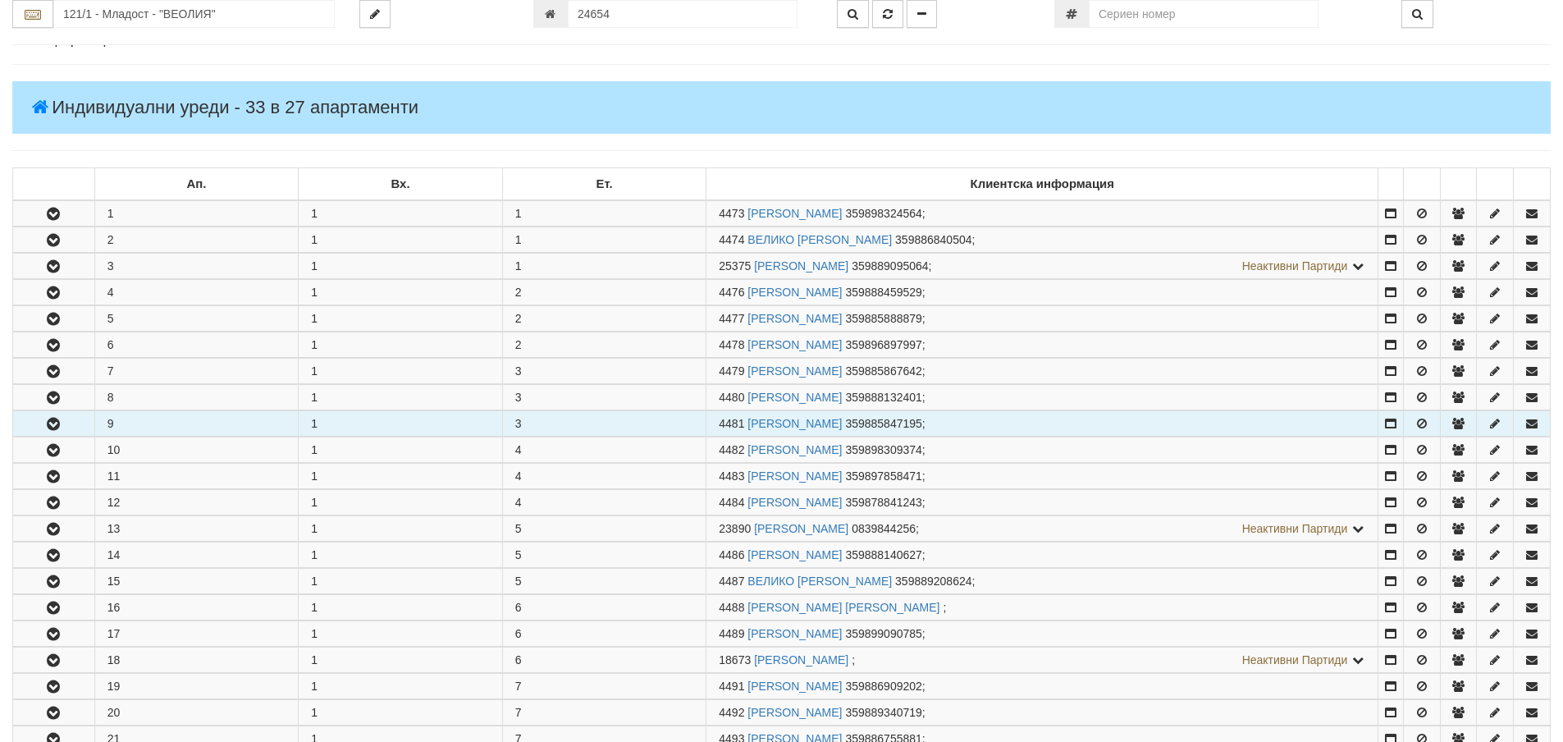
click at [55, 419] on icon "button" at bounding box center [53, 423] width 20 height 11
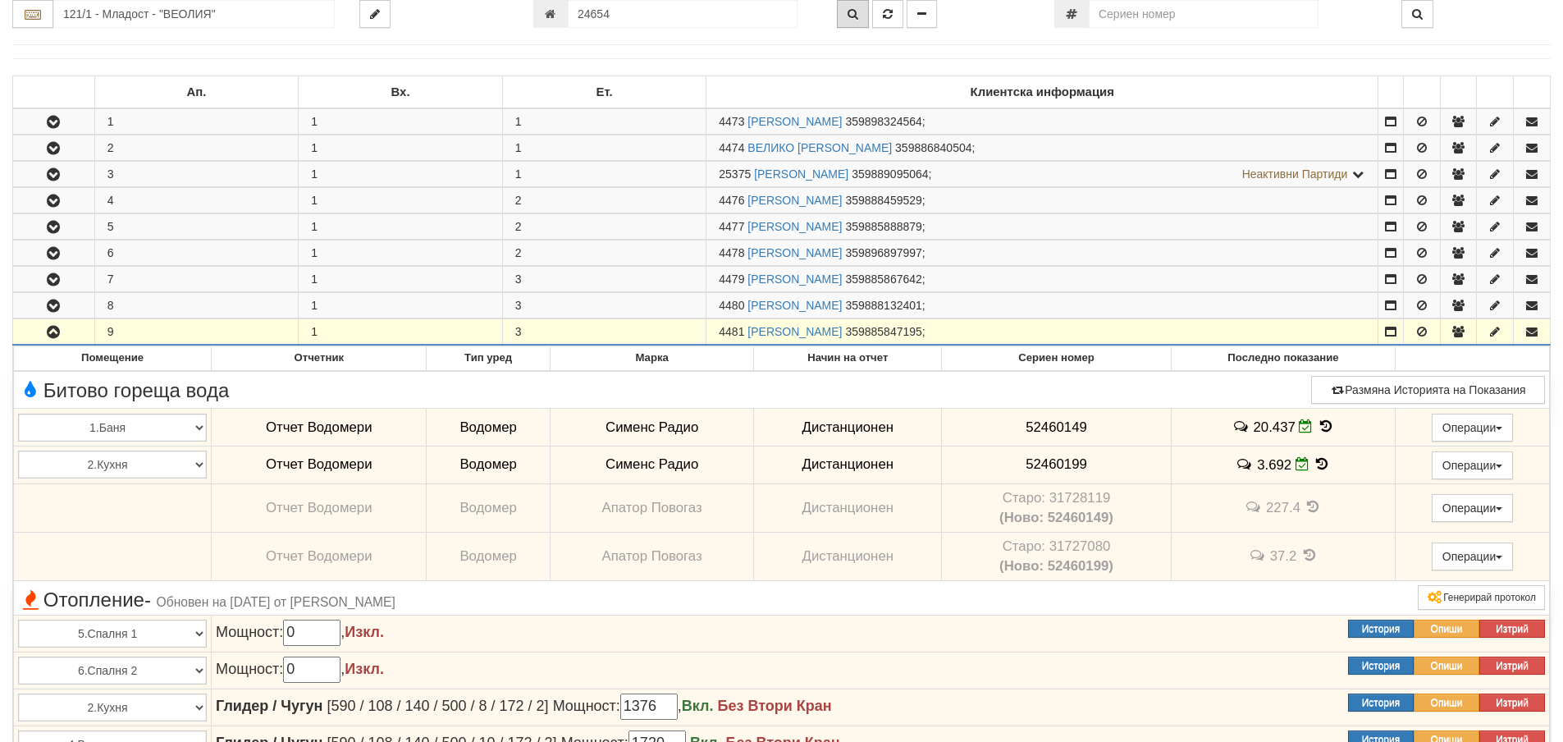
scroll to position [246, 0]
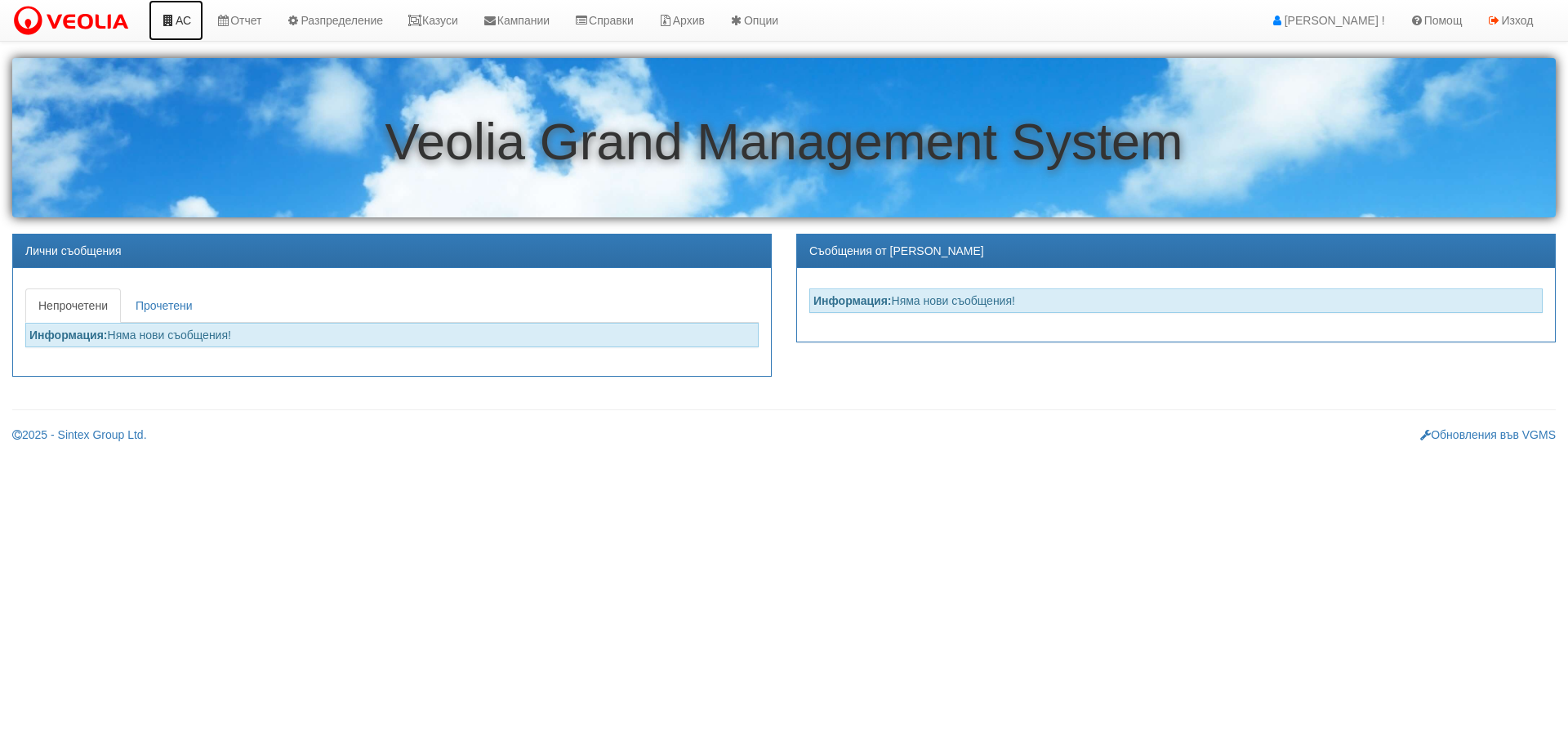
click at [176, 20] on link "АС" at bounding box center [175, 20] width 55 height 41
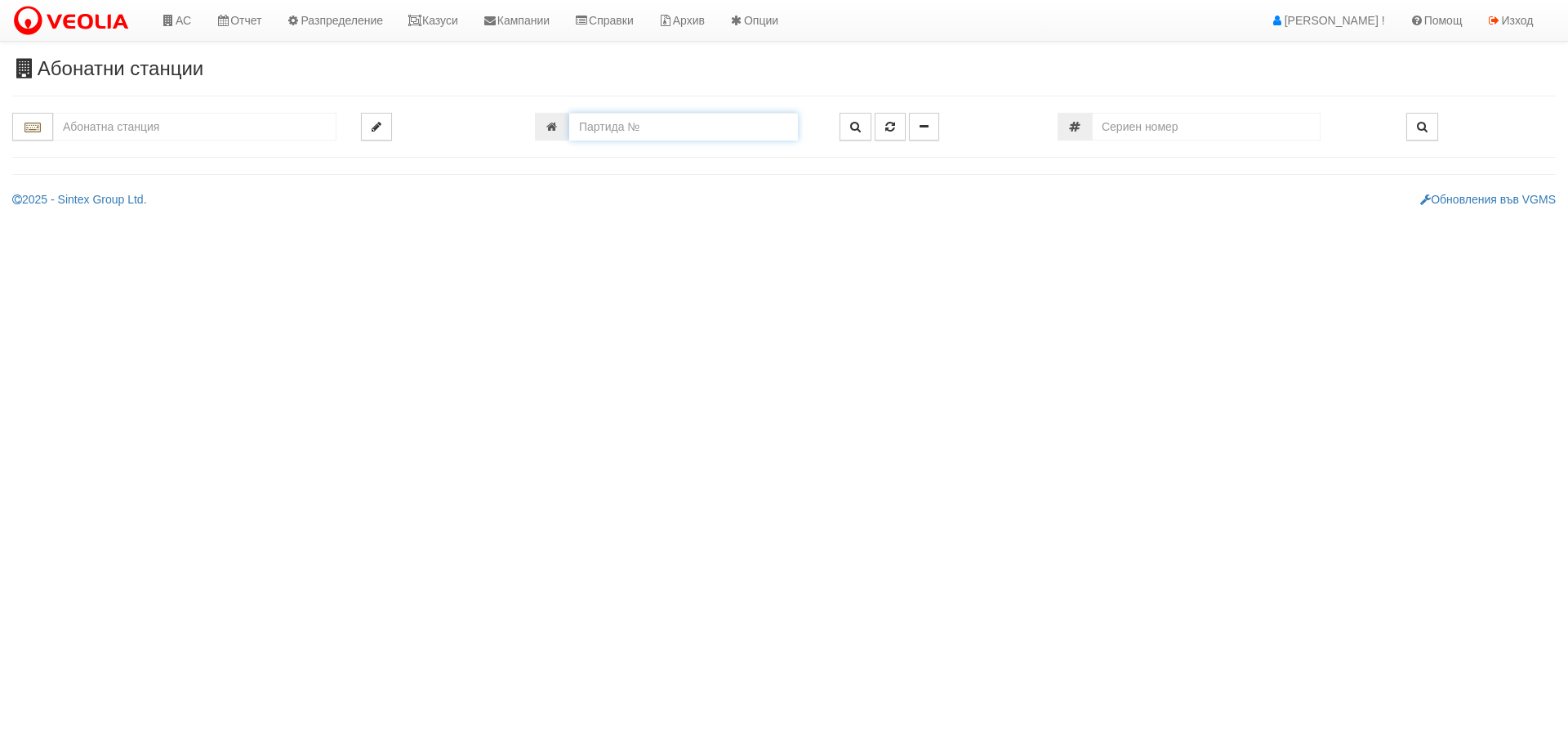
click at [626, 127] on input "number" at bounding box center [684, 126] width 229 height 28
type input "24654"
type input "115/4A - "ВЕОЛИЯ ЕНЕРДЖИ ВАРНА " ЕАД"
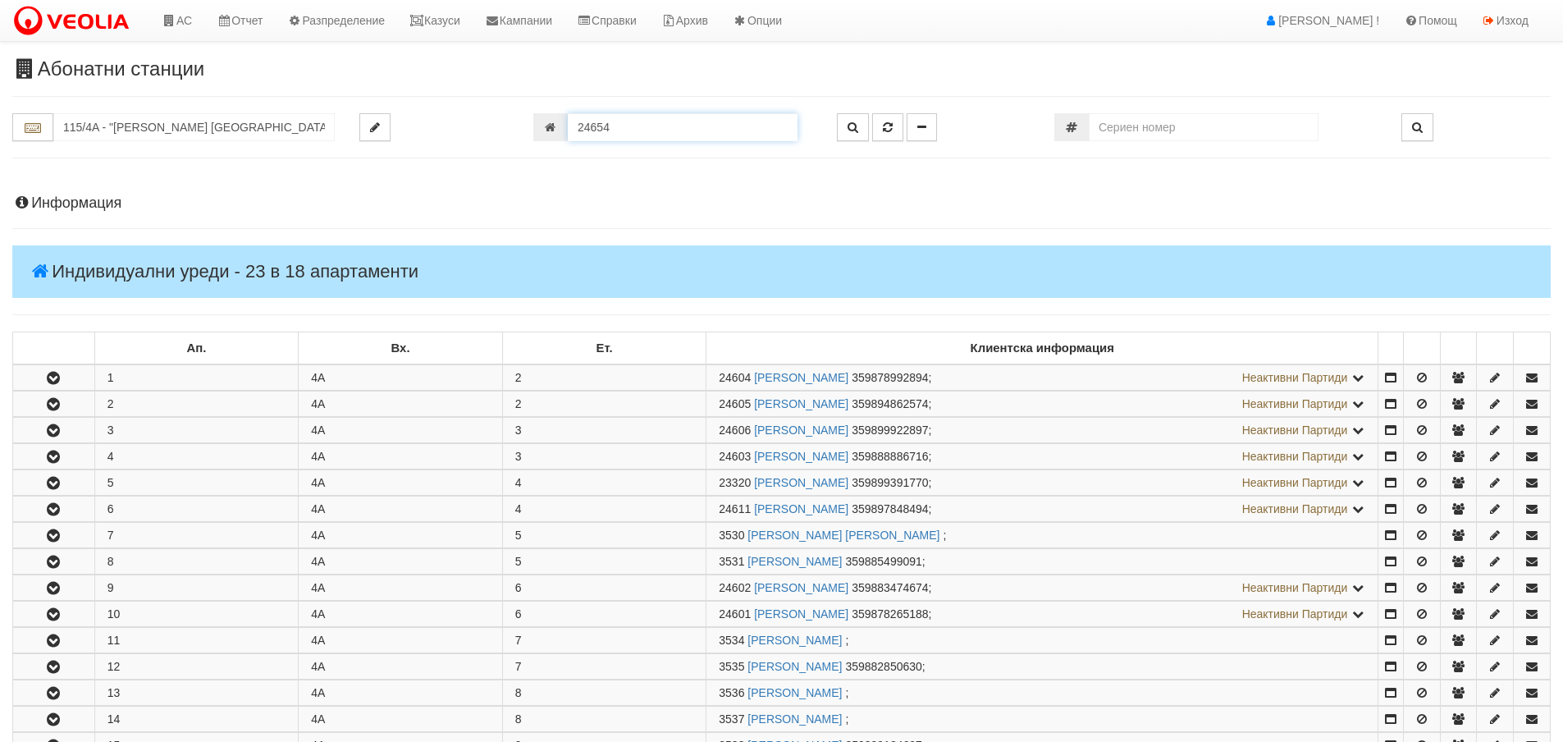
scroll to position [496, 0]
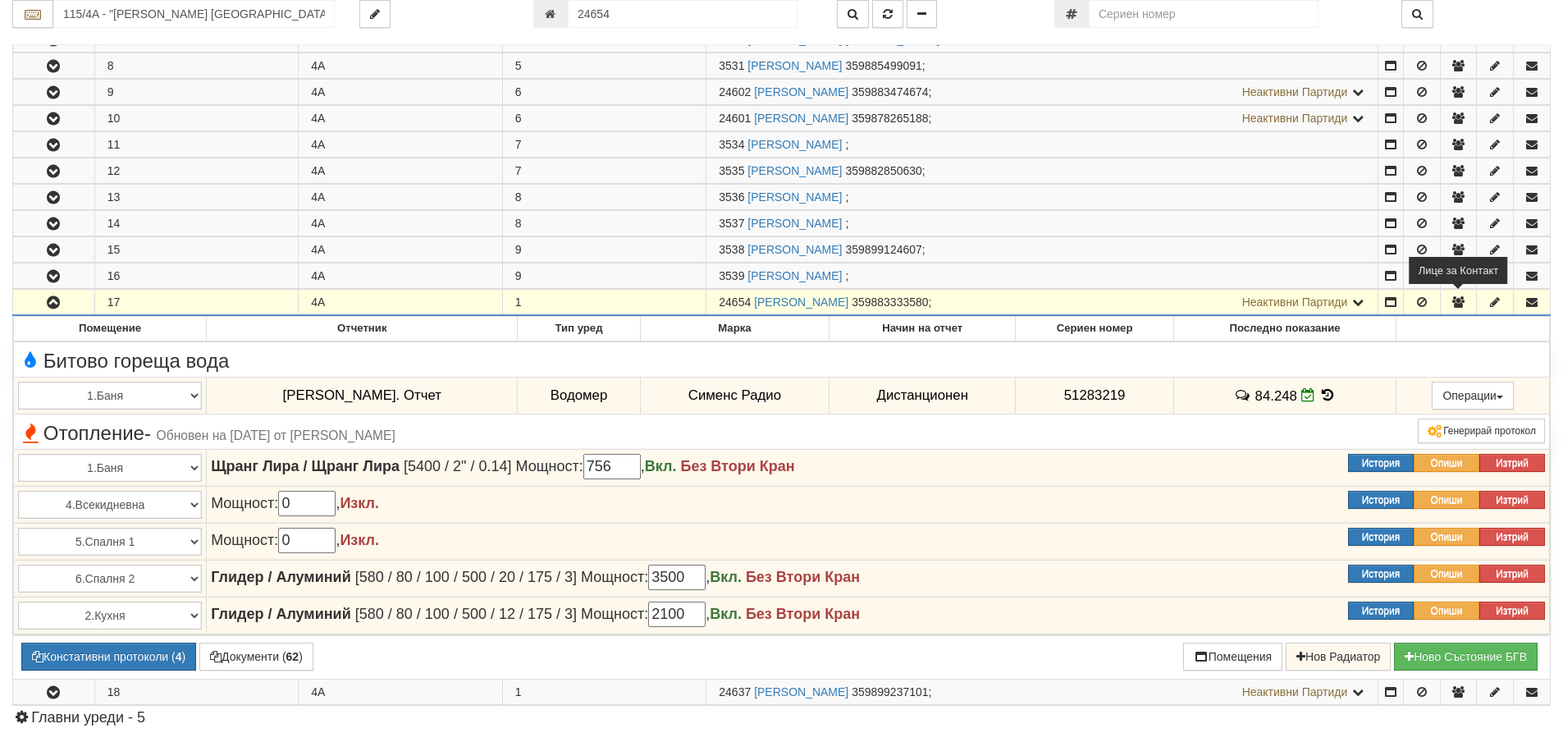
click at [1455, 301] on icon "button" at bounding box center [1457, 301] width 15 height 11
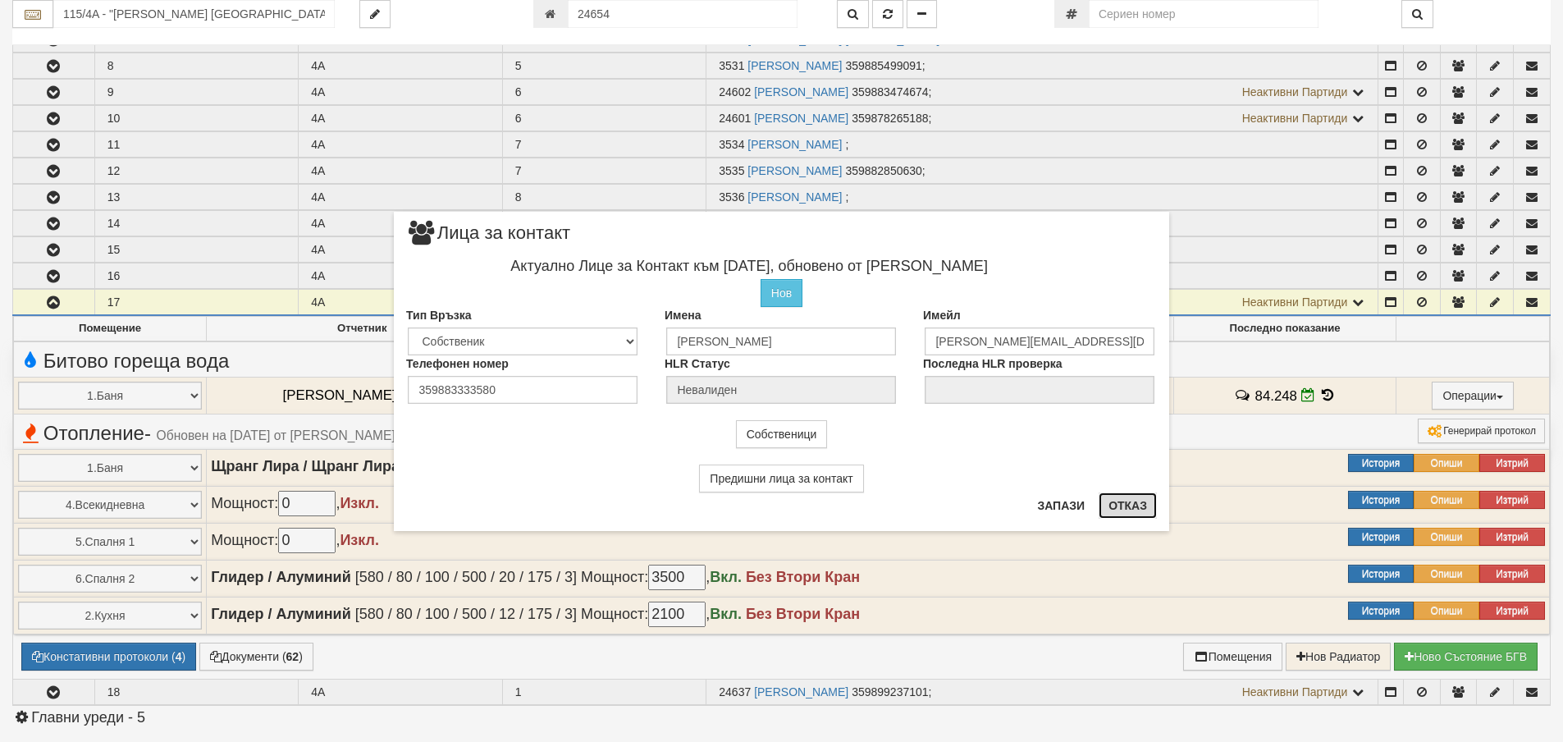
click at [1133, 501] on button "Отказ" at bounding box center [1127, 505] width 58 height 26
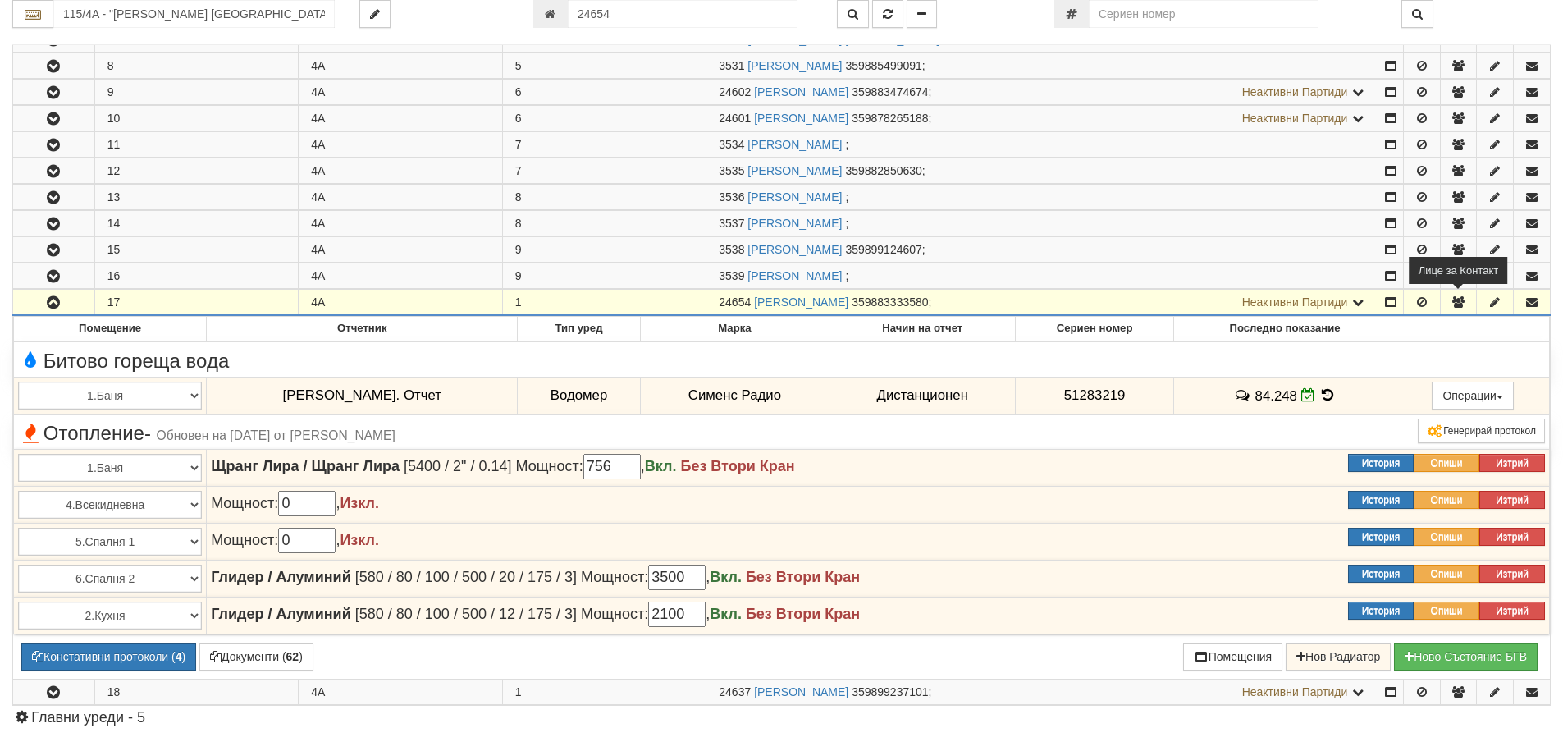
click at [1460, 303] on icon "button" at bounding box center [1457, 301] width 15 height 11
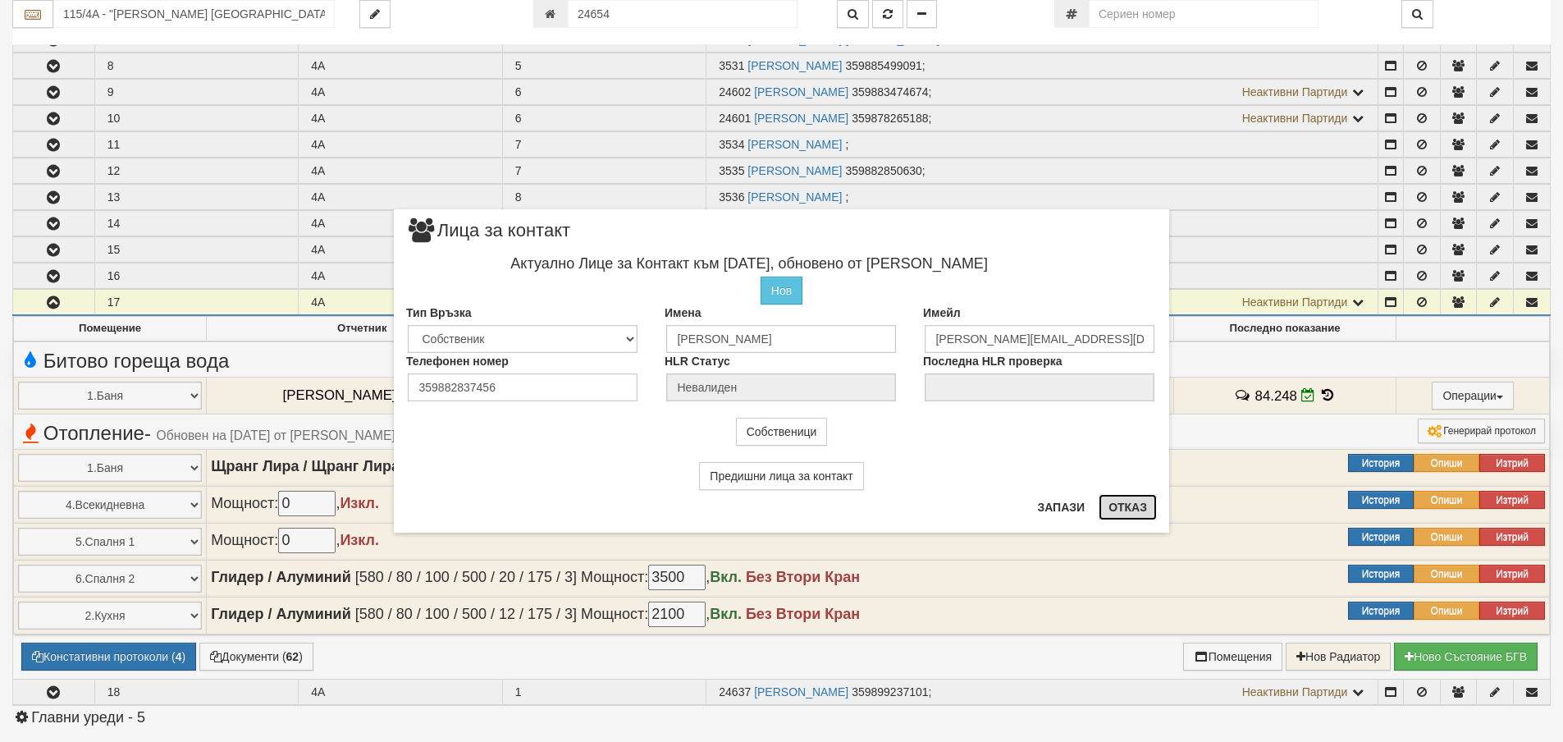
click at [1112, 503] on button "Отказ" at bounding box center [1127, 507] width 58 height 26
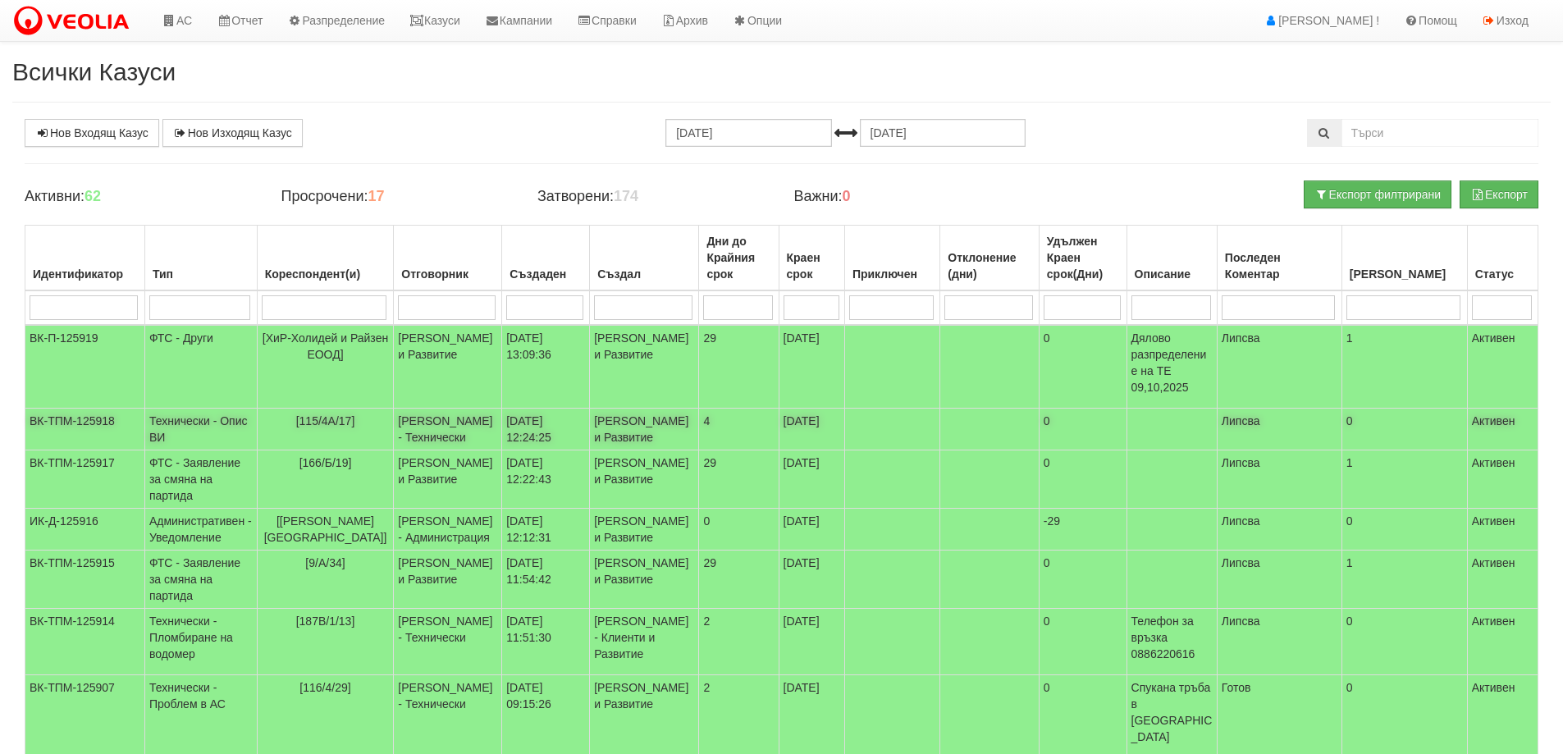
click at [196, 438] on td "Технически - Опис ВИ" at bounding box center [200, 430] width 112 height 42
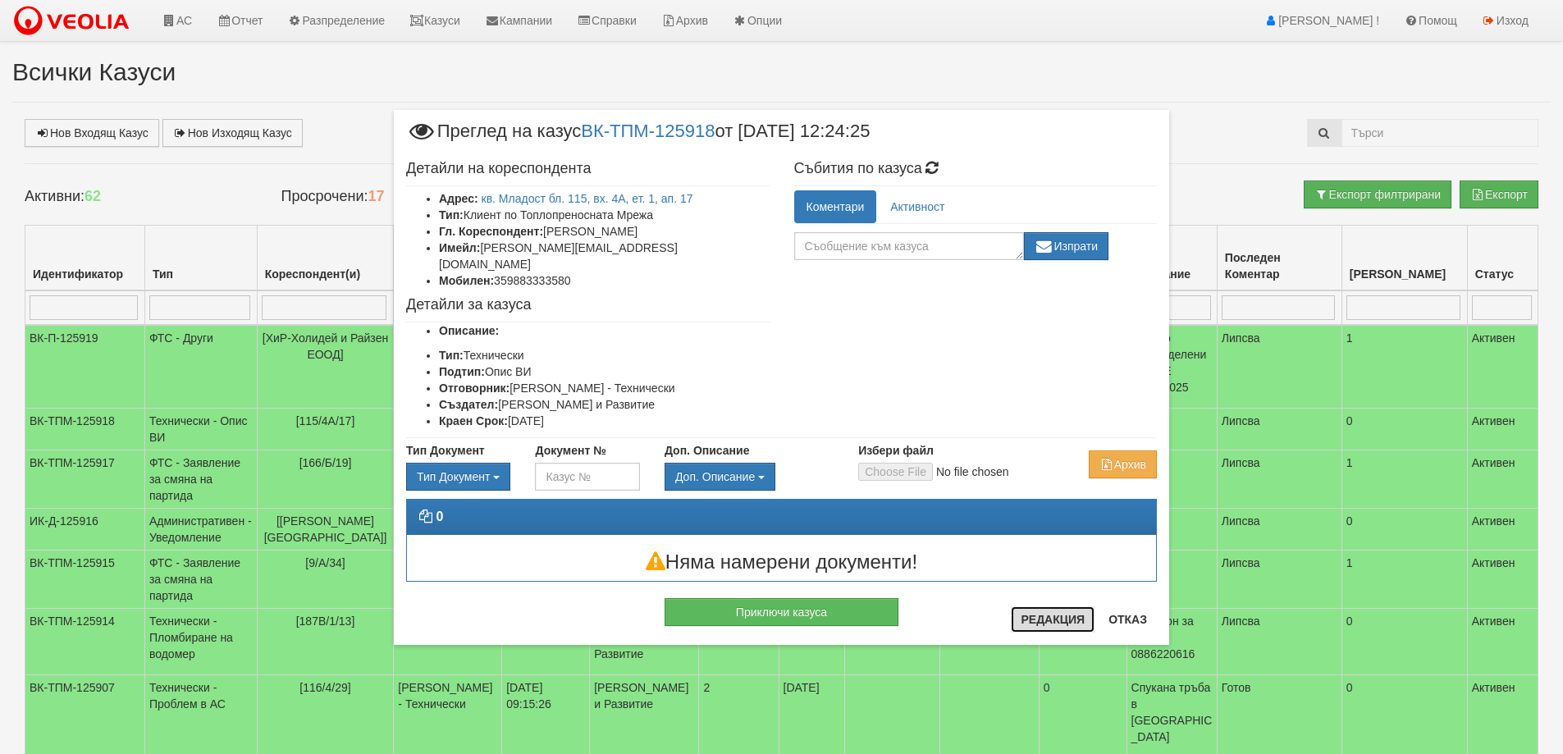
click at [1064, 621] on button "Редакция" at bounding box center [1053, 619] width 84 height 26
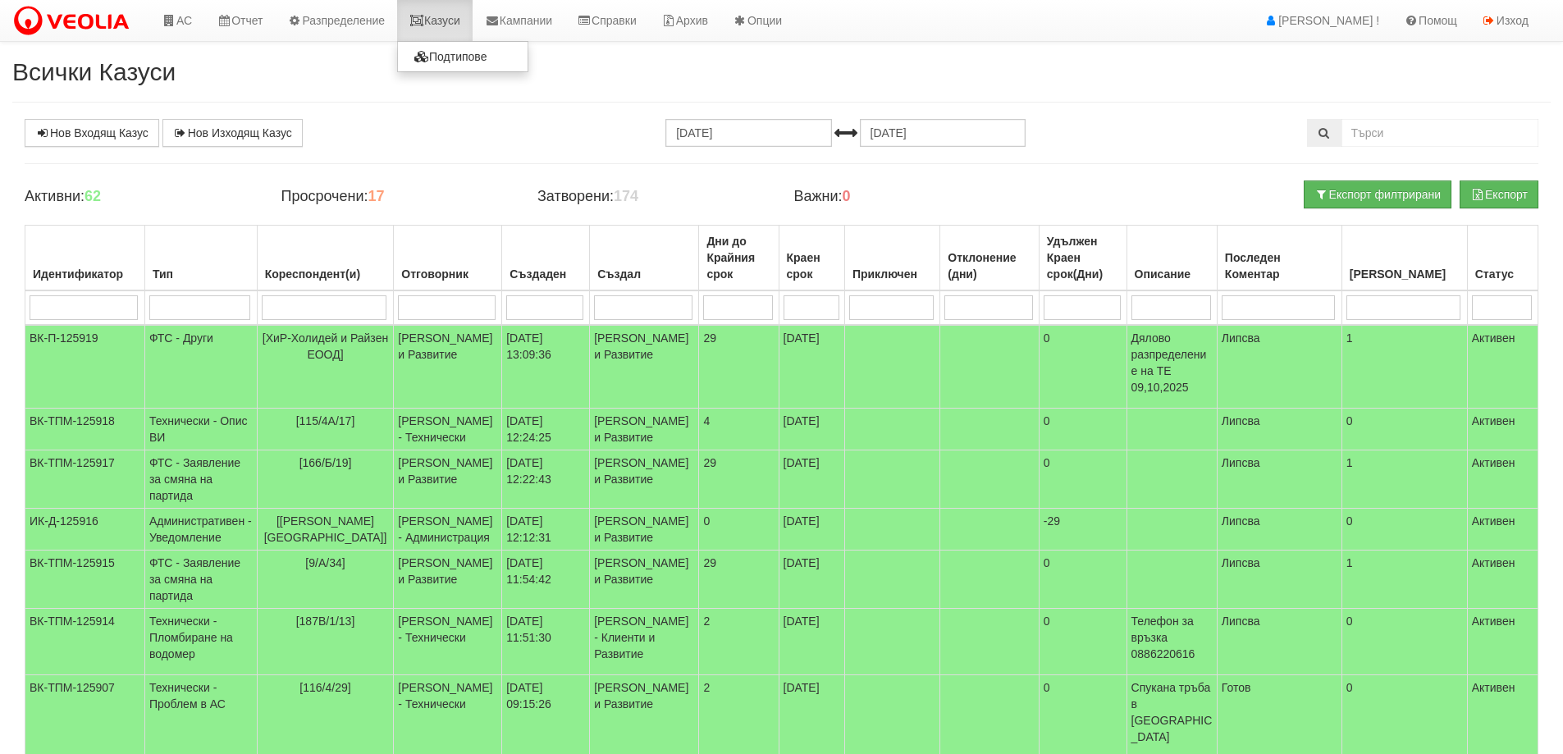
click at [443, 18] on link "Казуси" at bounding box center [434, 20] width 75 height 41
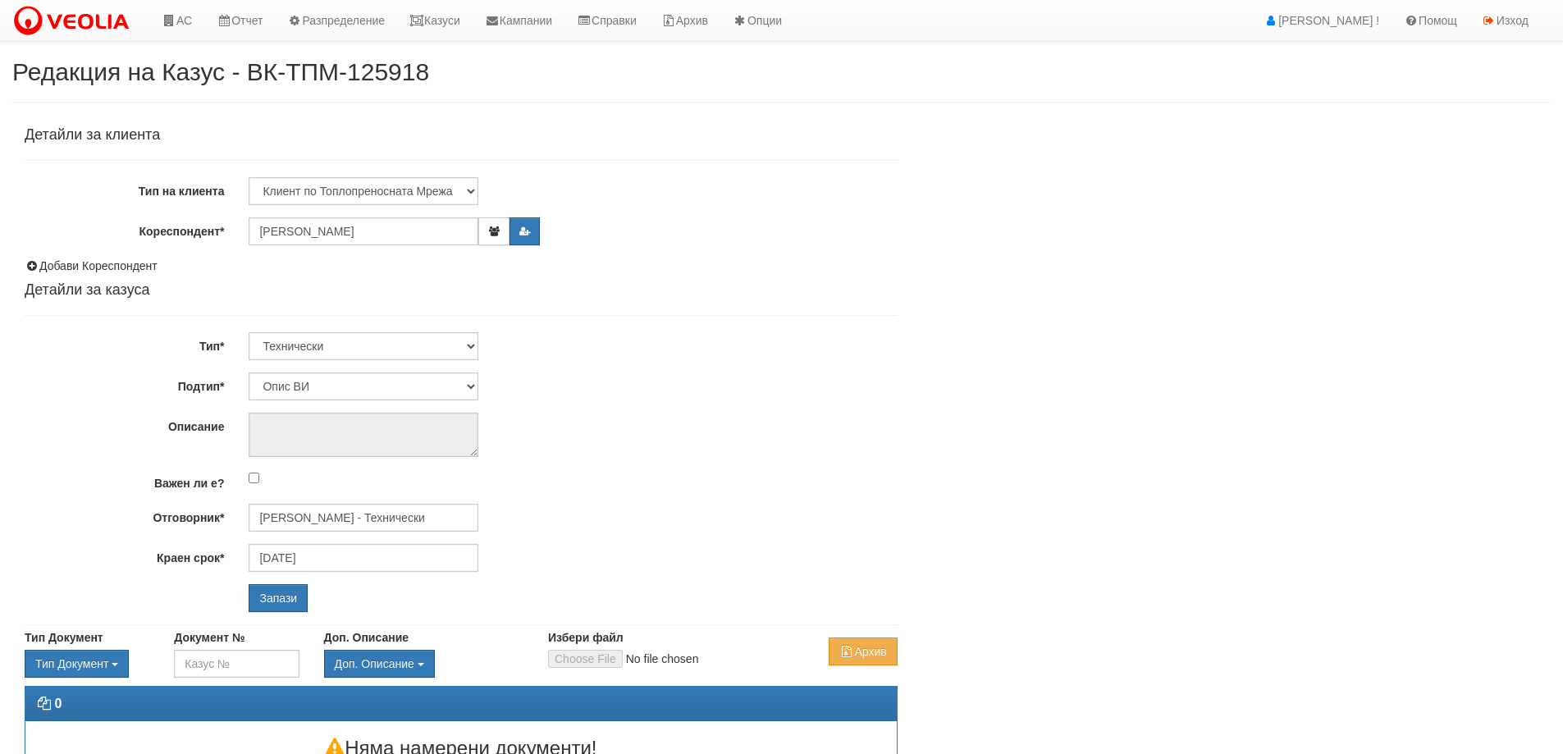
select select "Опис ВИ"
click at [496, 230] on icon "button" at bounding box center [493, 231] width 12 height 10
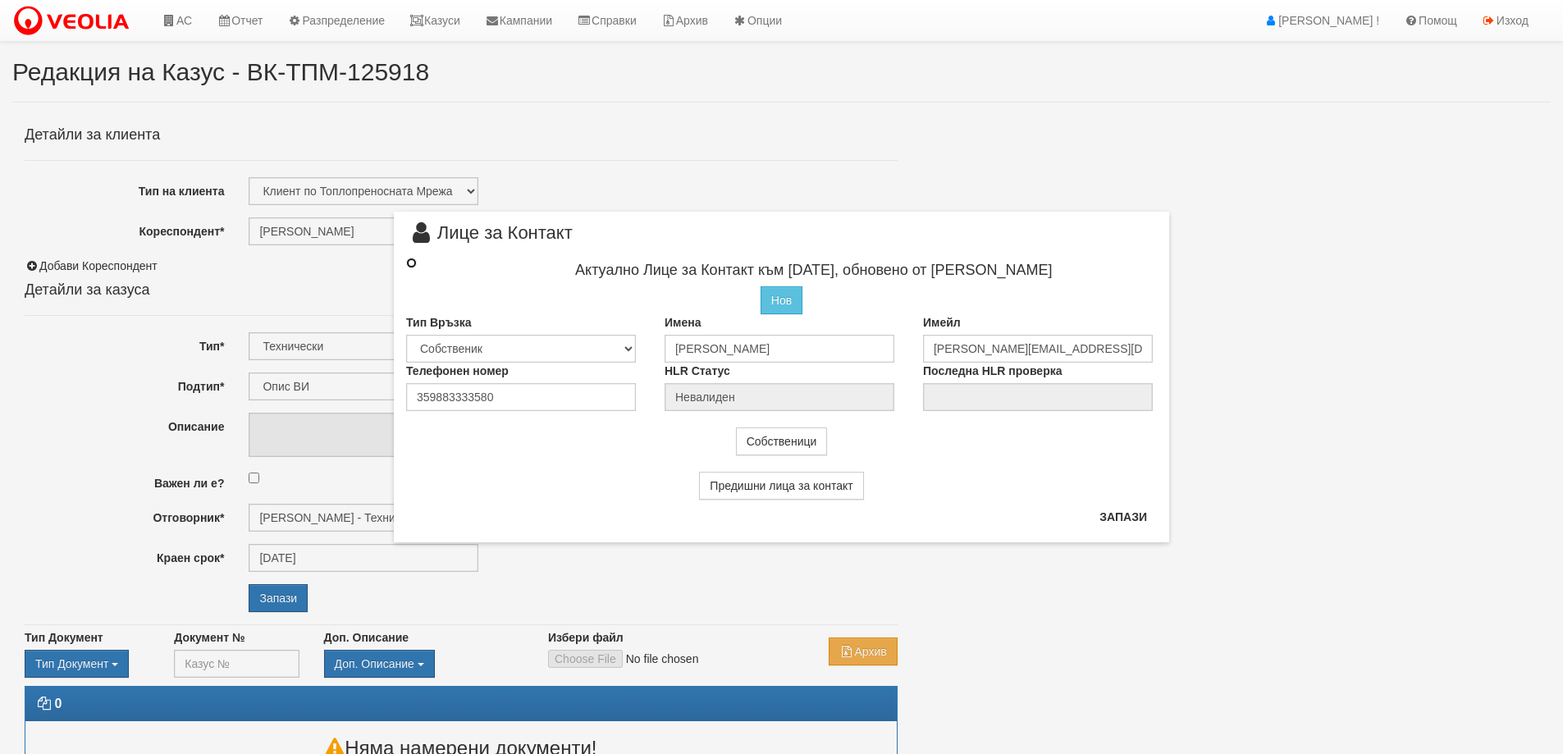
click at [410, 261] on input "radio" at bounding box center [411, 263] width 11 height 11
radio input "true"
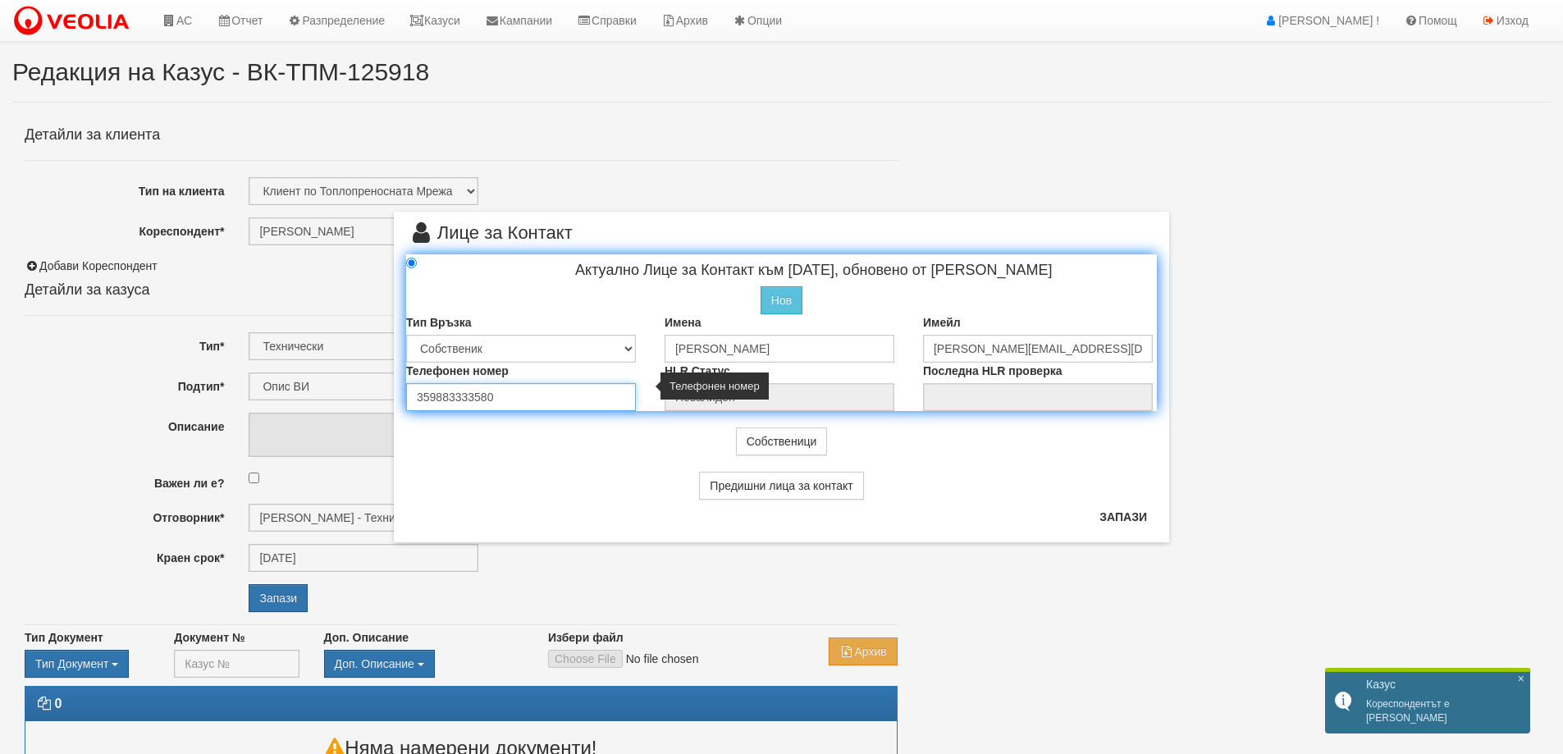
drag, startPoint x: 497, startPoint y: 397, endPoint x: 400, endPoint y: 401, distance: 96.9
click at [400, 401] on div "Телефонен номер 359883333580" at bounding box center [523, 387] width 258 height 48
paste input "0882837456"
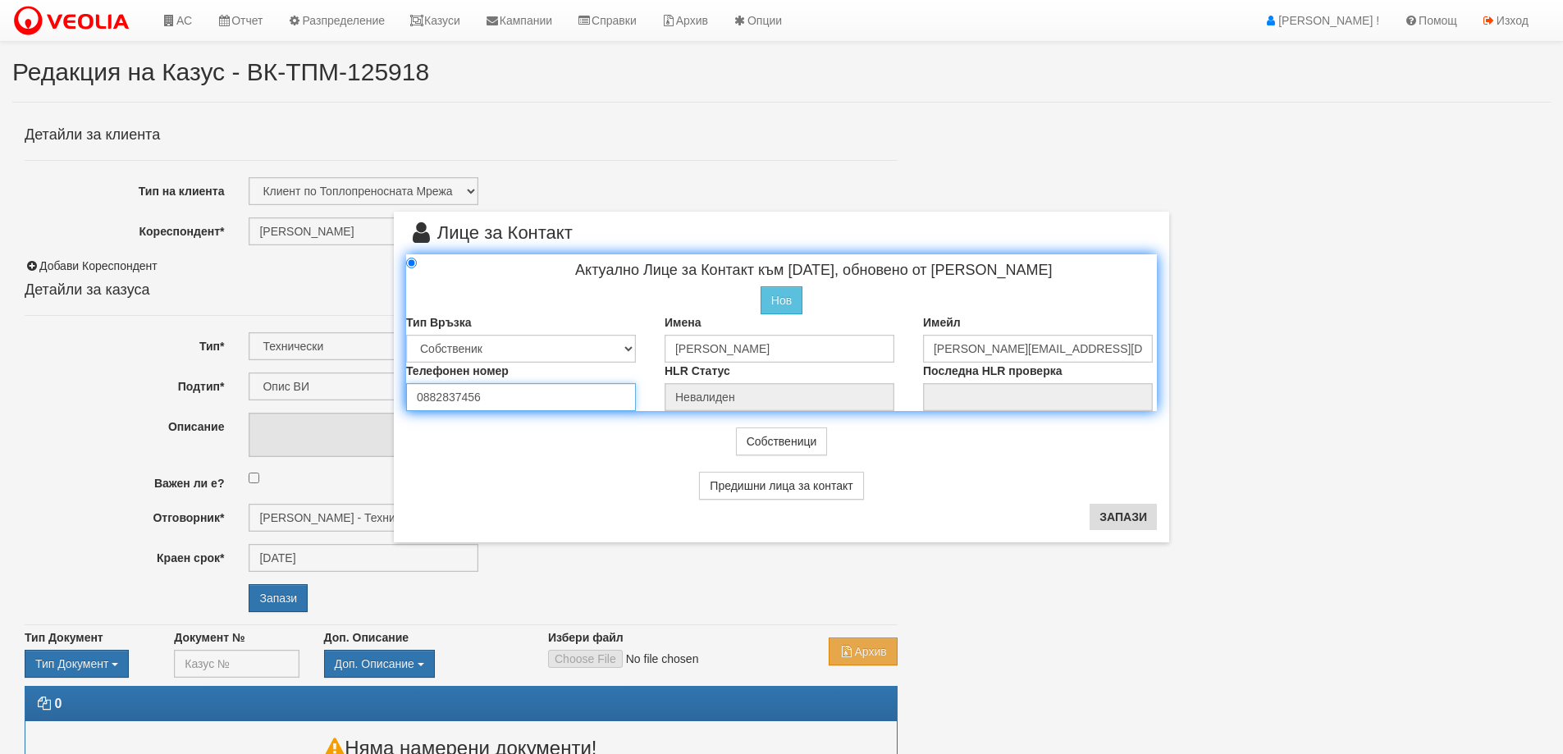
type input "0882837456"
click at [1127, 514] on button "Запази" at bounding box center [1122, 517] width 67 height 26
radio input "true"
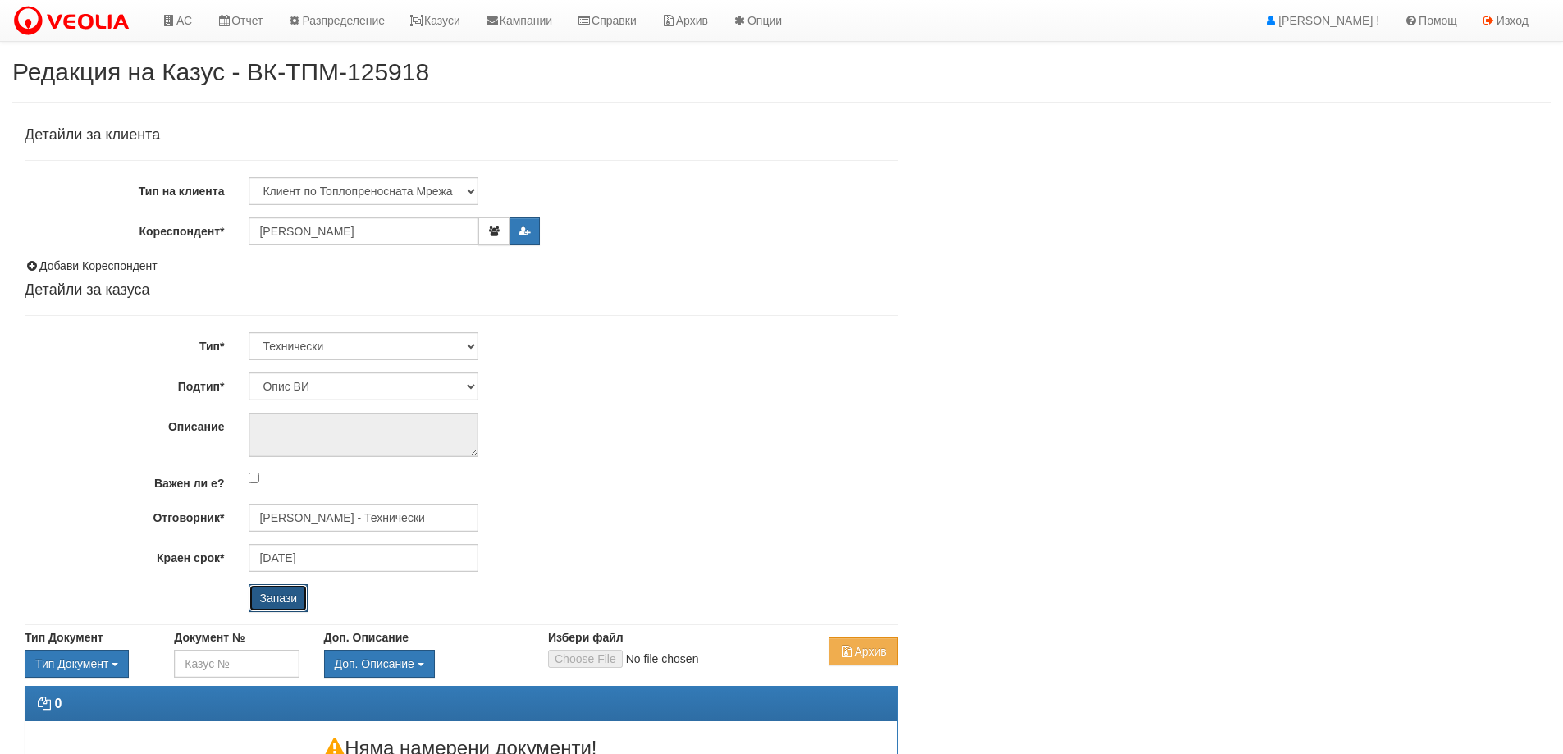
click at [279, 600] on input "Запази" at bounding box center [278, 598] width 59 height 28
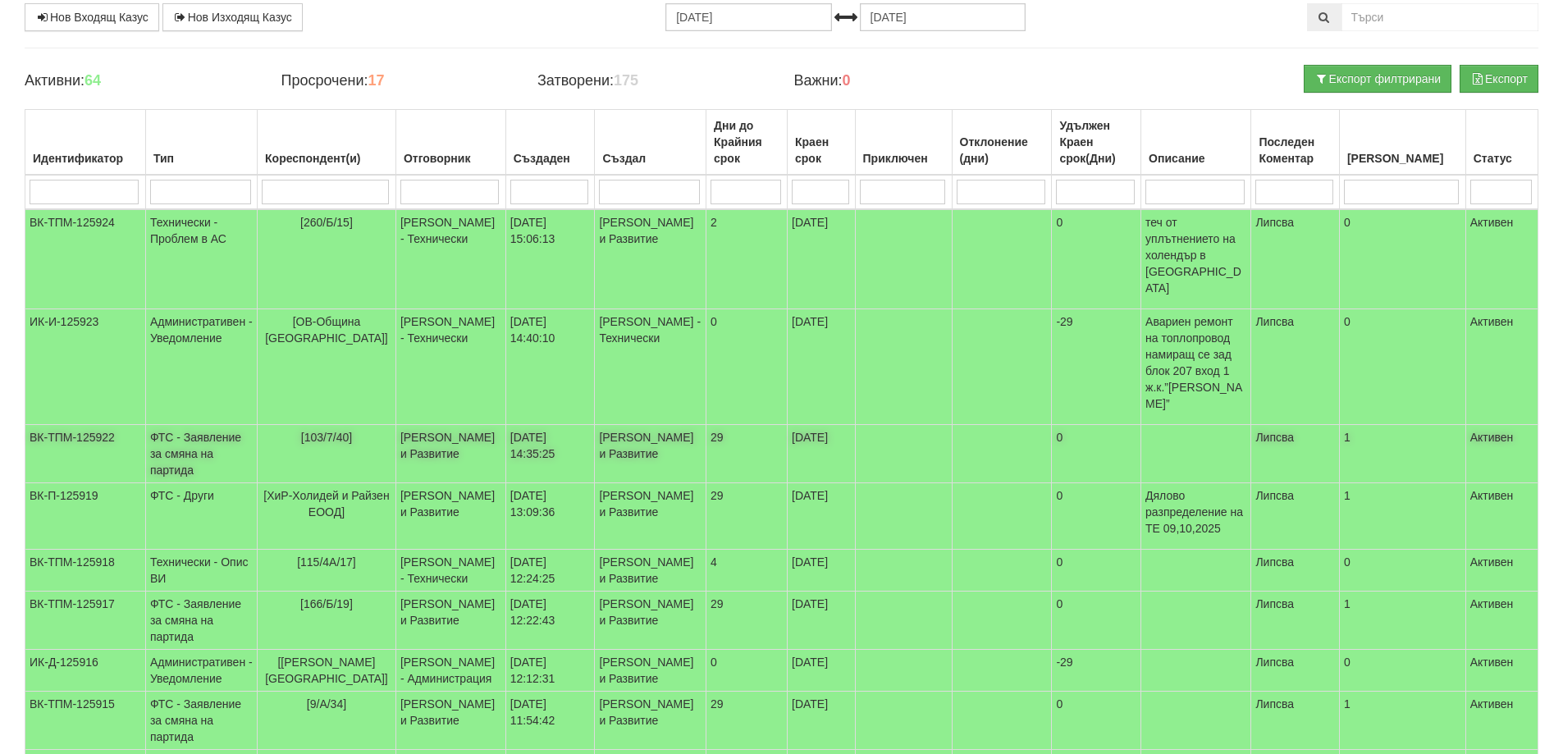
scroll to position [246, 0]
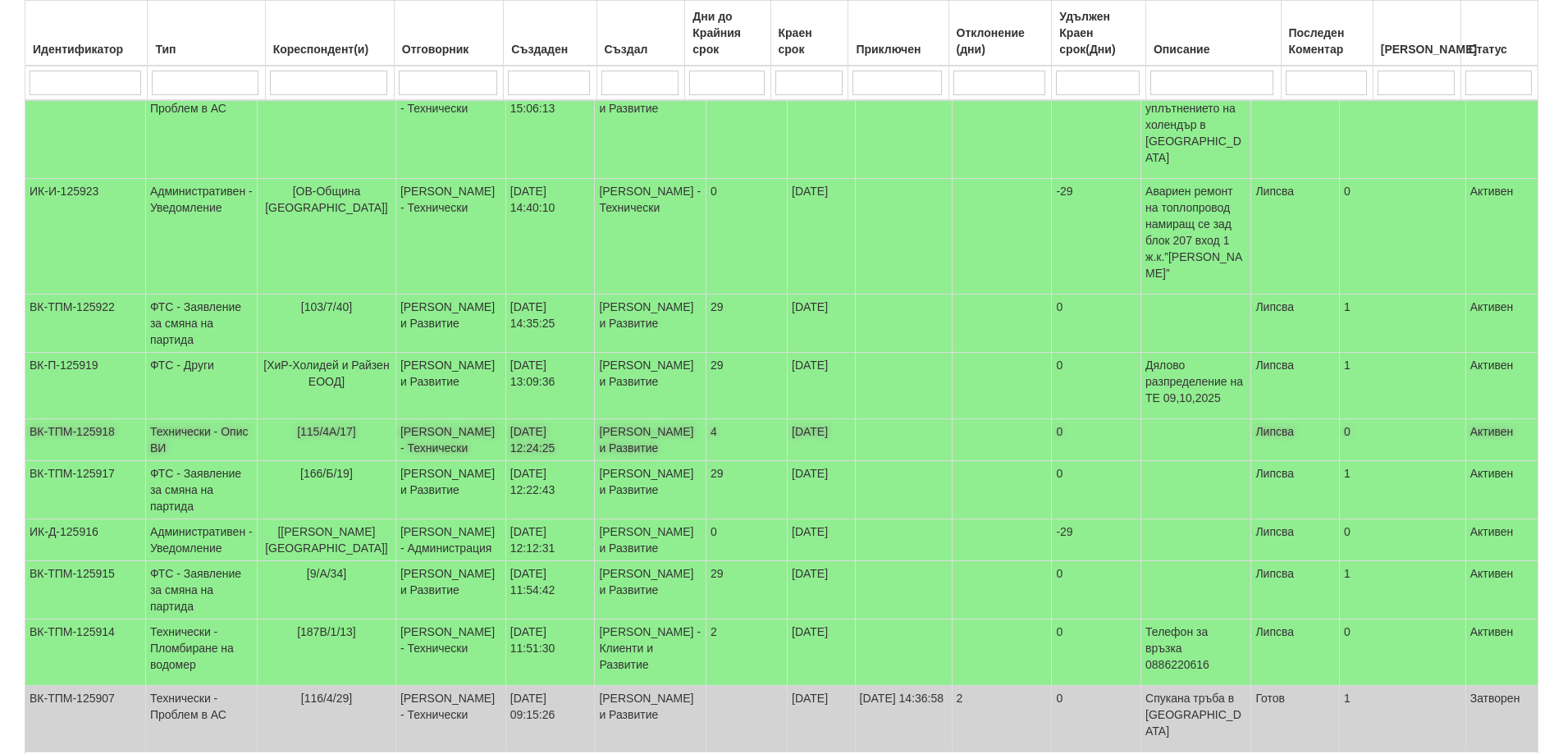
click at [186, 419] on td "Технически - Опис ВИ" at bounding box center [201, 440] width 112 height 42
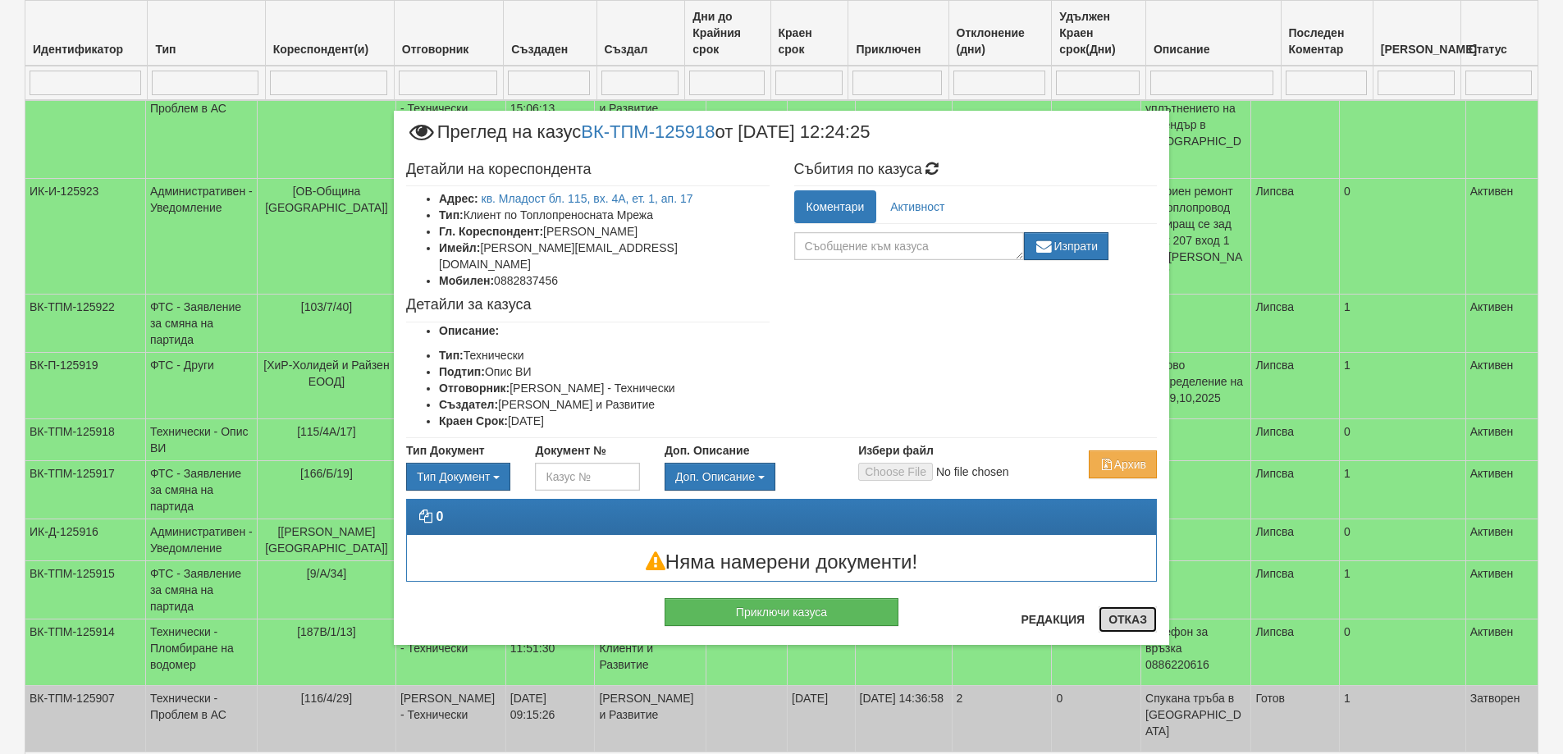
click at [1126, 623] on button "Отказ" at bounding box center [1127, 619] width 58 height 26
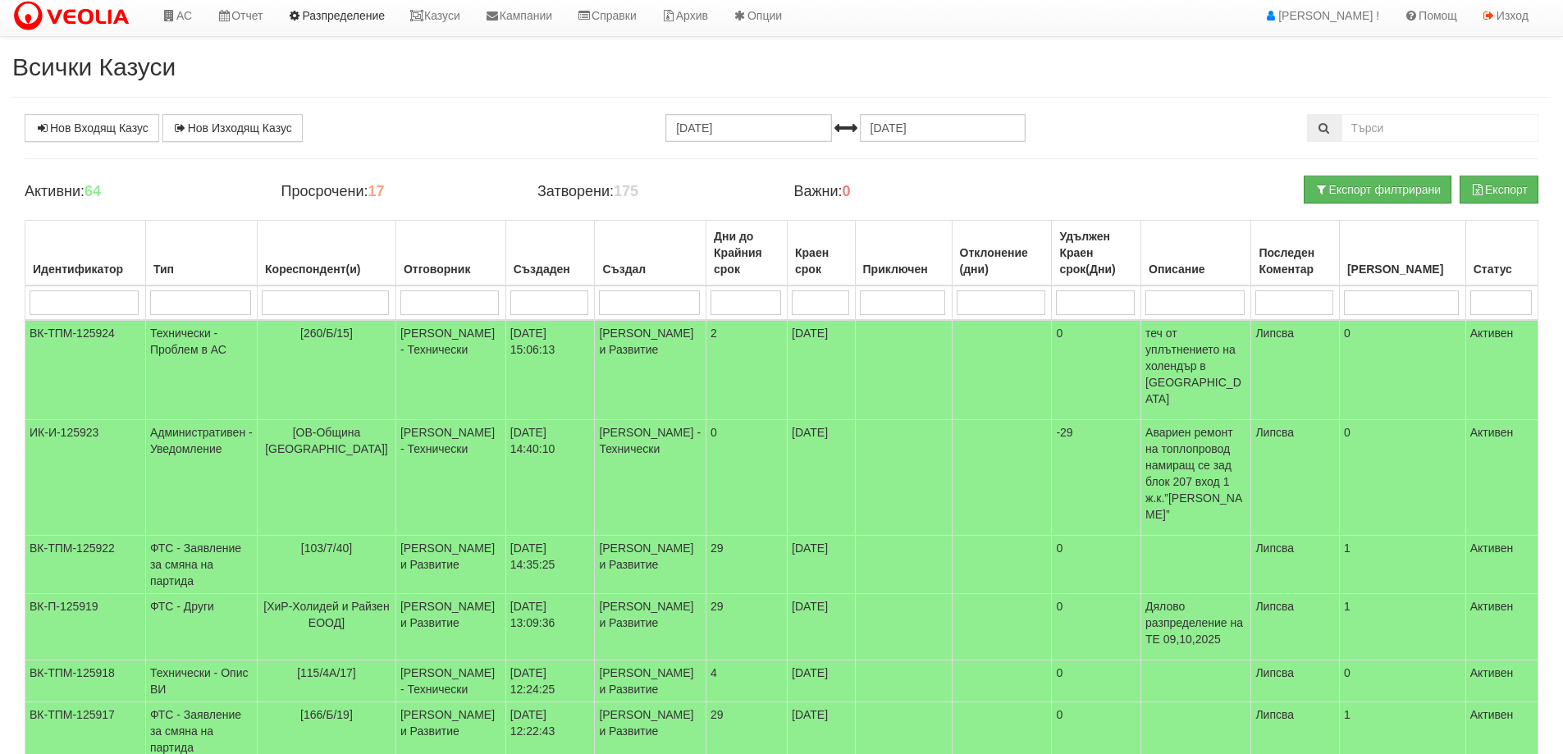
scroll to position [0, 0]
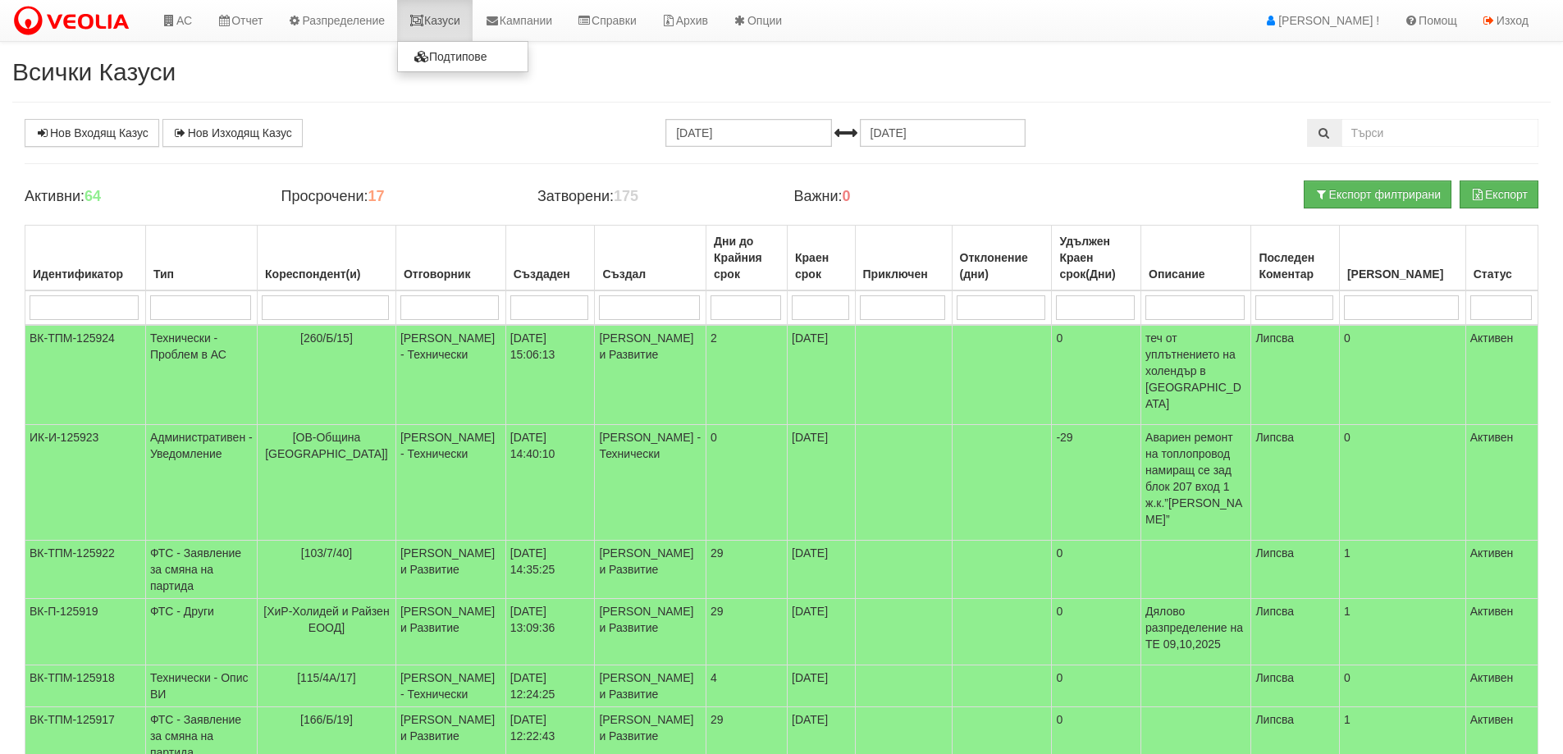
click at [446, 18] on link "Казуси" at bounding box center [434, 20] width 75 height 41
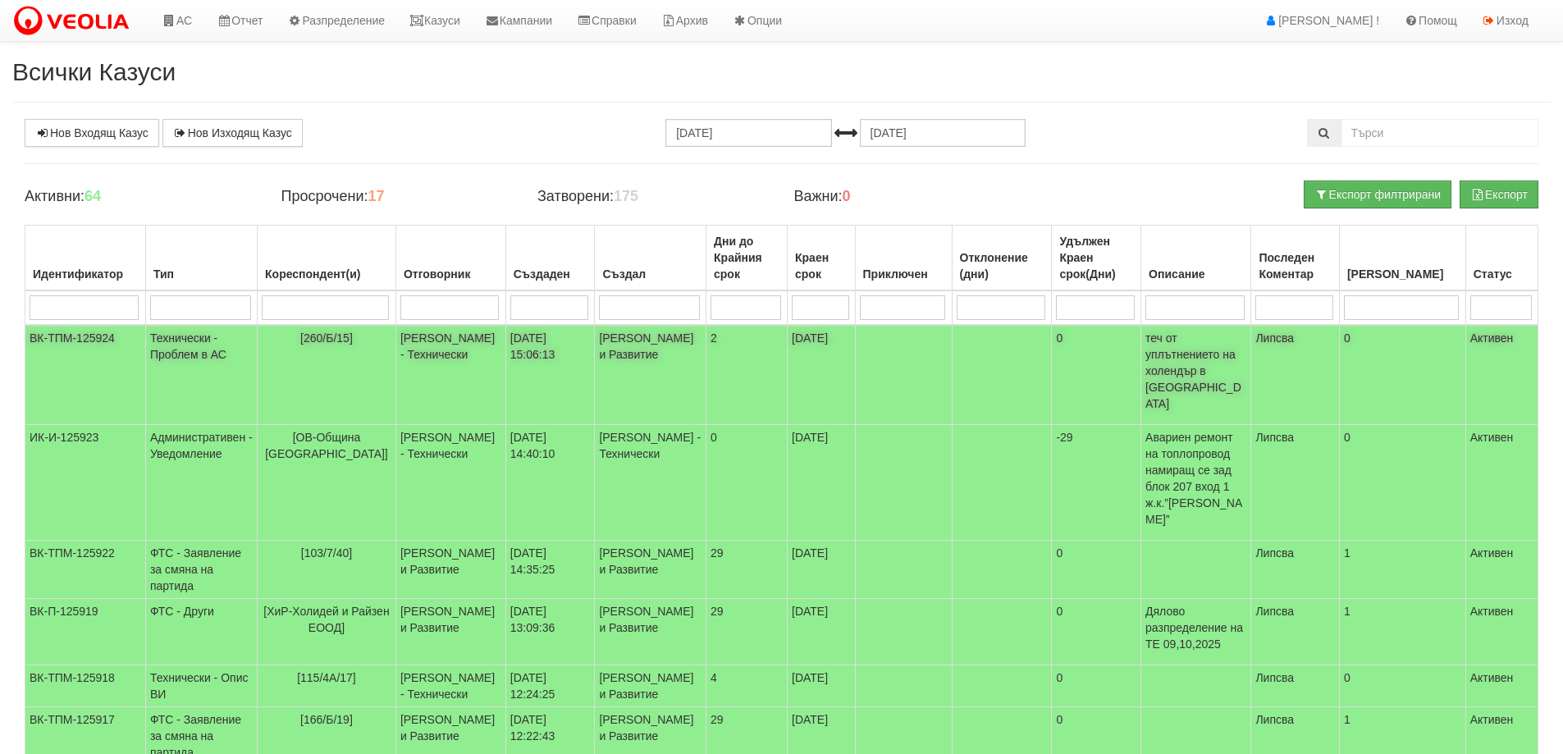
click at [199, 354] on td "Технически - Проблем в АС" at bounding box center [201, 375] width 112 height 100
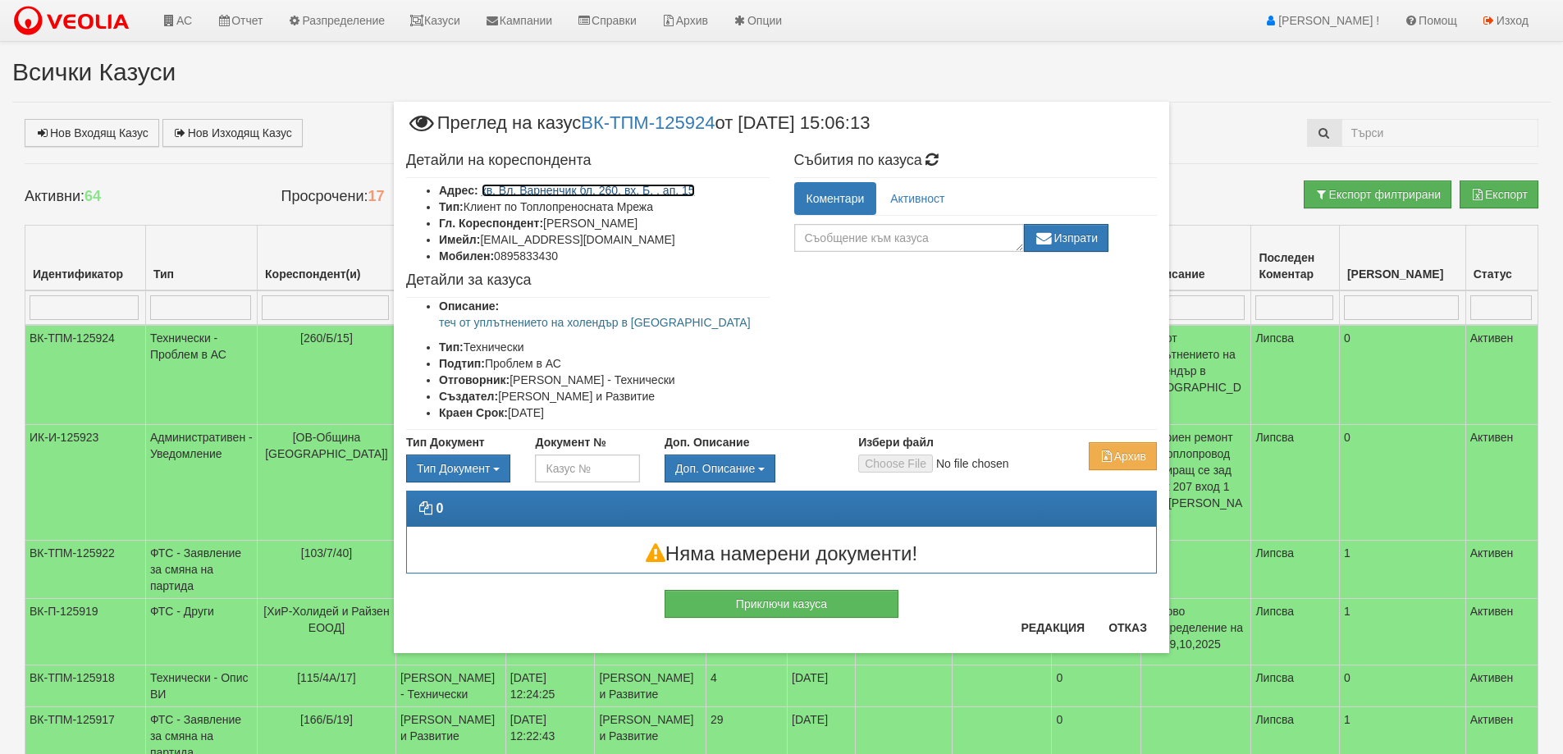
click at [586, 190] on link "кв. Вл. Варненчик бл. 260, вх. Б, , ап. 15" at bounding box center [588, 190] width 213 height 13
click at [1131, 627] on button "Отказ" at bounding box center [1127, 627] width 58 height 26
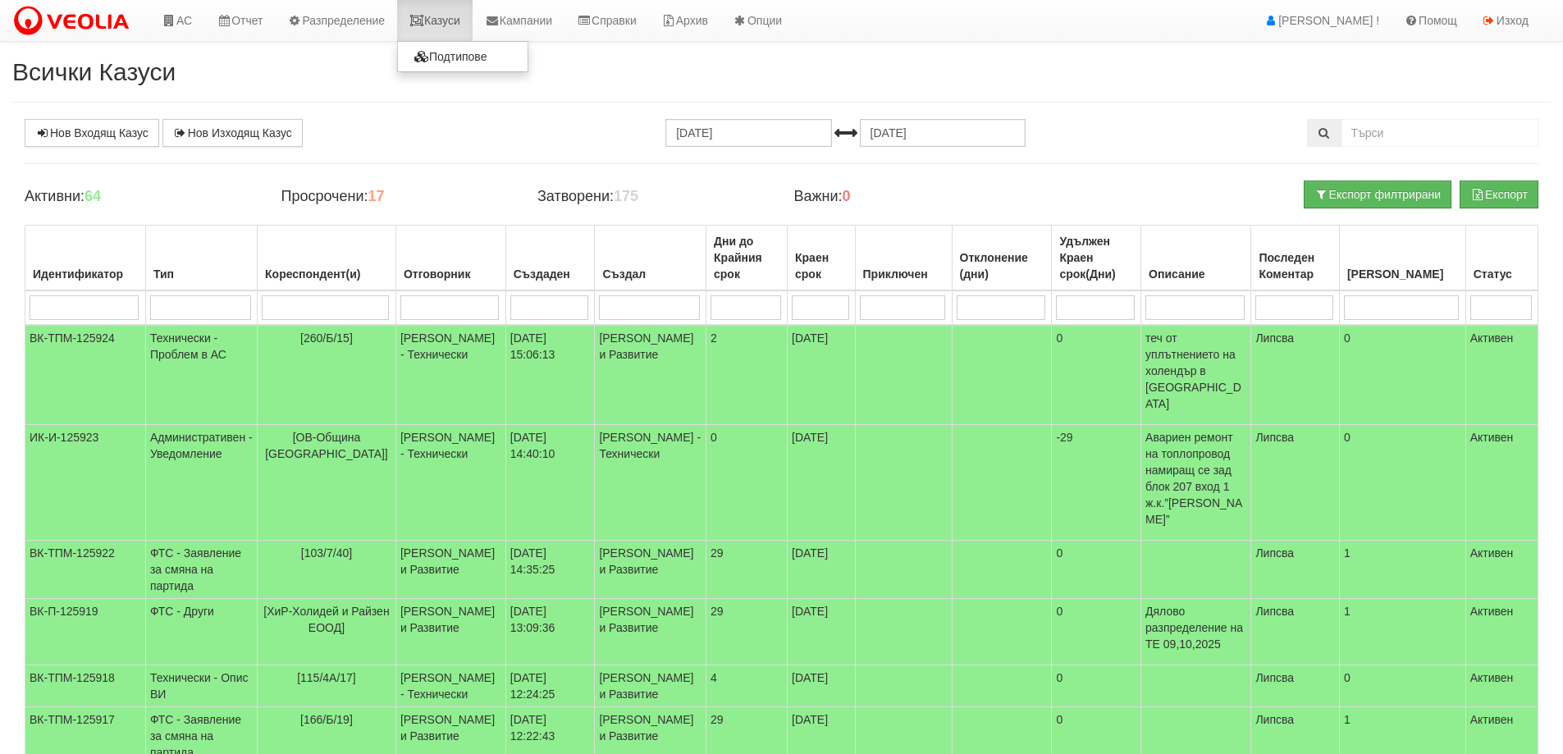
click at [445, 22] on link "Казуси" at bounding box center [434, 20] width 75 height 41
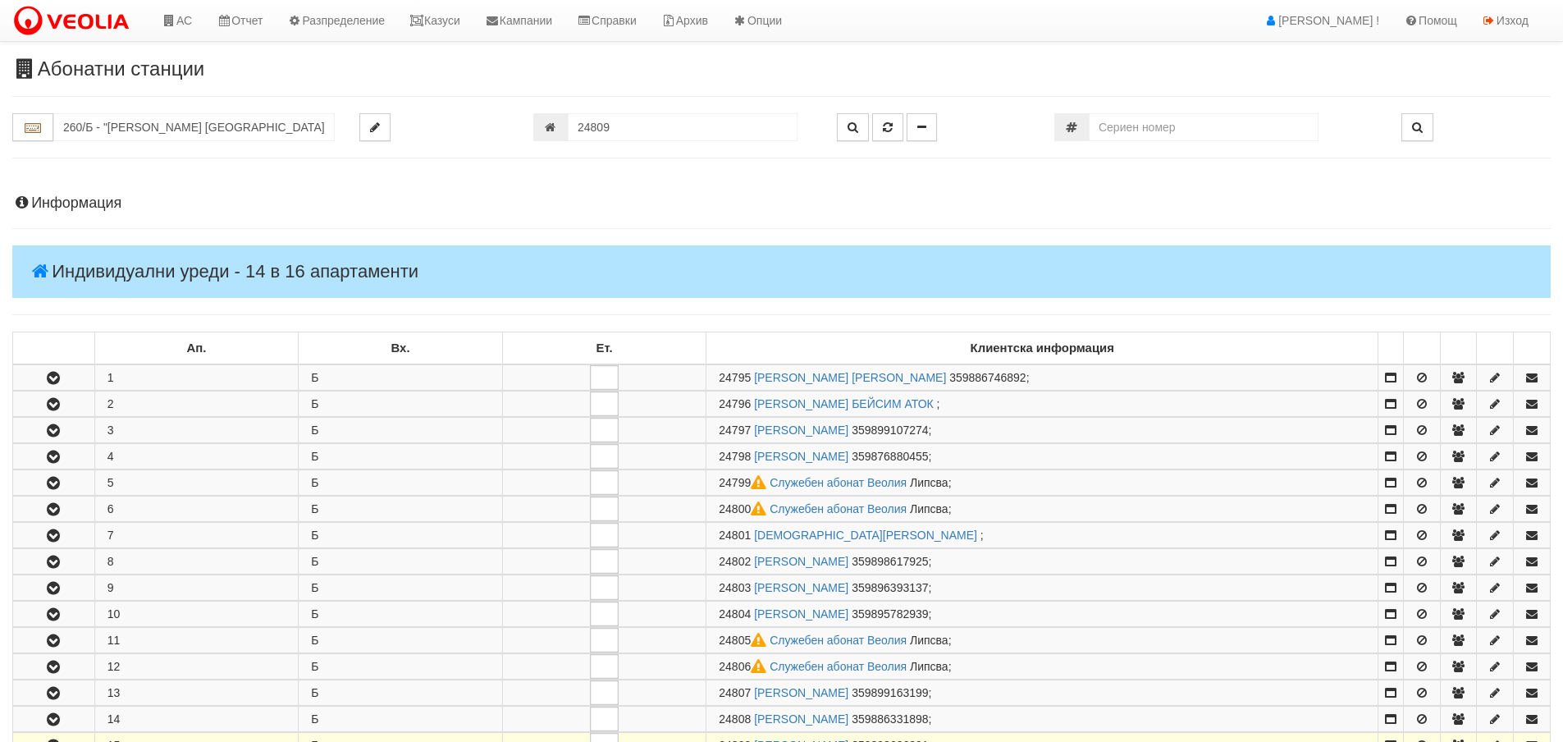
click at [77, 205] on h4 "Информация" at bounding box center [781, 203] width 1538 height 16
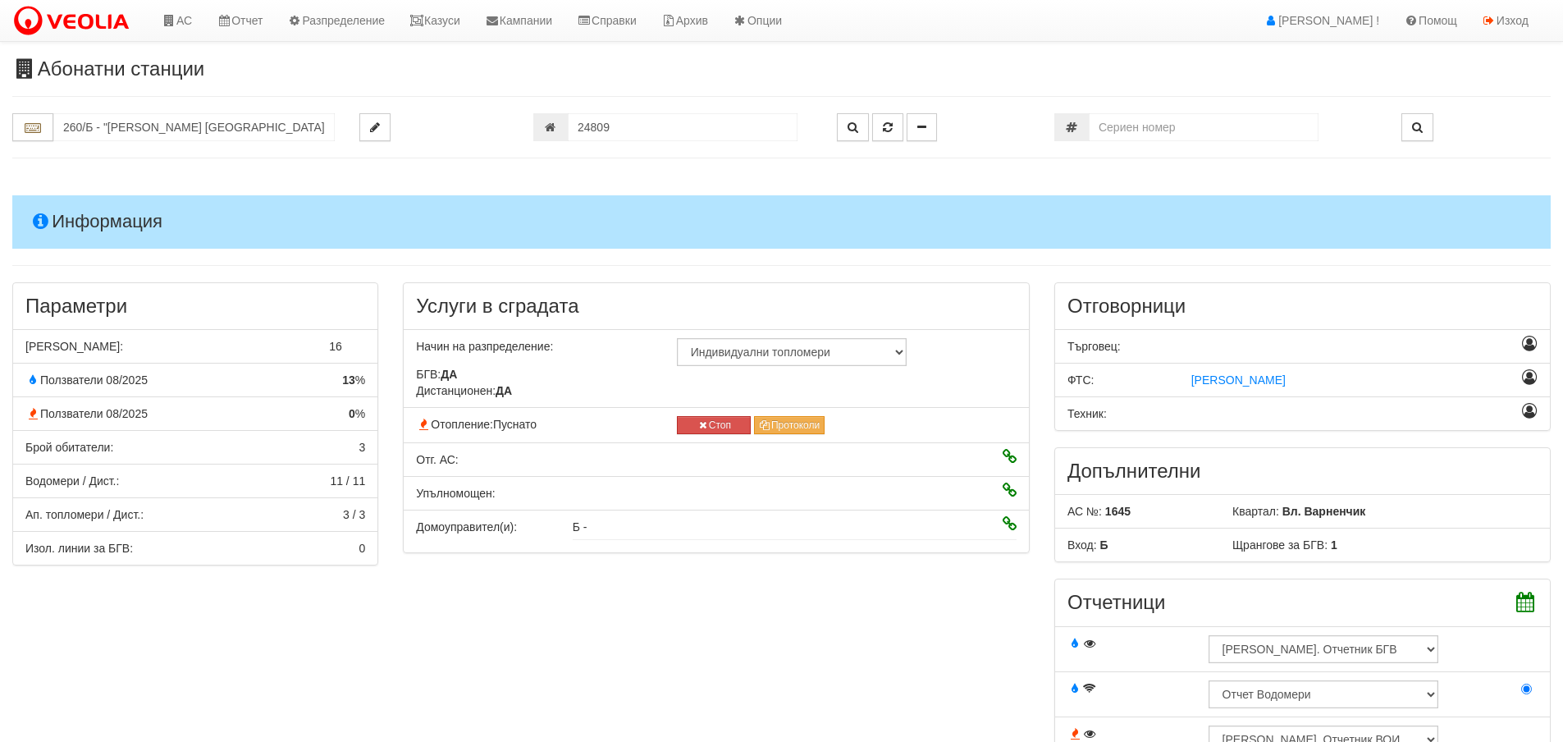
click at [85, 221] on h4 "Информация" at bounding box center [781, 221] width 1538 height 53
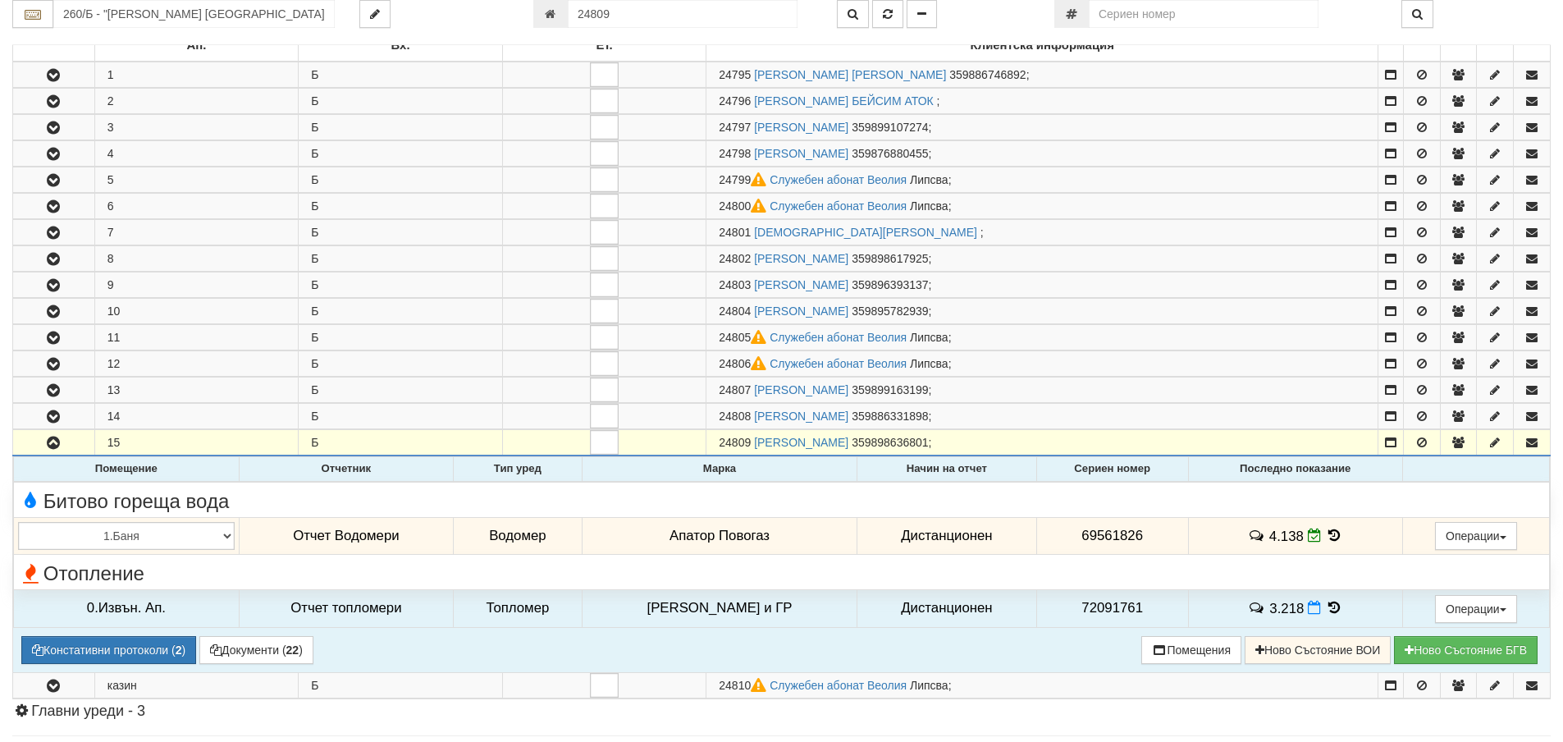
scroll to position [410, 0]
